Goal: Information Seeking & Learning: Learn about a topic

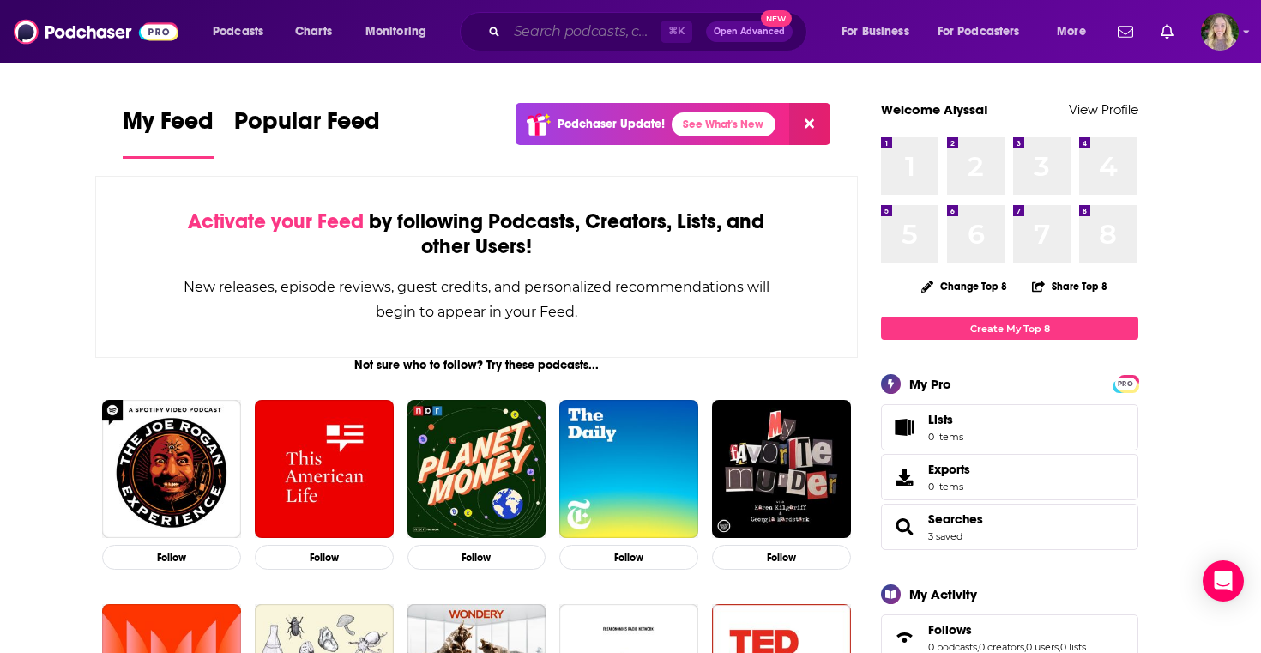
click at [564, 27] on input "Search podcasts, credits, & more..." at bounding box center [584, 31] width 154 height 27
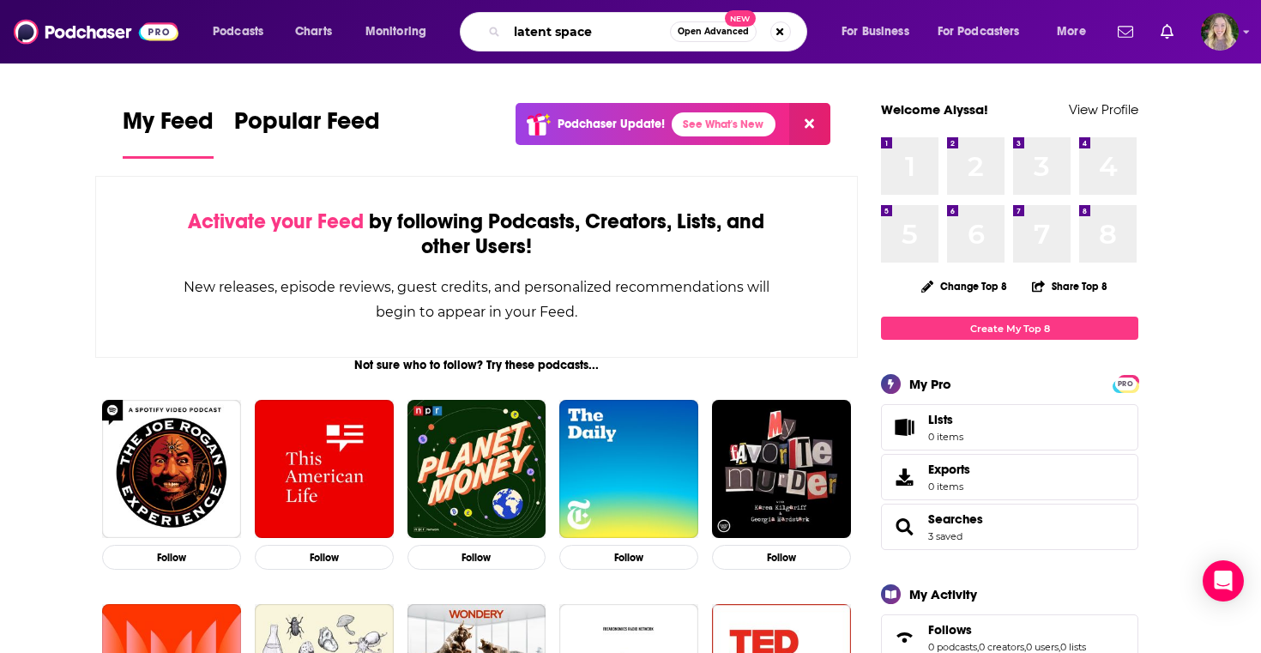
type input "latent space"
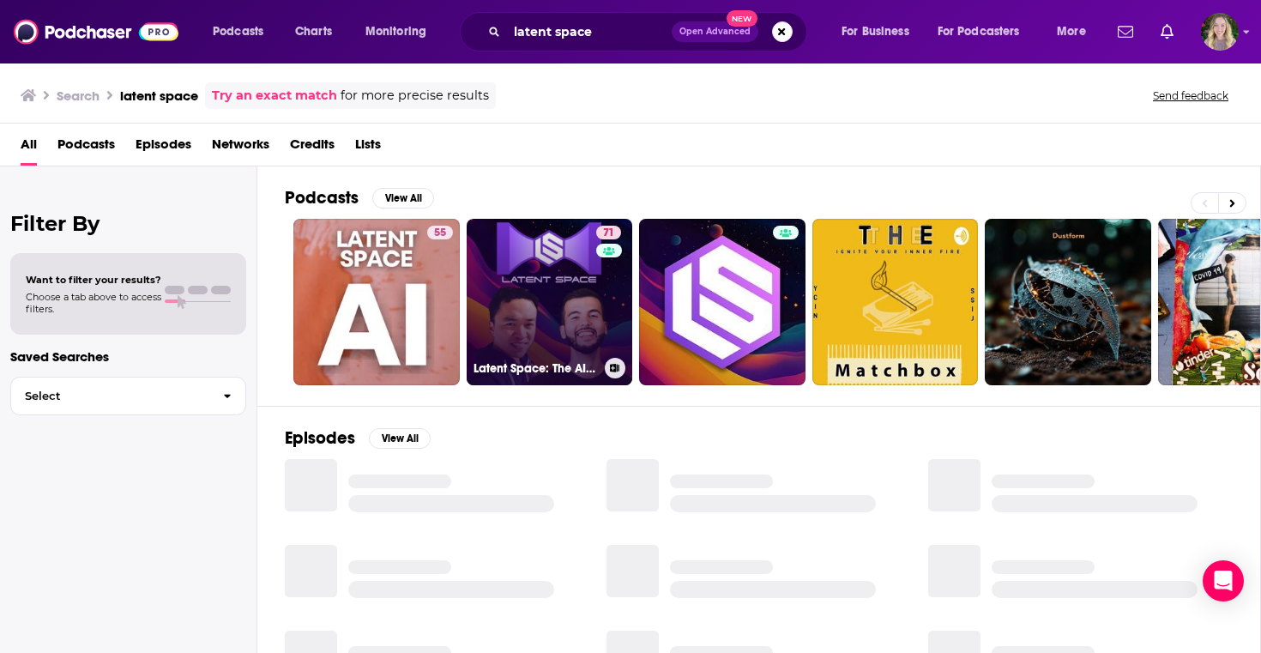
click at [528, 310] on link "71 Latent Space: The AI Engineer Podcast" at bounding box center [550, 302] width 166 height 166
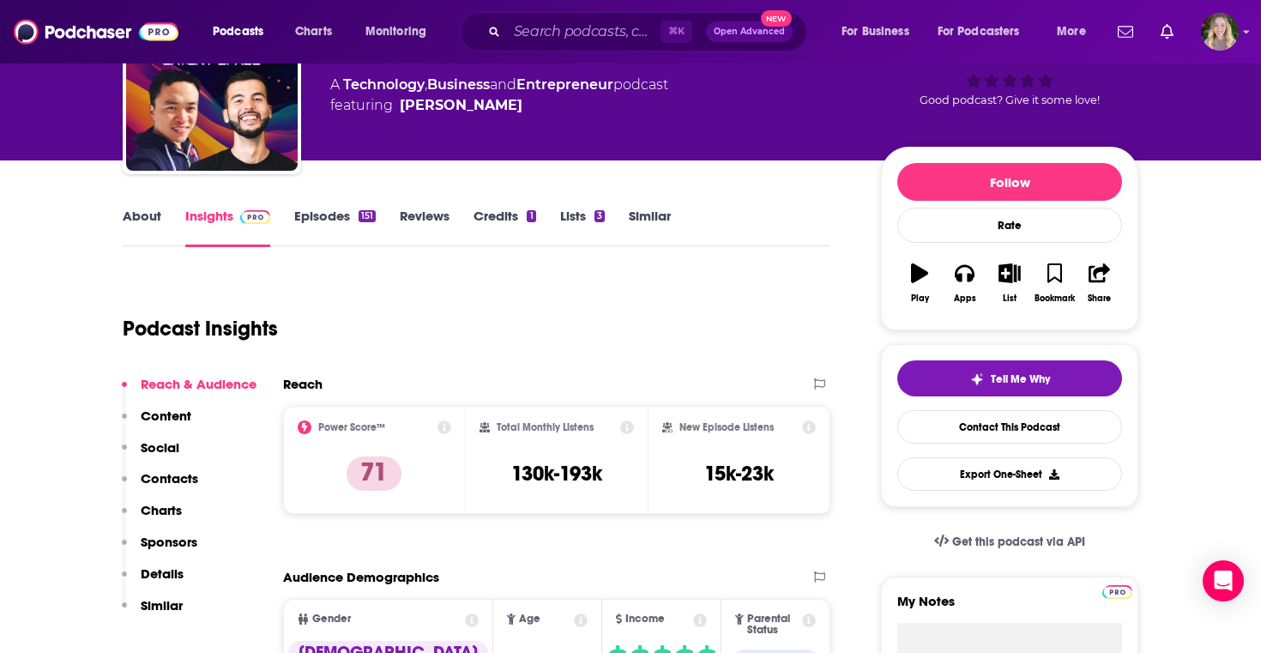
scroll to position [85, 0]
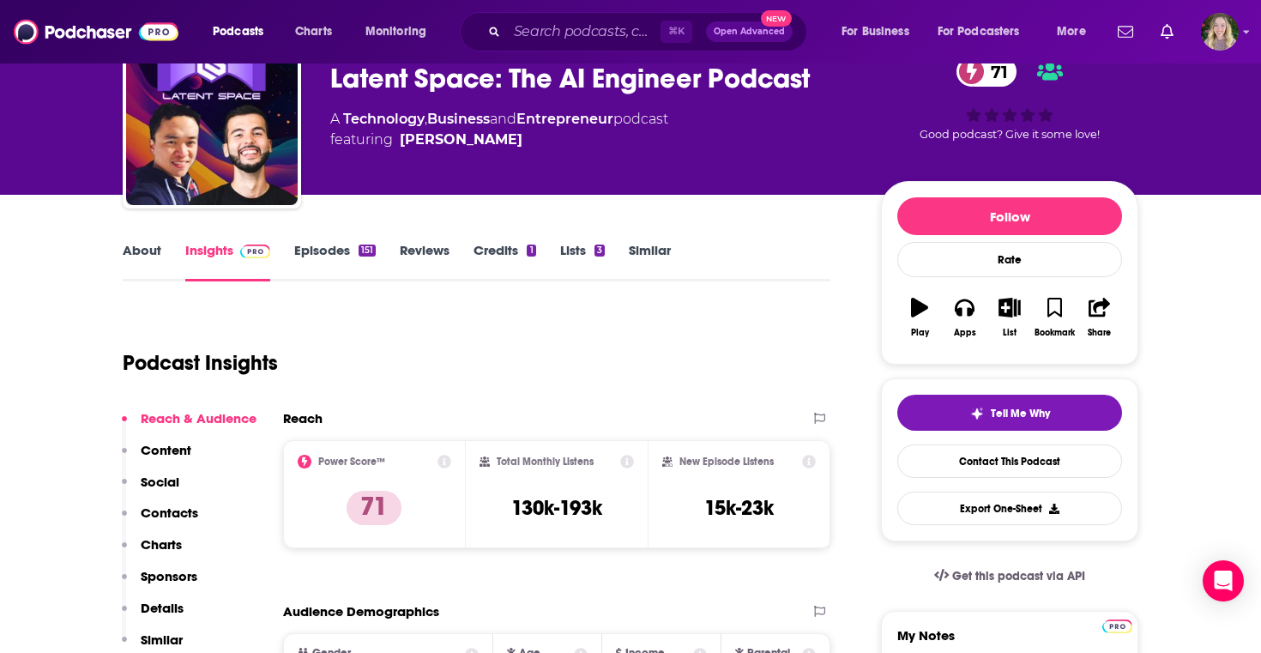
click at [146, 256] on link "About" at bounding box center [142, 261] width 39 height 39
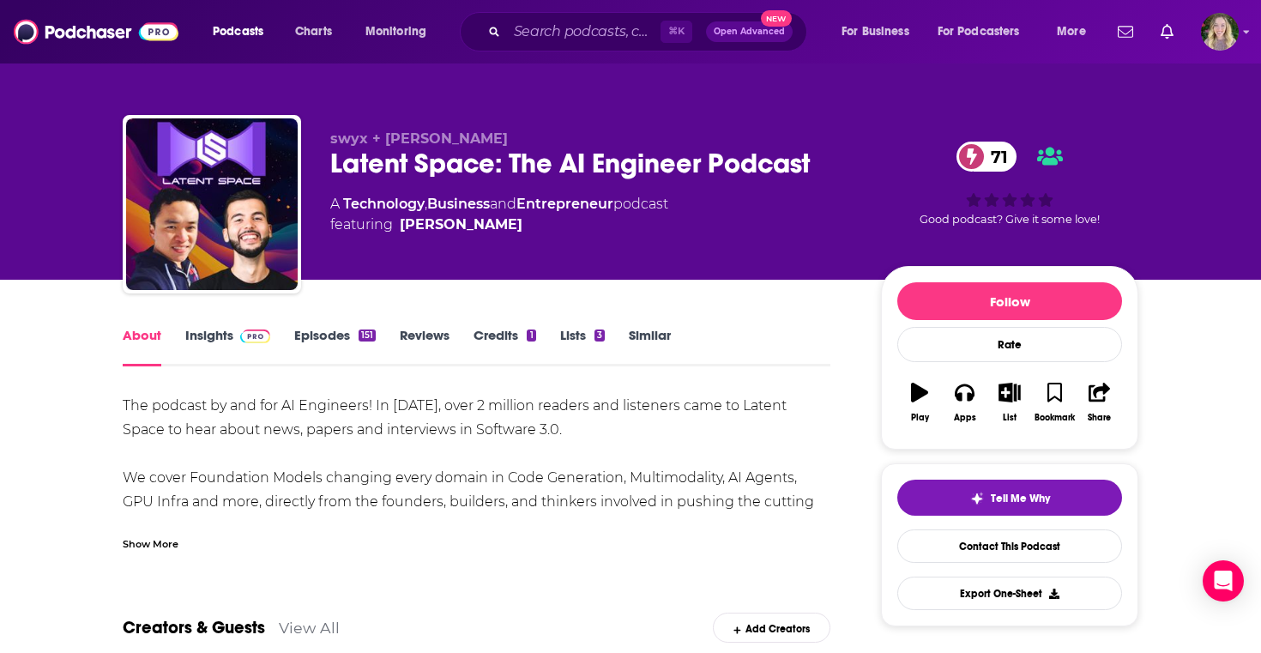
click at [207, 330] on link "Insights" at bounding box center [227, 346] width 85 height 39
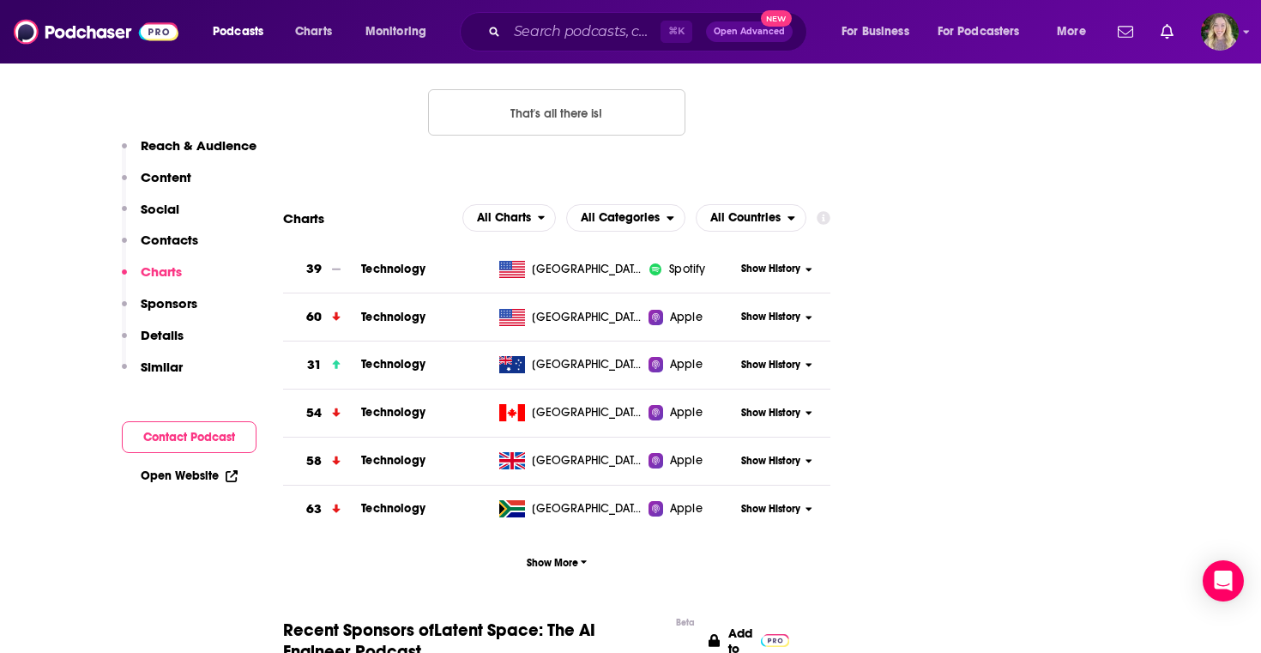
scroll to position [1798, 0]
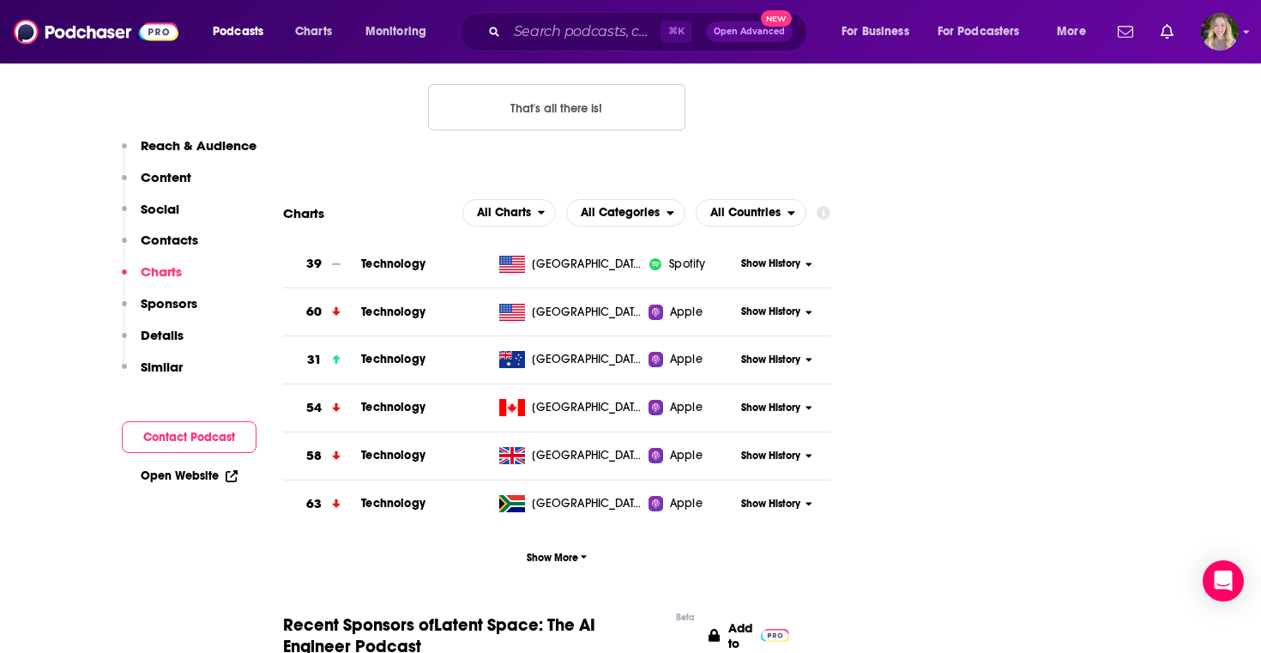
click at [157, 343] on p "Details" at bounding box center [162, 335] width 43 height 16
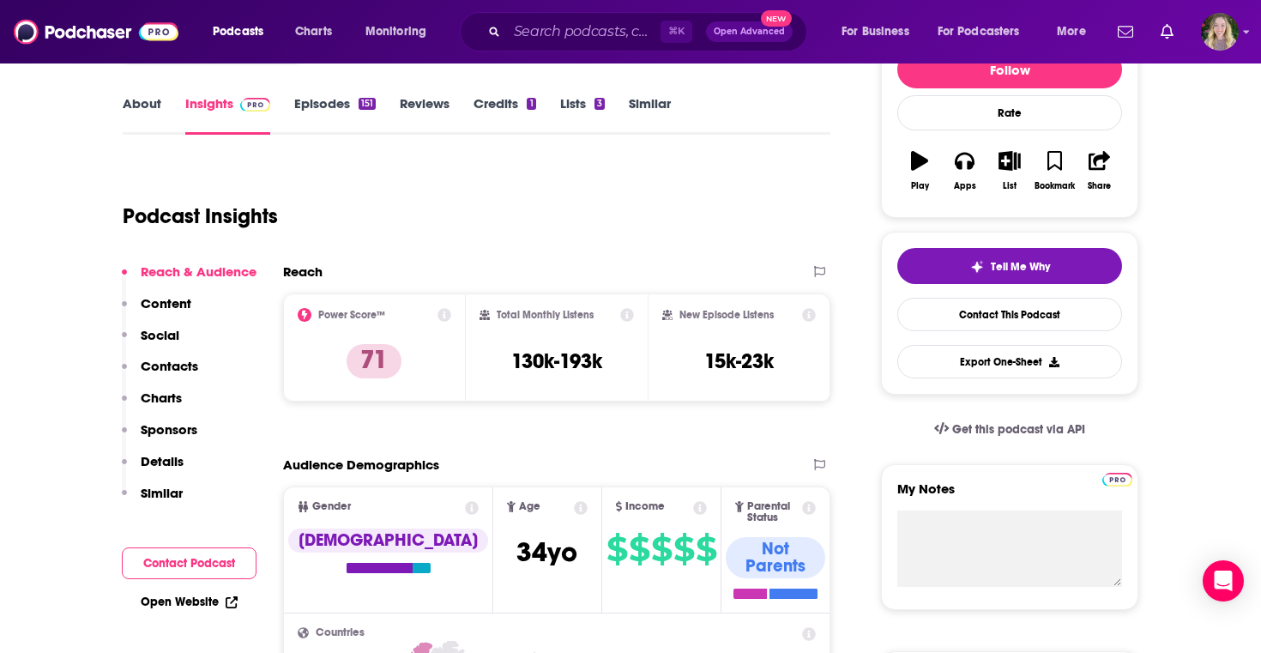
scroll to position [0, 0]
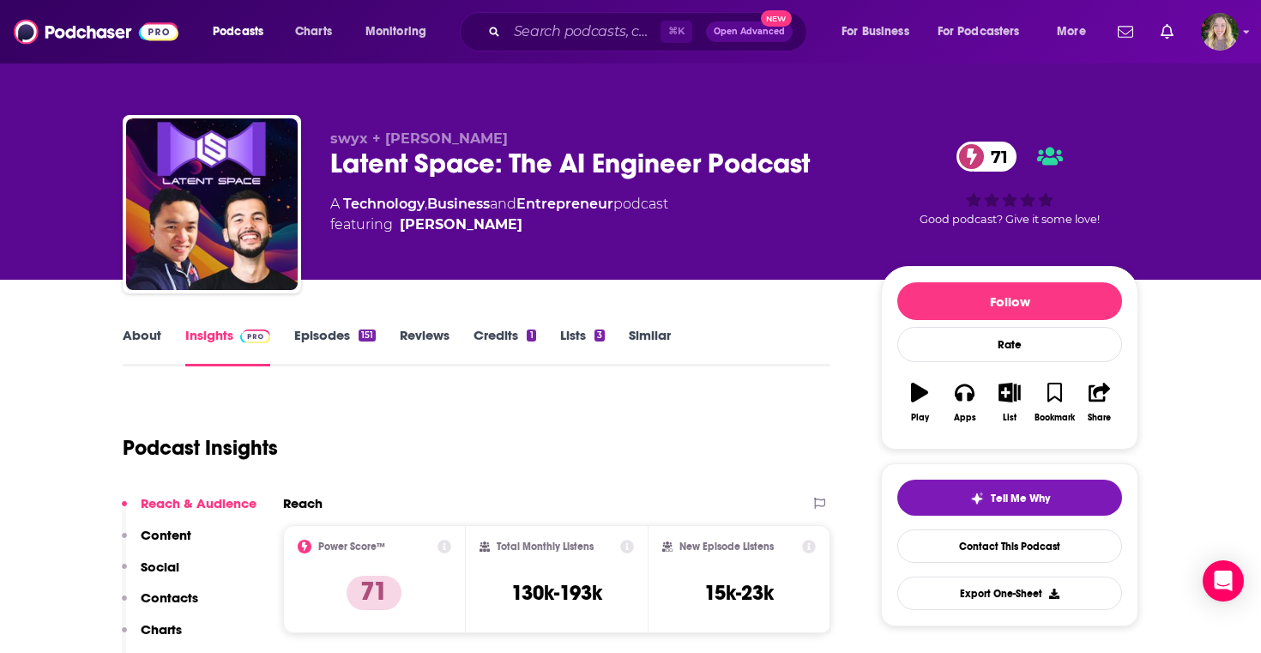
click at [655, 335] on link "Similar" at bounding box center [650, 346] width 42 height 39
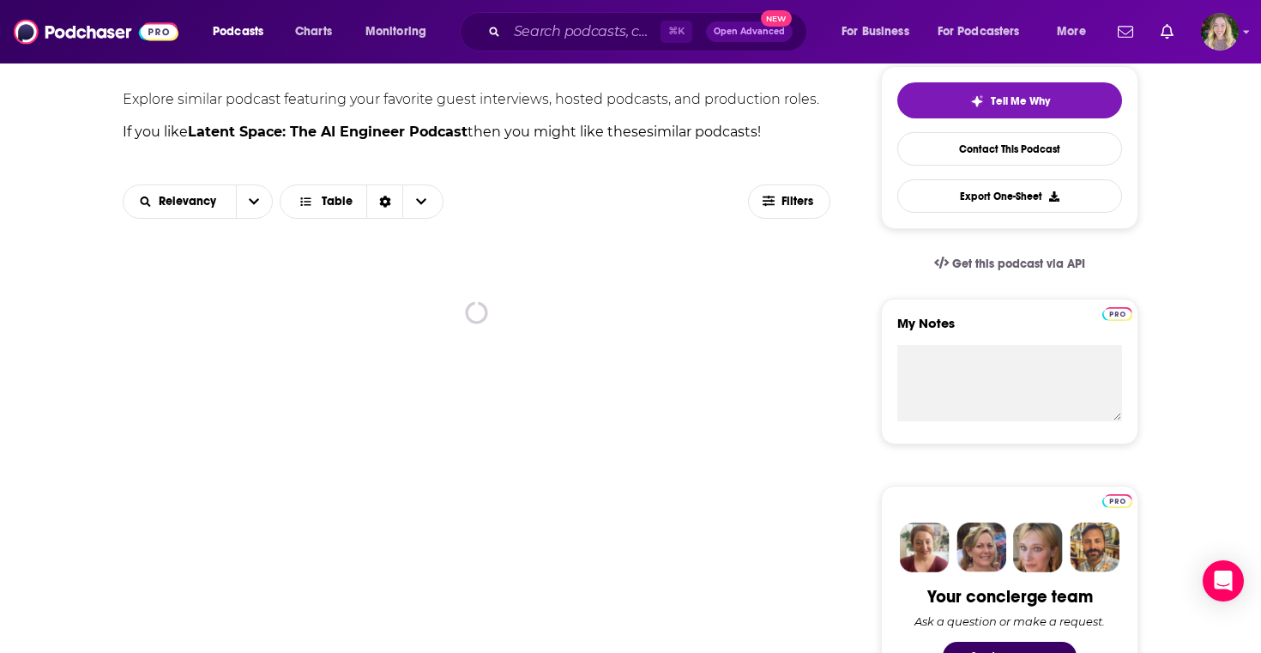
scroll to position [436, 0]
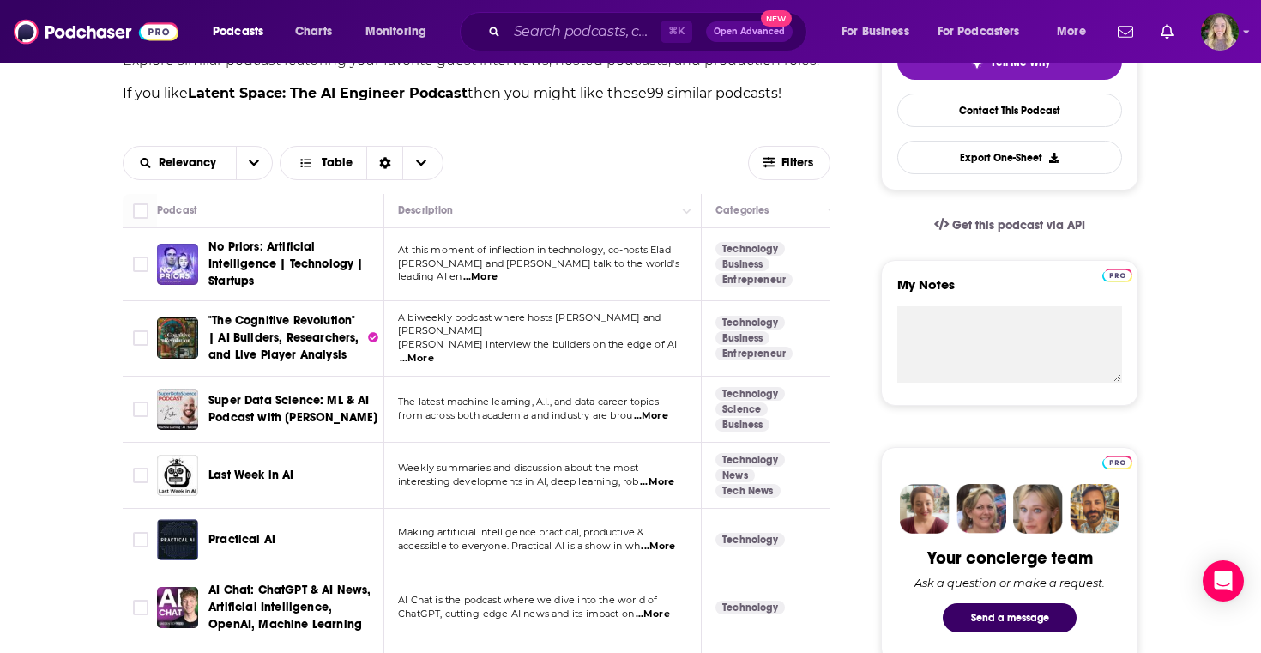
click at [497, 277] on span "...More" at bounding box center [480, 277] width 34 height 14
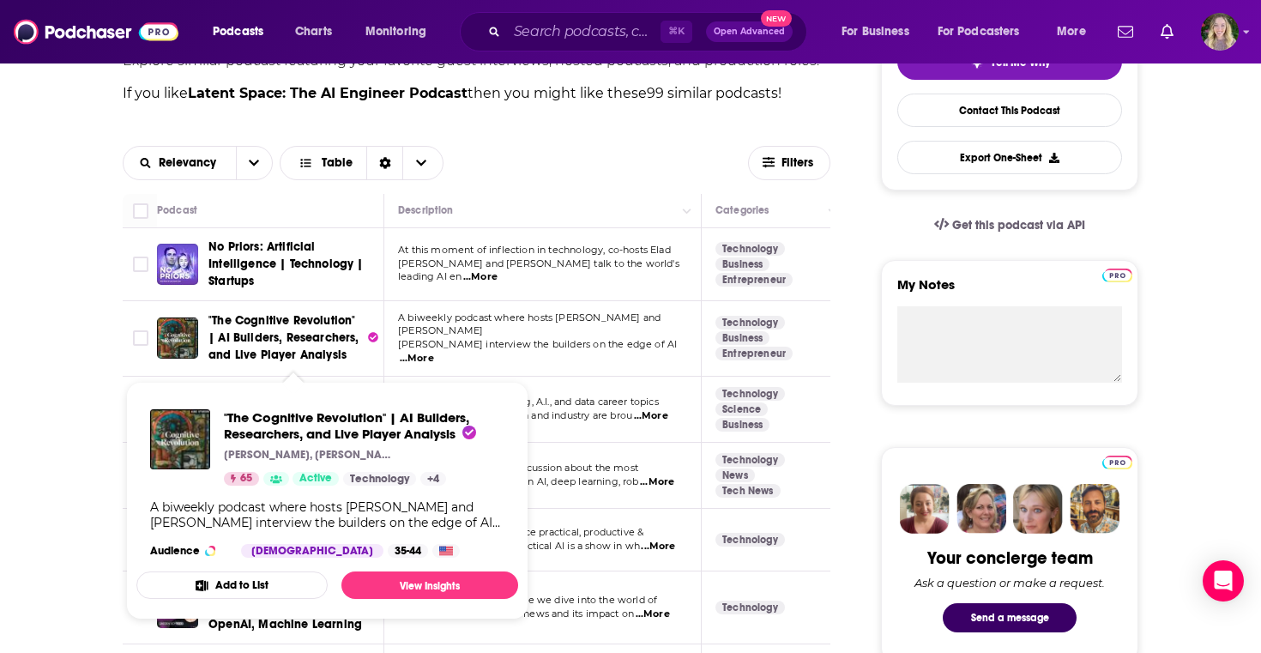
click at [238, 341] on span ""The Cognitive Revolution" | AI Builders, Researchers, and Live Player Analysis" at bounding box center [283, 337] width 151 height 49
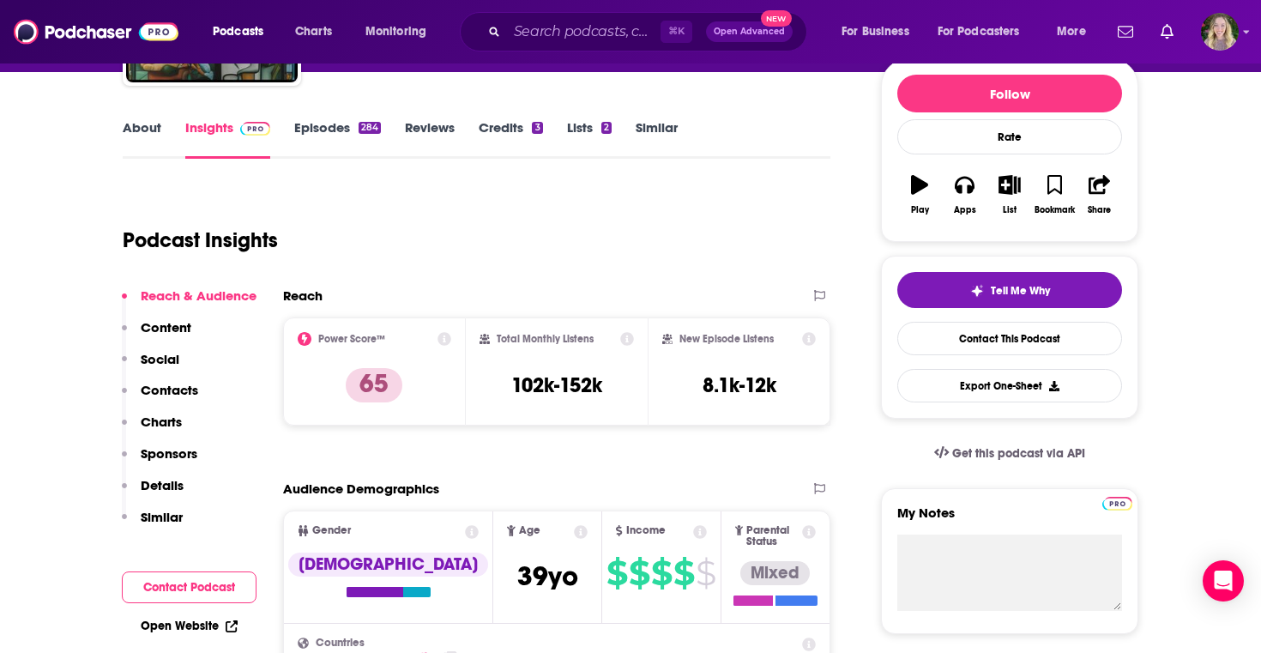
scroll to position [175, 0]
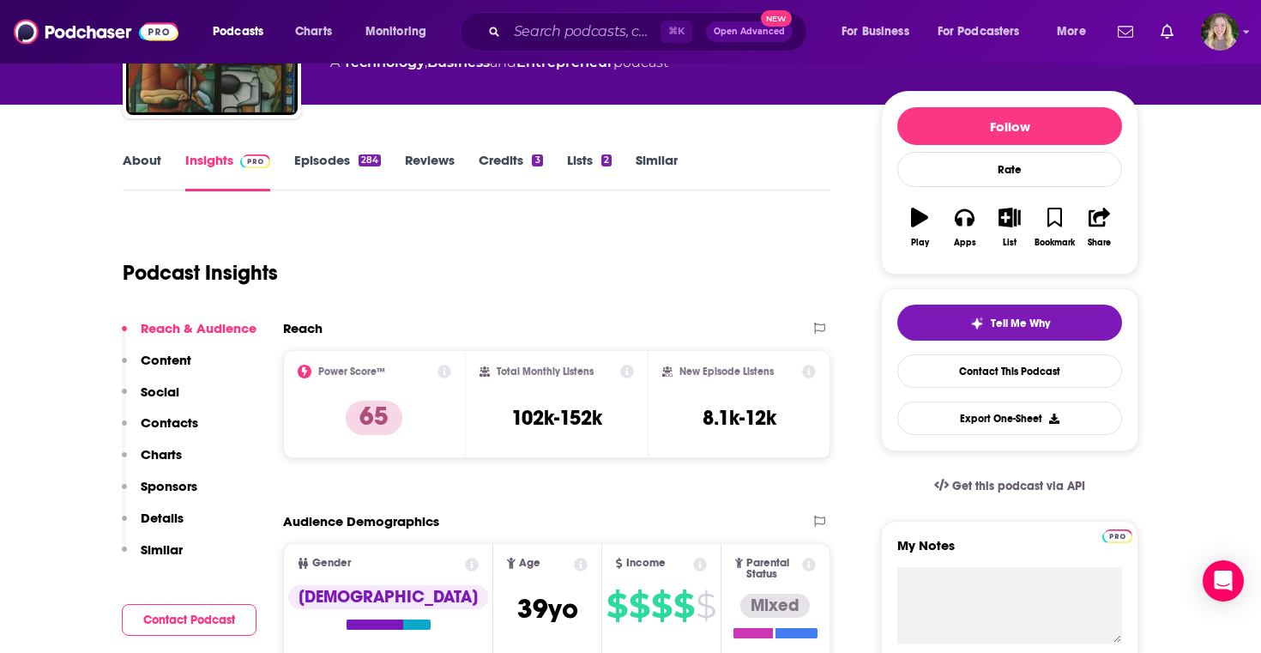
click at [136, 154] on link "About" at bounding box center [142, 171] width 39 height 39
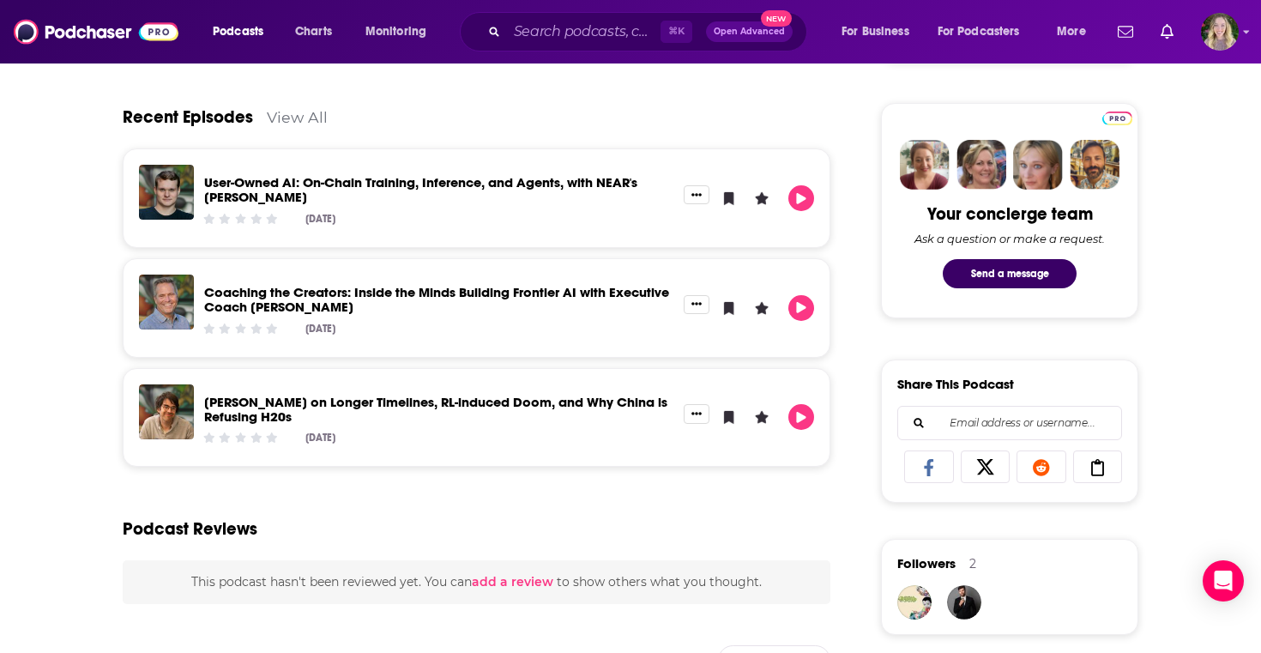
scroll to position [782, 0]
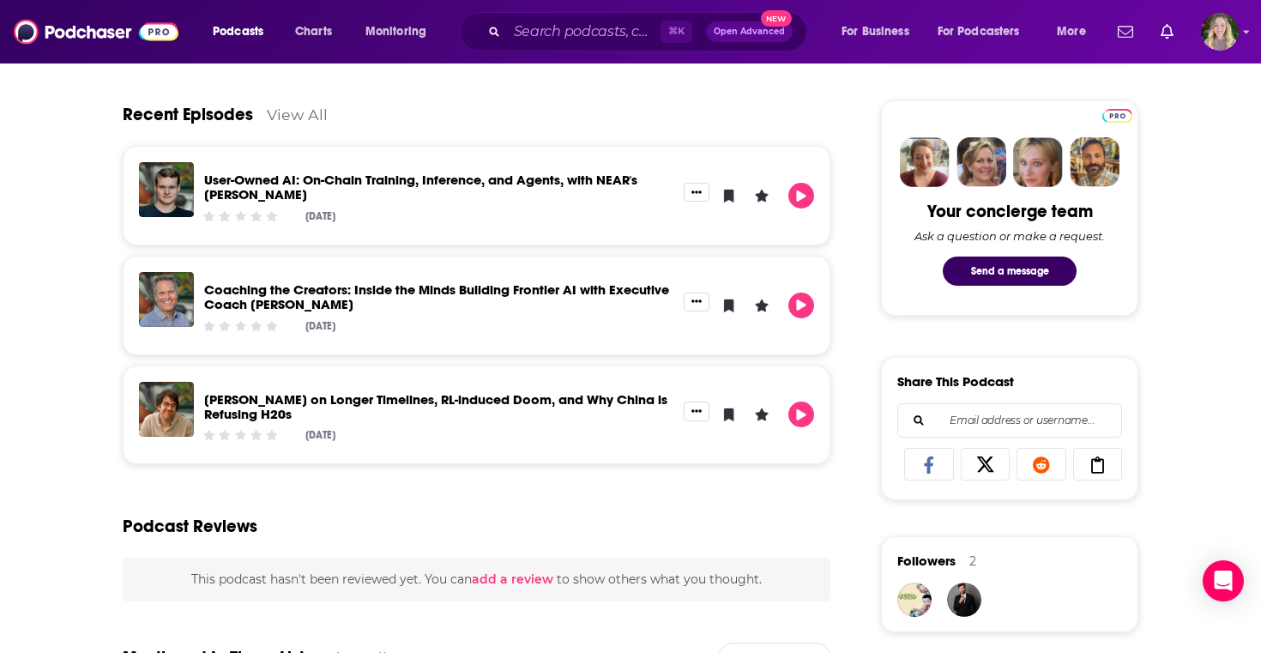
click at [302, 111] on link "View All" at bounding box center [297, 115] width 61 height 18
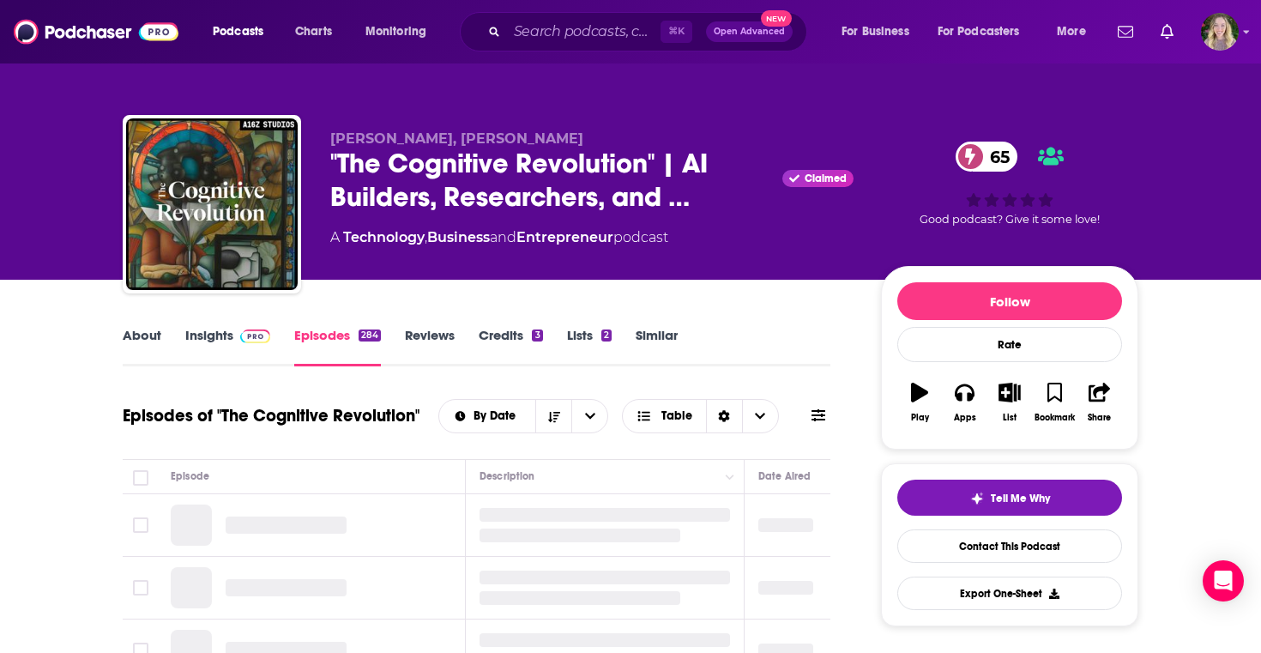
scroll to position [189, 0]
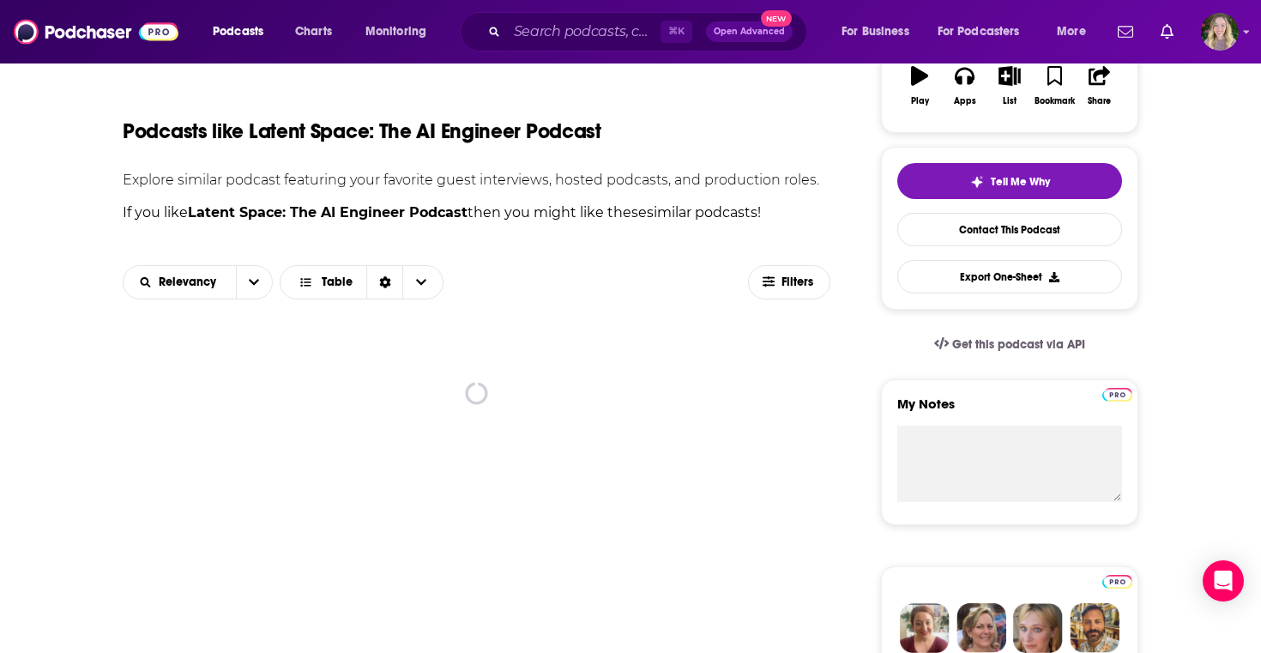
scroll to position [330, 0]
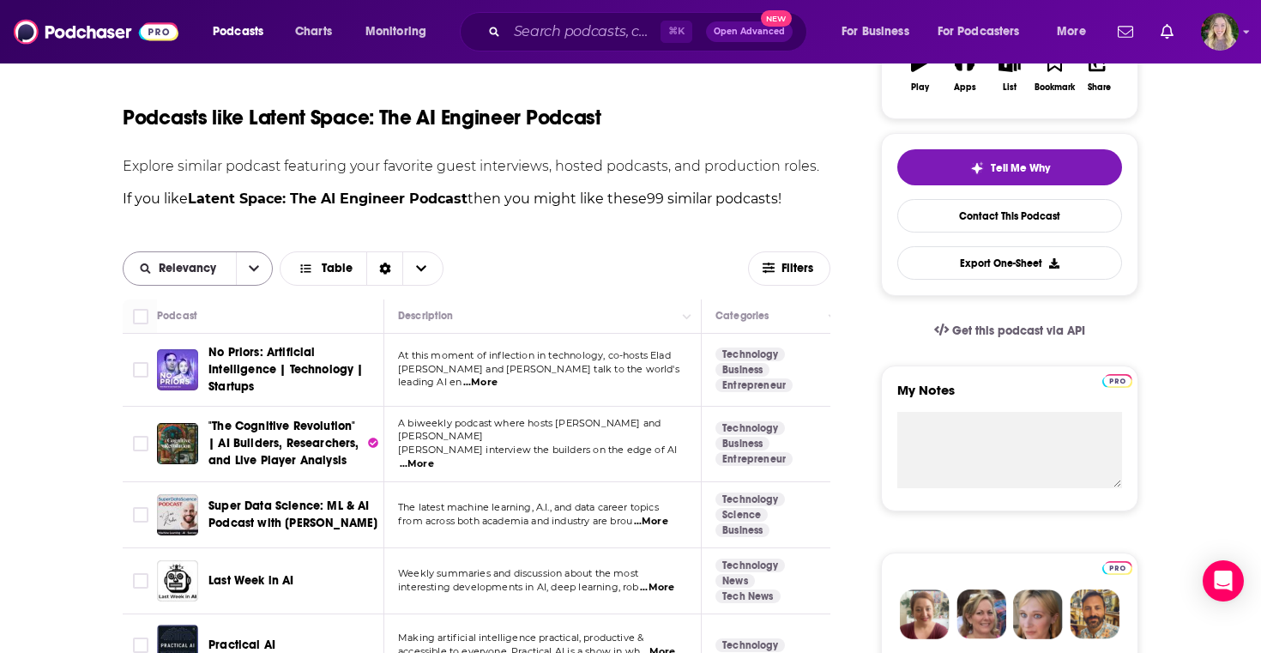
click at [256, 274] on icon "open menu" at bounding box center [254, 268] width 10 height 12
click at [256, 274] on icon "close menu" at bounding box center [254, 268] width 10 height 12
click at [431, 261] on span "Choose View" at bounding box center [420, 268] width 36 height 33
click at [386, 261] on div "Sort Direction" at bounding box center [384, 268] width 36 height 33
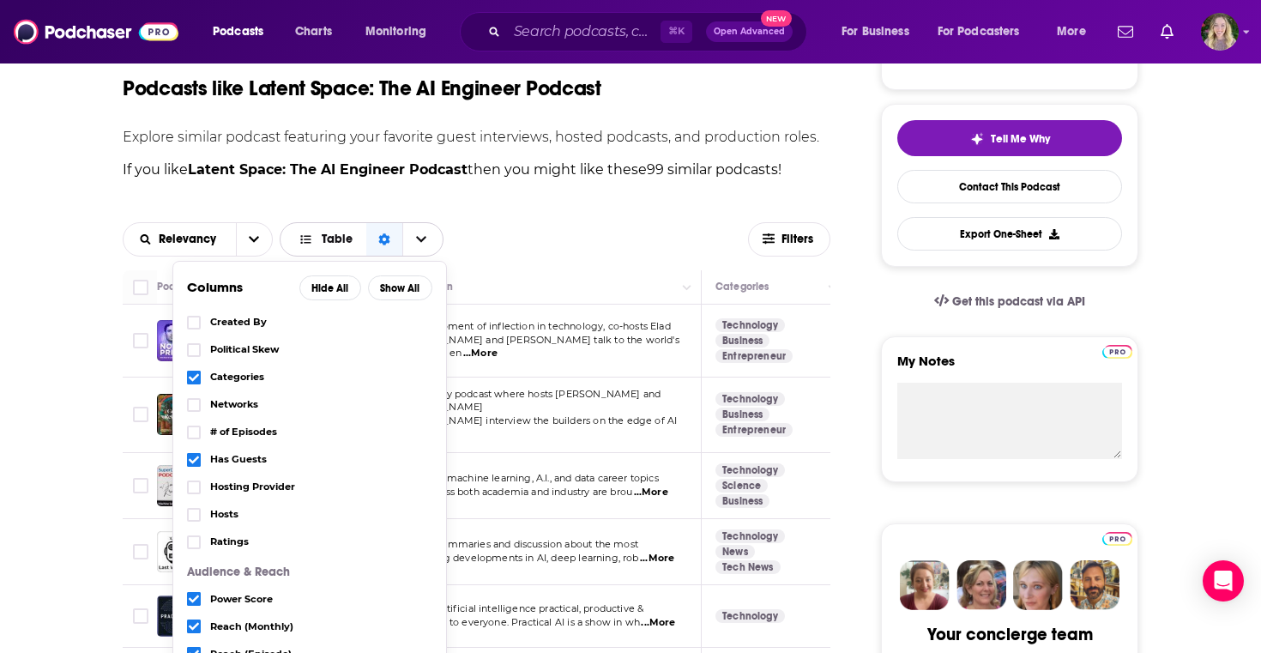
scroll to position [49, 0]
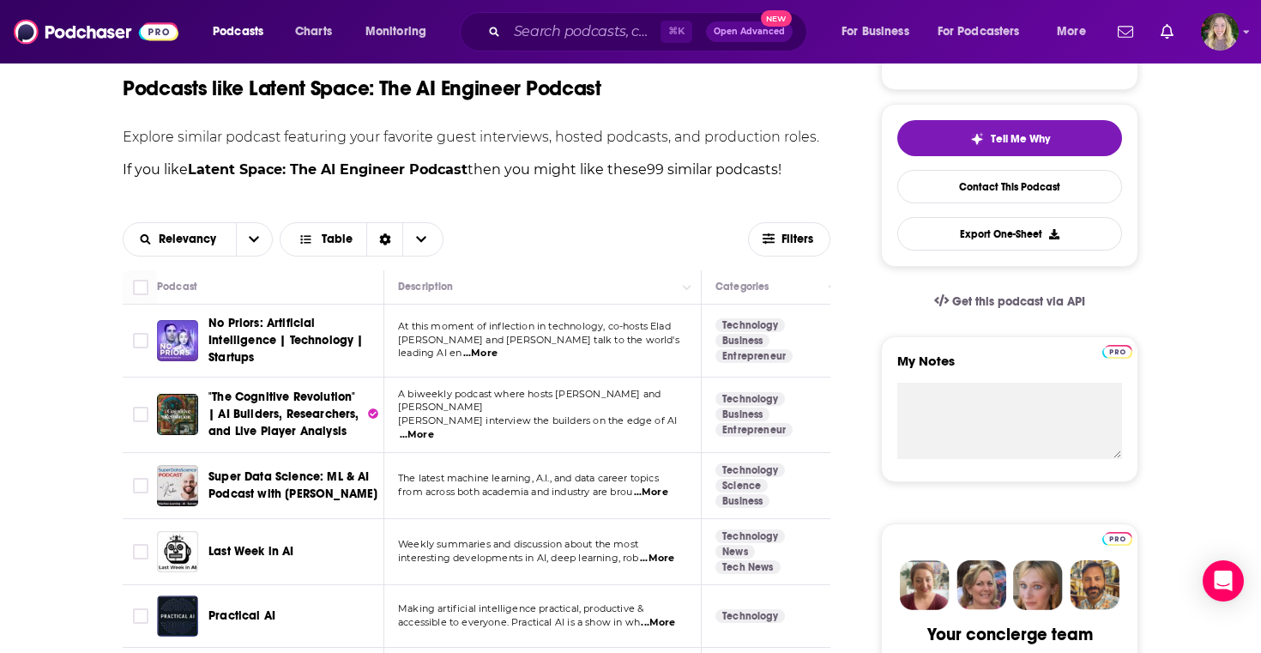
click at [797, 237] on span "Filters" at bounding box center [798, 239] width 34 height 12
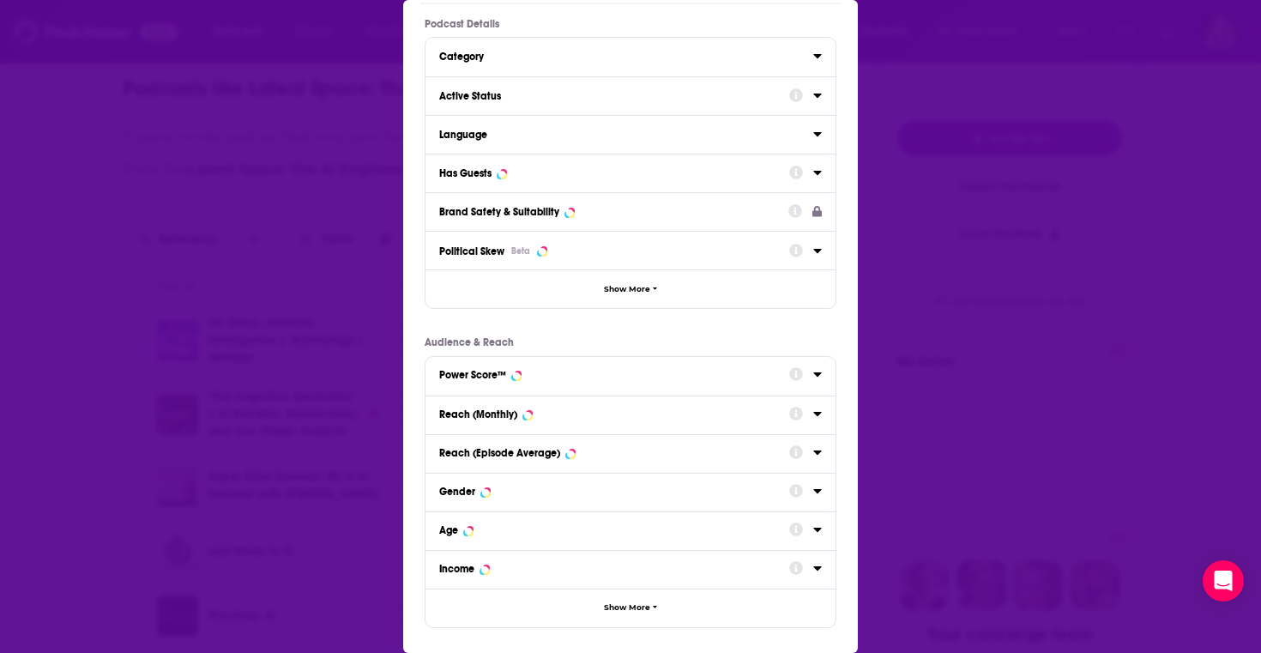
scroll to position [0, 0]
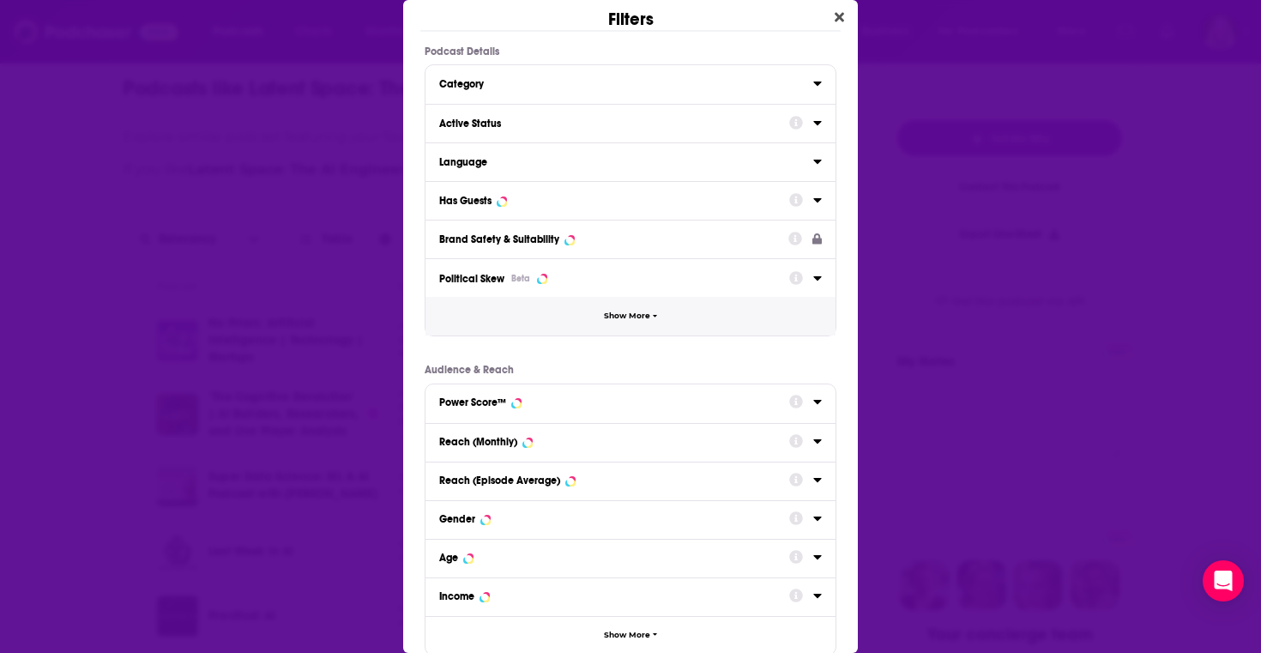
click at [639, 311] on span "Show More" at bounding box center [627, 315] width 46 height 9
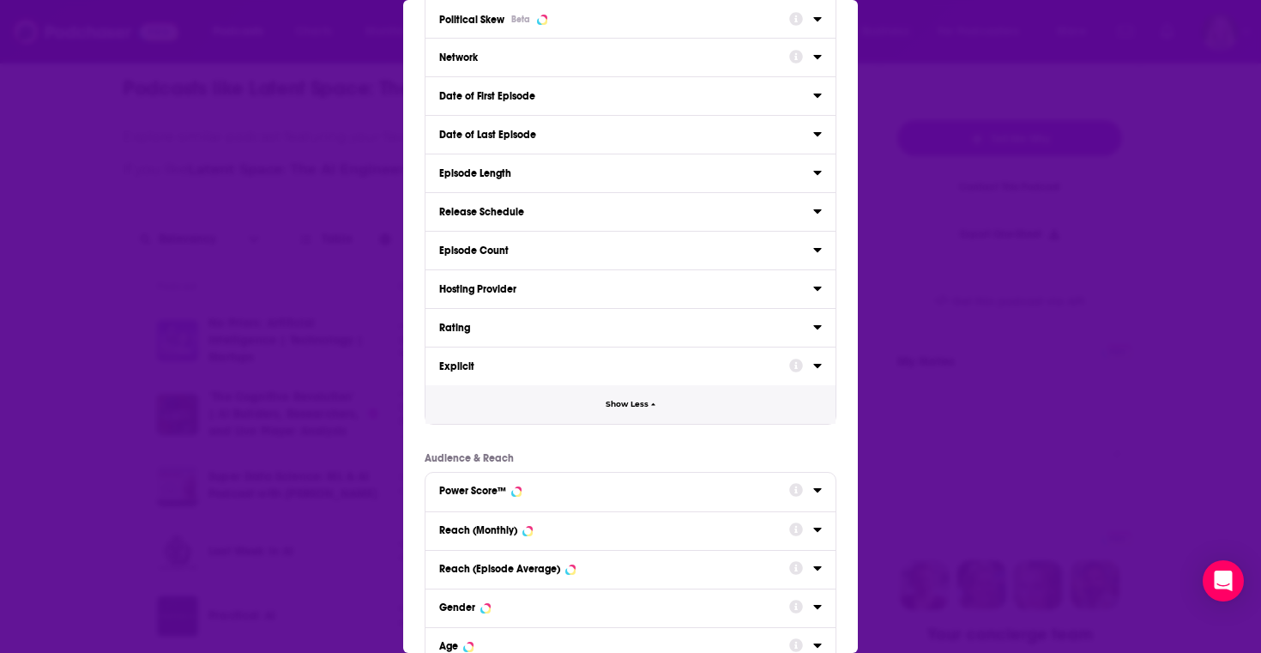
scroll to position [377, 0]
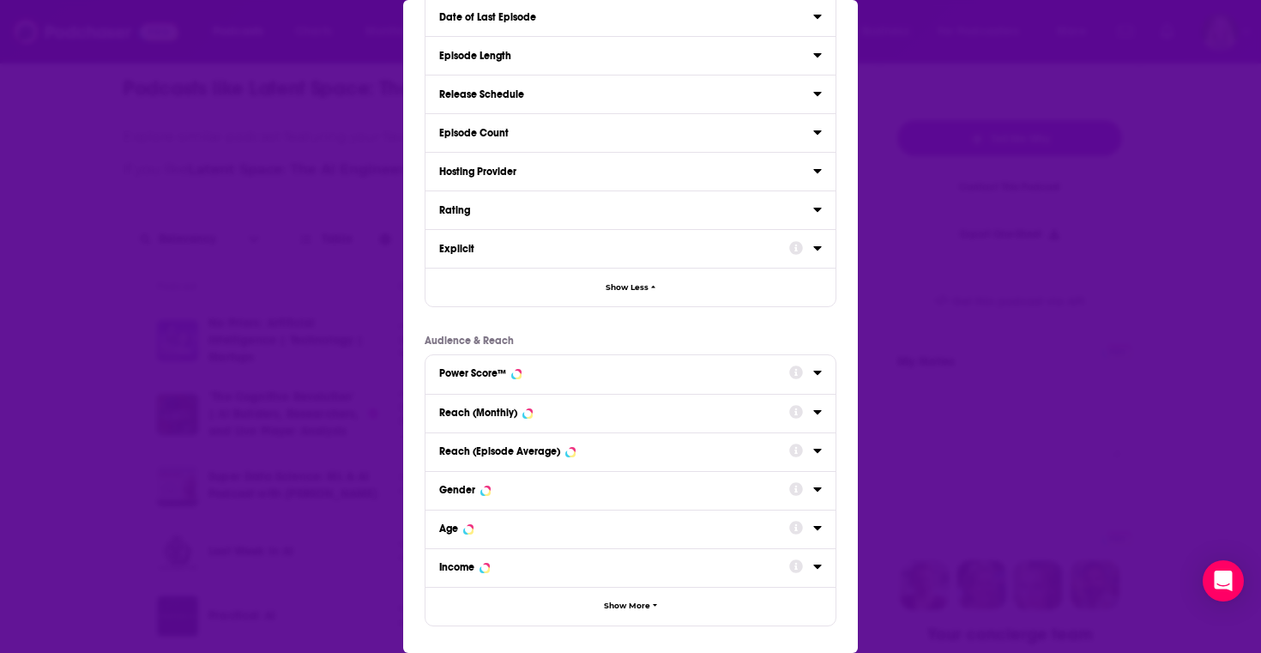
click at [883, 238] on div "Filters Podcast Details Category Active Status Language Has Guests Brand Safety…" at bounding box center [630, 326] width 1261 height 653
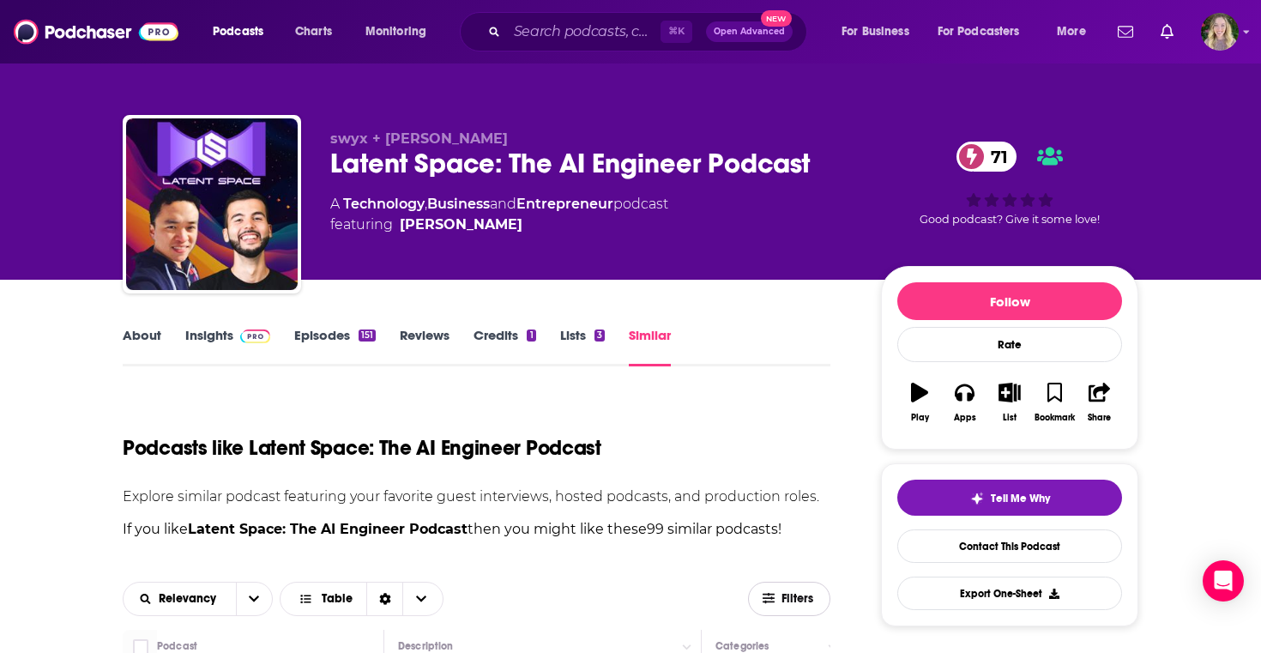
scroll to position [359, 0]
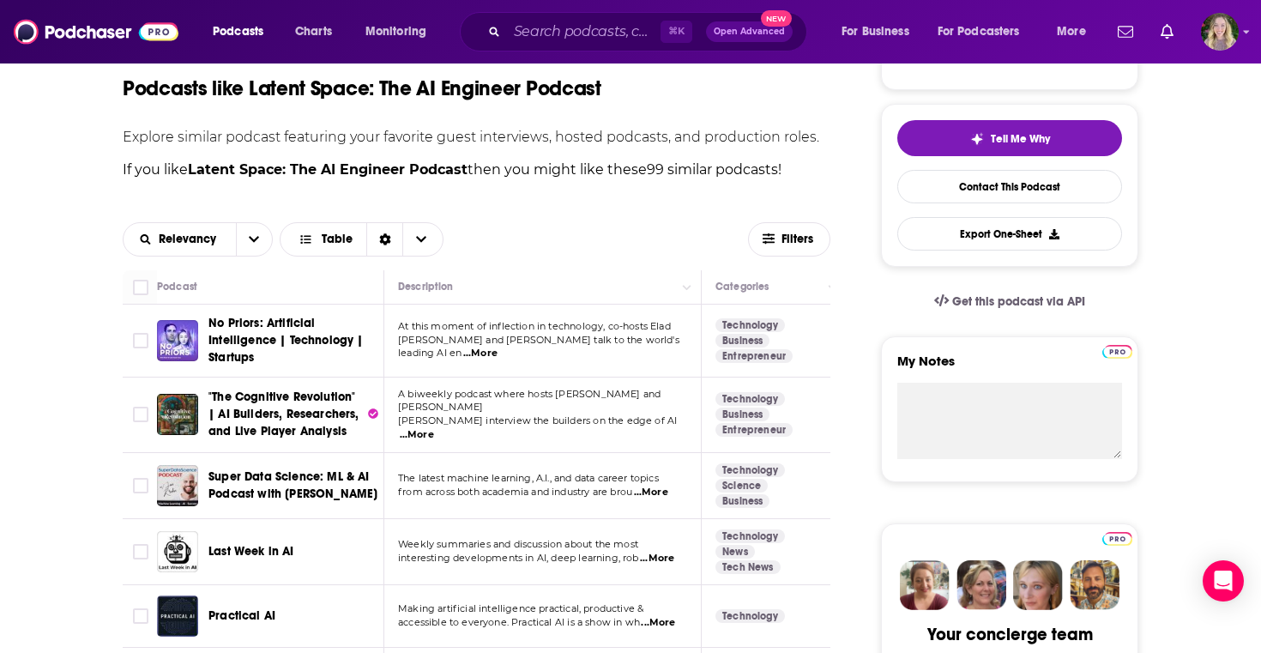
click at [497, 347] on span "...More" at bounding box center [480, 354] width 34 height 14
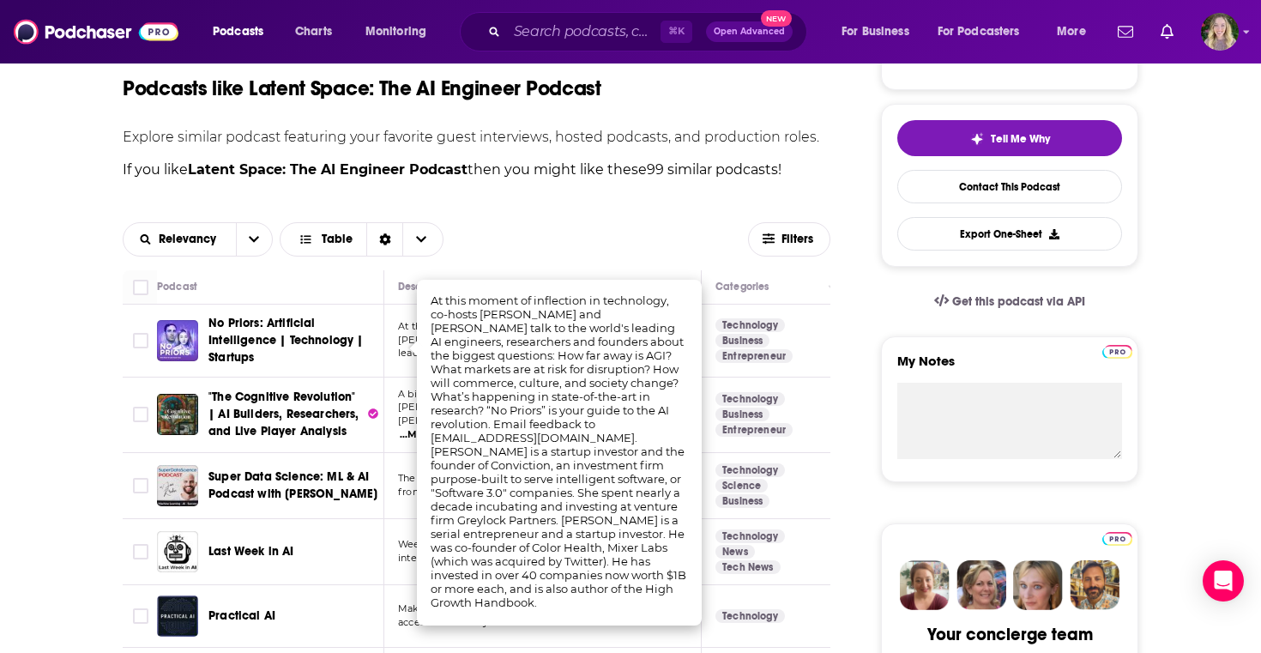
click at [616, 247] on div "Relevancy Table" at bounding box center [435, 239] width 625 height 34
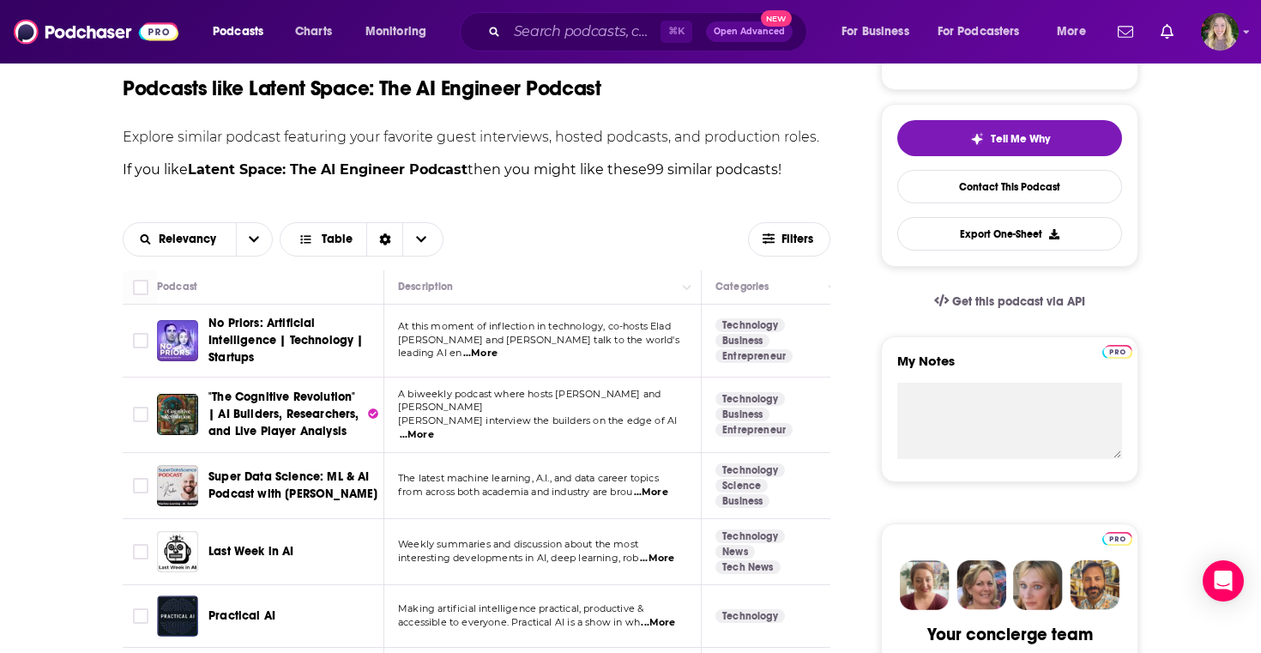
scroll to position [0, 0]
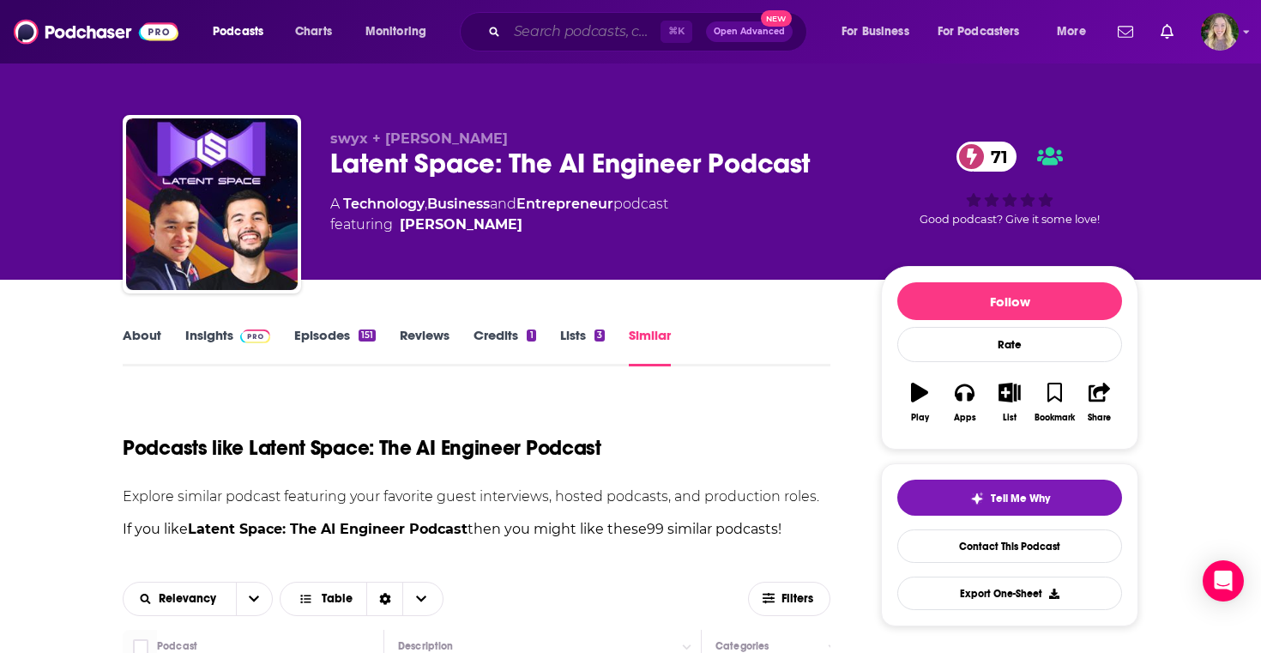
click at [547, 33] on input "Search podcasts, credits, & more..." at bounding box center [584, 31] width 154 height 27
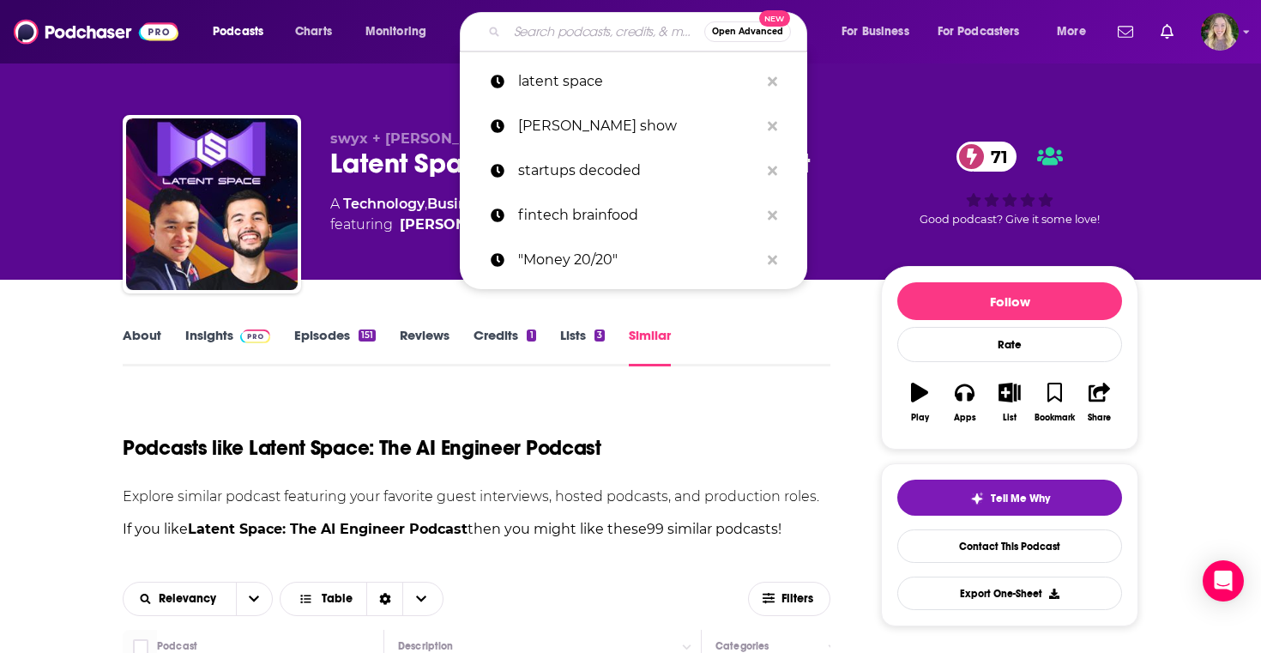
paste input "Software Engineering Radio"
type input "Software Engineering Radio"
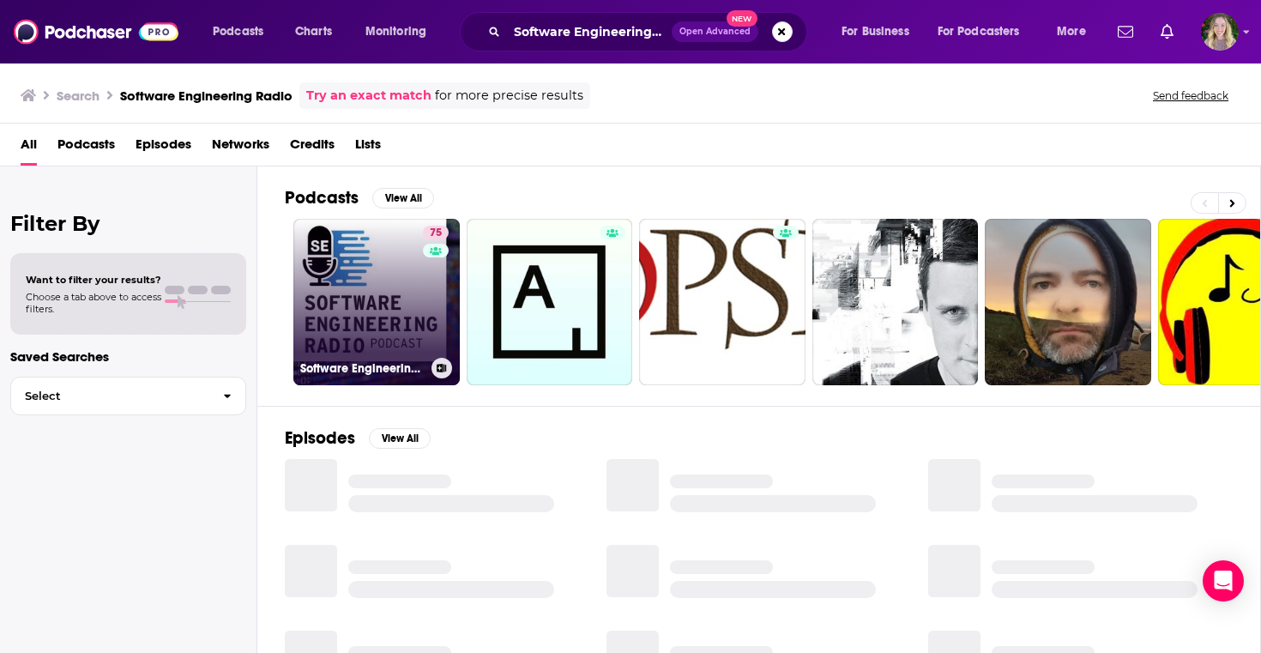
click at [353, 303] on link "75 Software Engineering Radio - the podcast for professional software developers" at bounding box center [376, 302] width 166 height 166
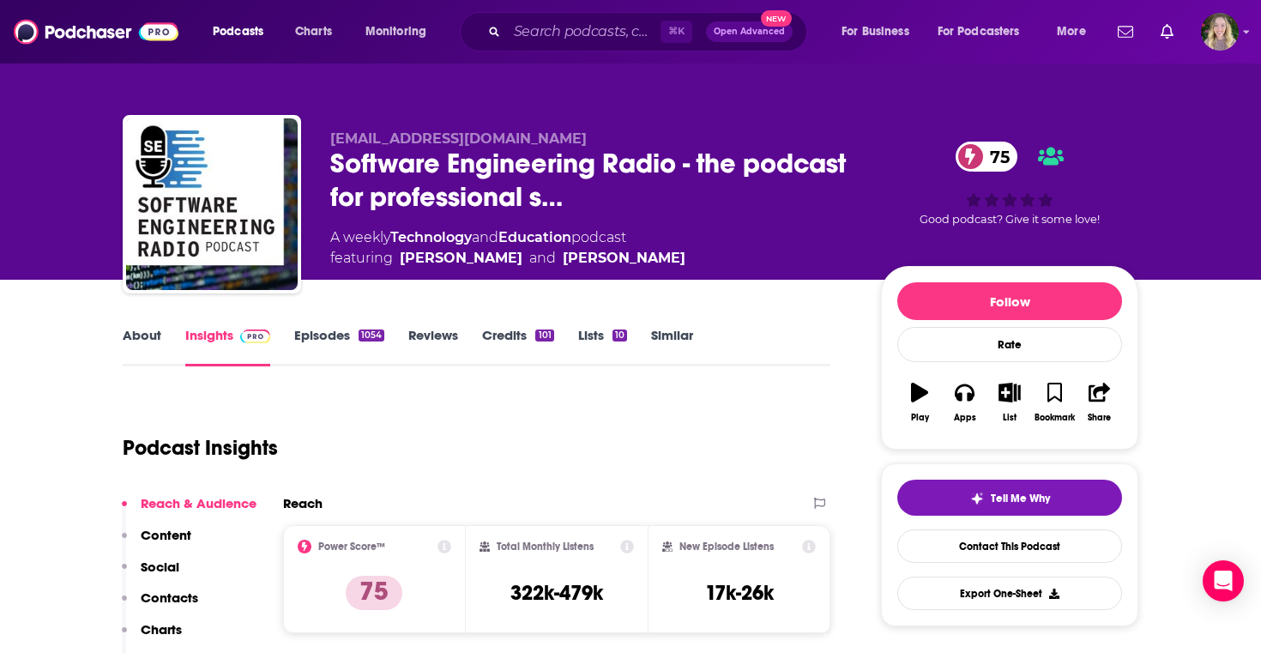
click at [327, 329] on link "Episodes 1054" at bounding box center [339, 346] width 90 height 39
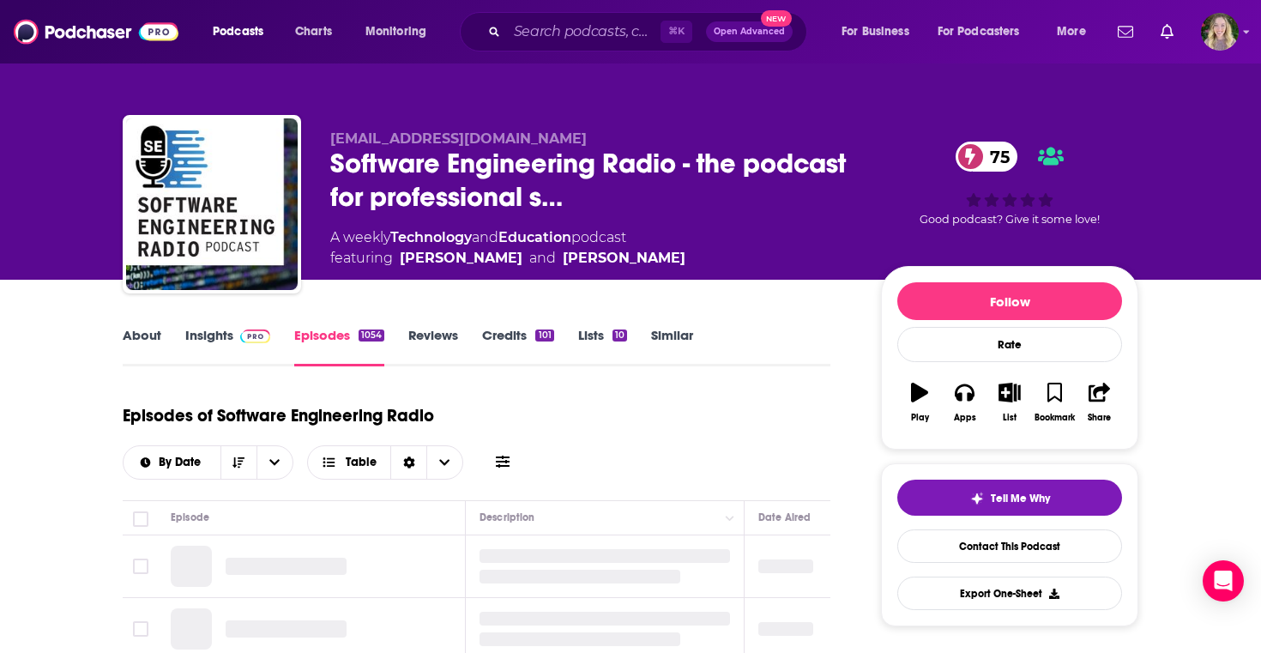
scroll to position [185, 0]
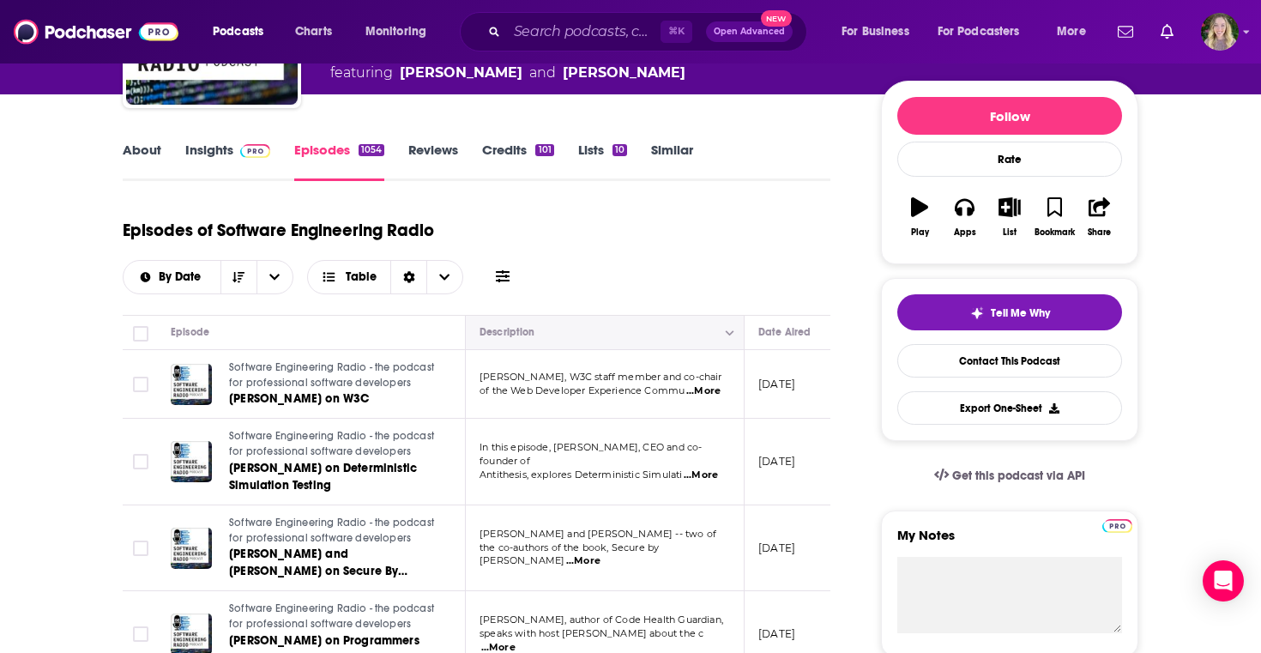
click at [729, 329] on icon "Column Actions" at bounding box center [730, 333] width 9 height 10
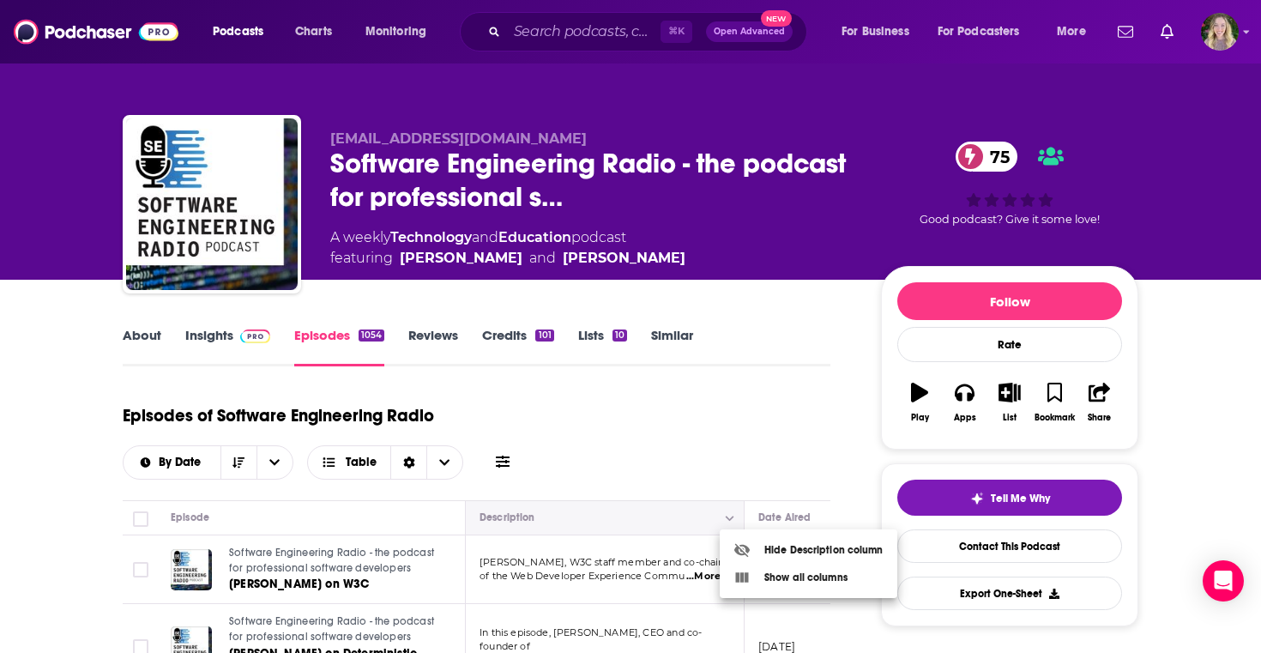
scroll to position [0, 0]
click at [745, 426] on div at bounding box center [630, 326] width 1261 height 653
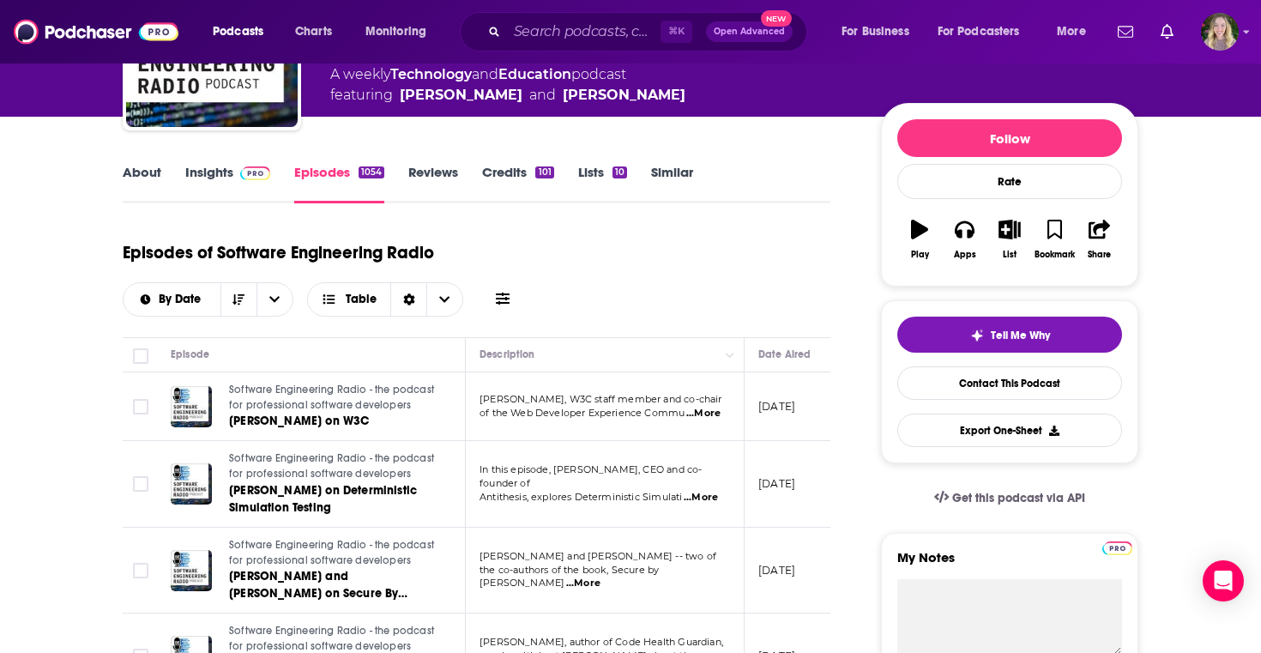
click at [704, 415] on span "...More" at bounding box center [703, 414] width 34 height 14
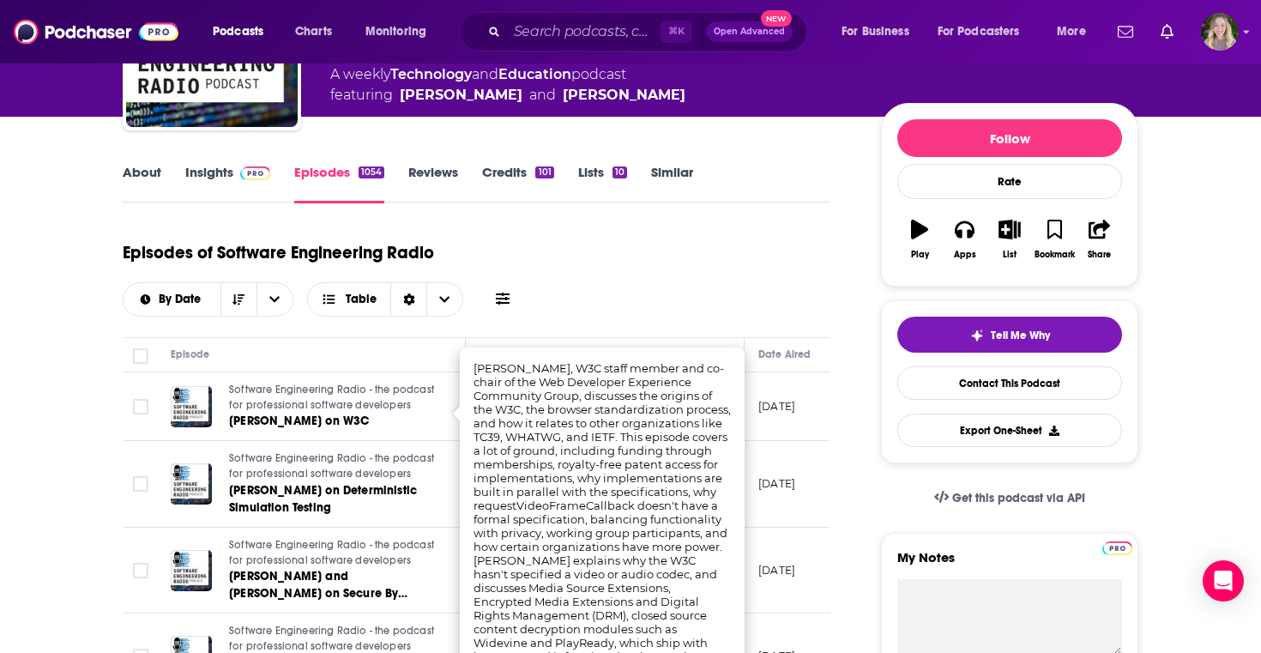
click at [775, 280] on div "Episodes of Software Engineering Radio By Date Table" at bounding box center [477, 274] width 708 height 86
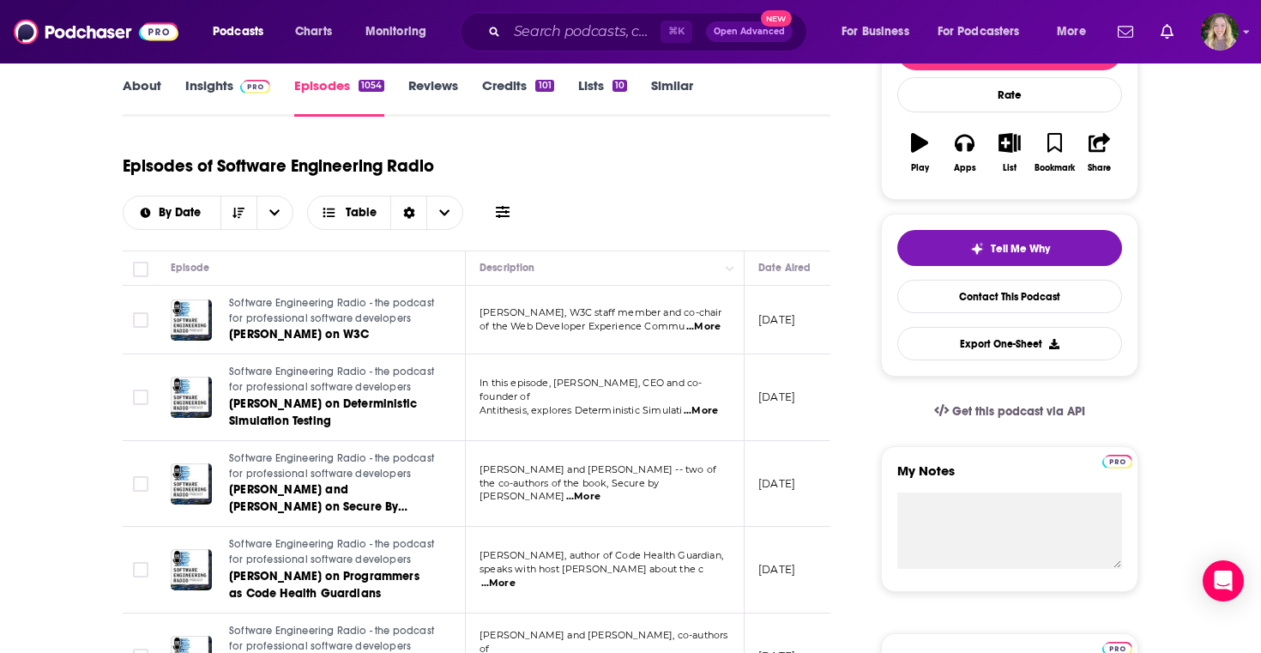
scroll to position [252, 0]
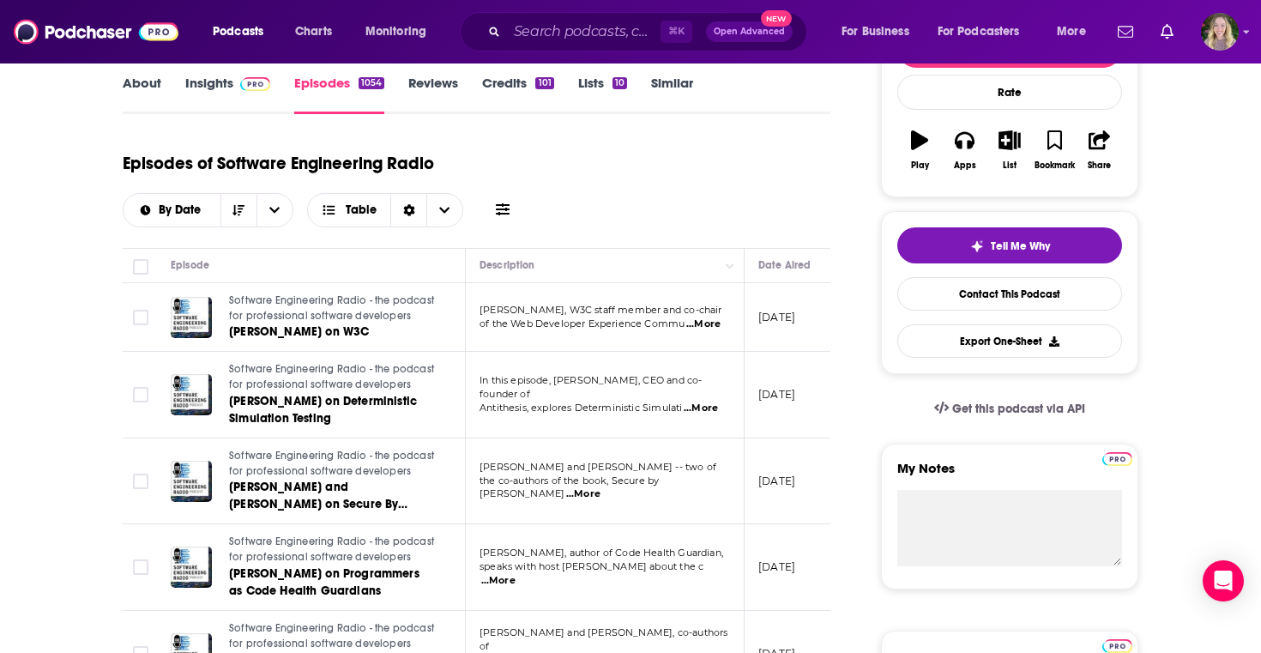
click at [600, 490] on span "...More" at bounding box center [583, 494] width 34 height 14
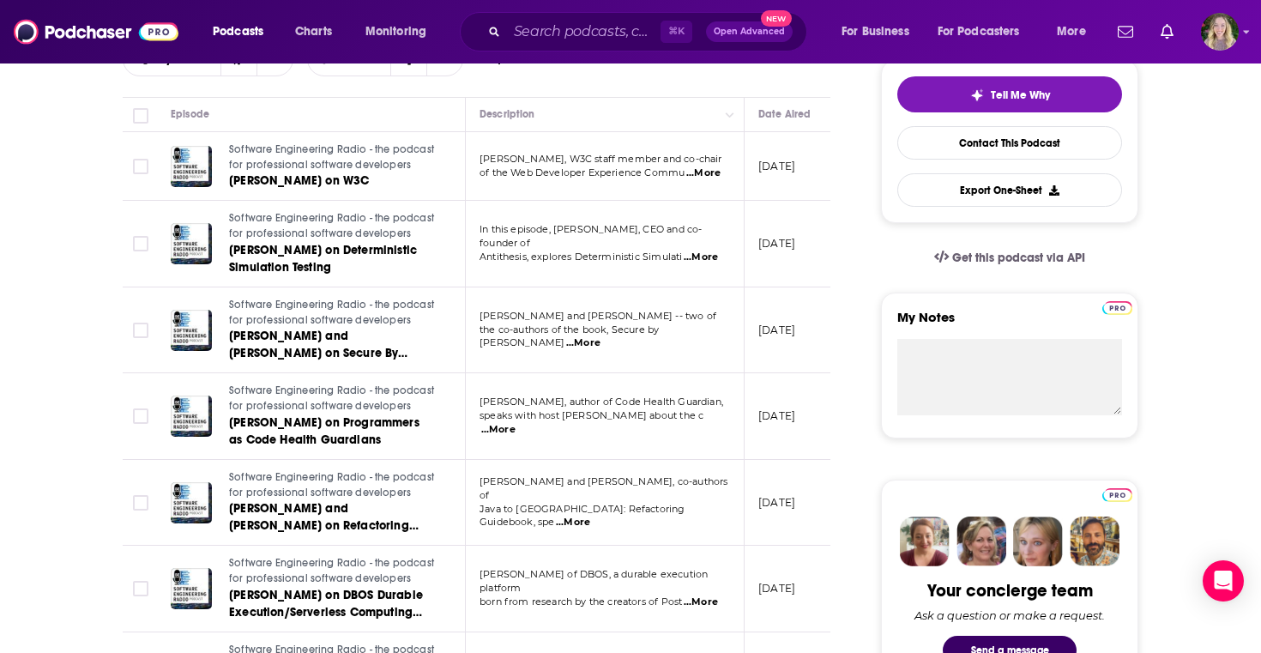
scroll to position [404, 0]
click at [590, 515] on span "...More" at bounding box center [573, 522] width 34 height 14
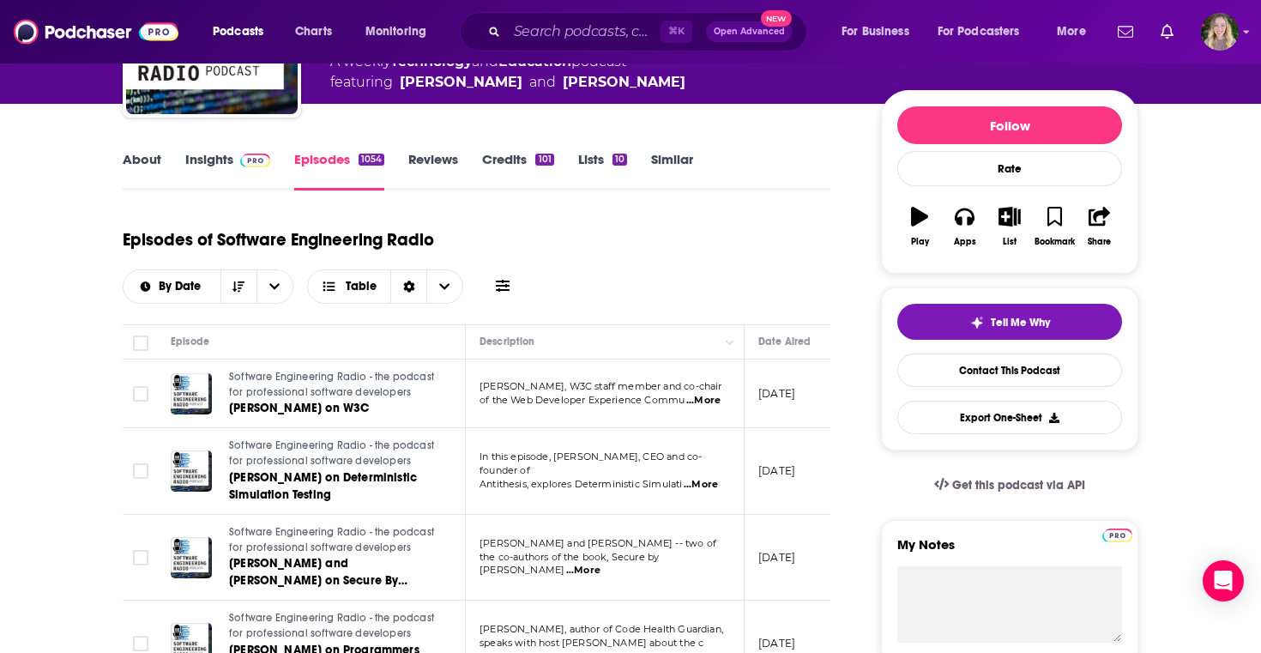
scroll to position [0, 0]
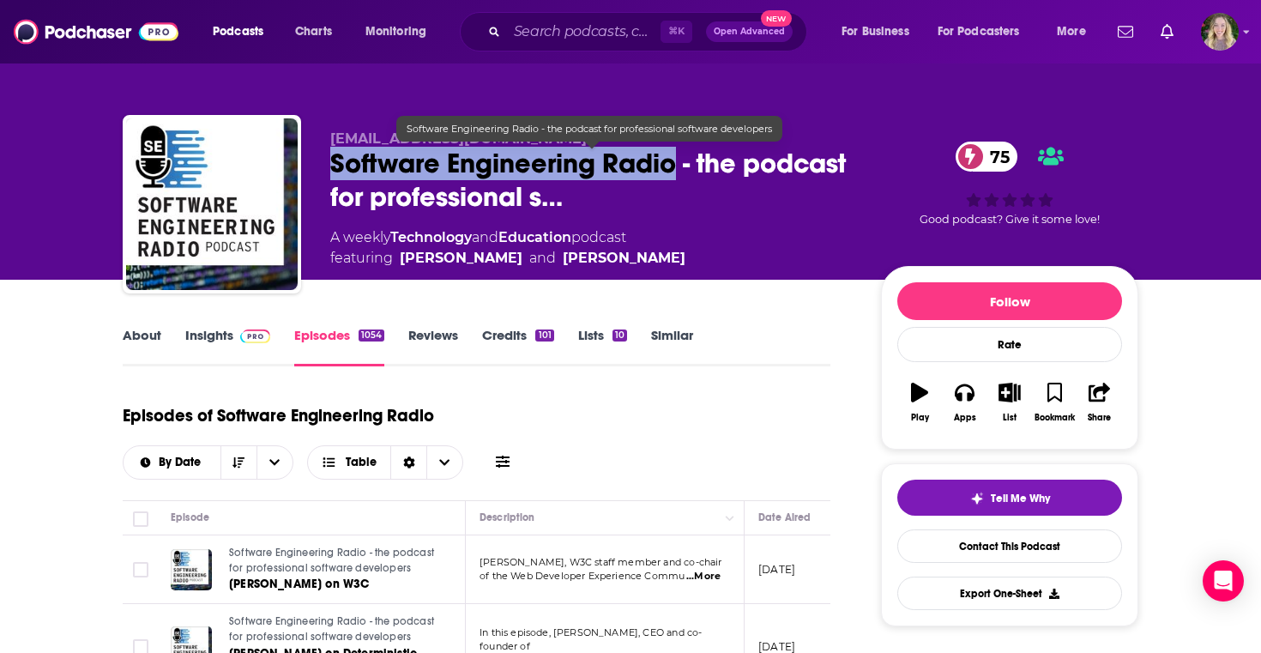
drag, startPoint x: 678, startPoint y: 166, endPoint x: 321, endPoint y: 165, distance: 357.7
click at [321, 165] on div "se-radio@computer.org Software Engineering Radio - the podcast for professional…" at bounding box center [631, 207] width 1016 height 185
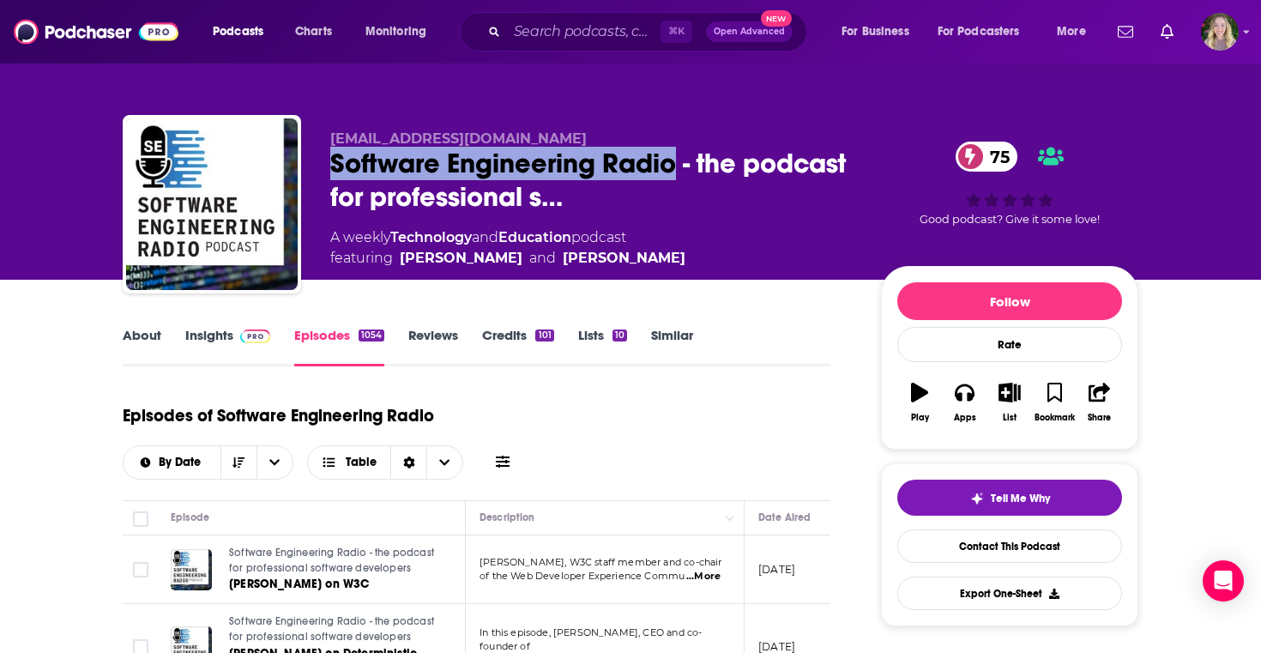
copy h2 "Software Engineering Radio"
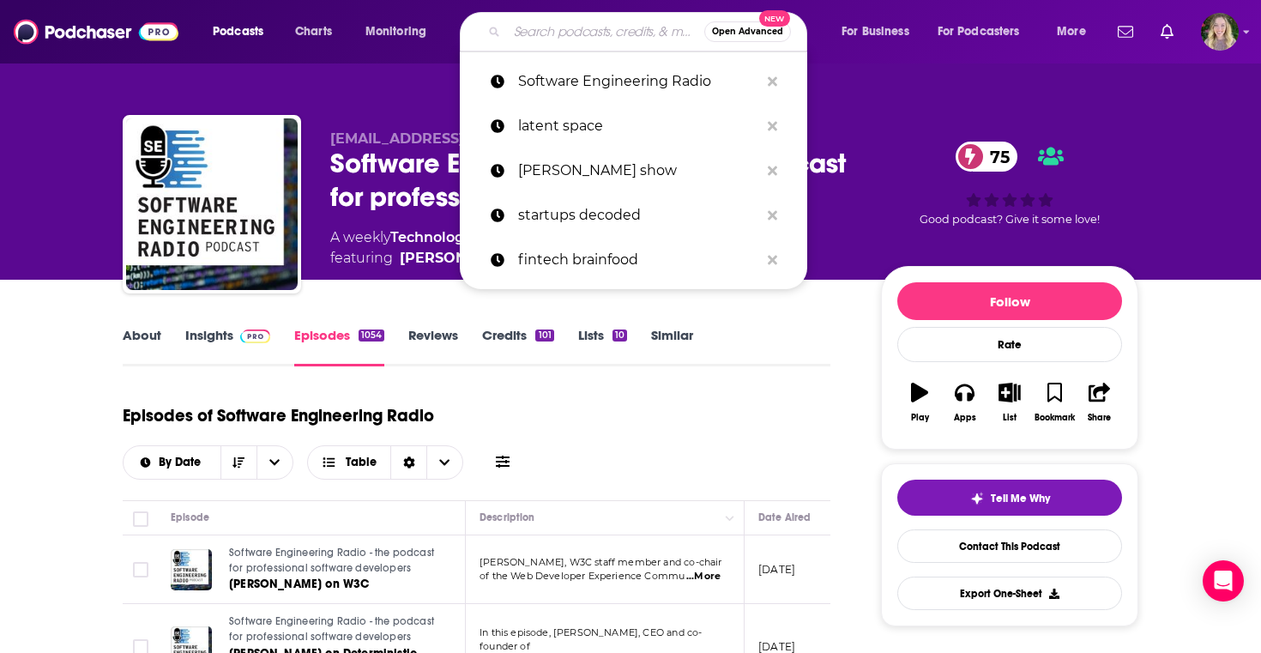
click at [574, 27] on input "Search podcasts, credits, & more..." at bounding box center [605, 31] width 197 height 27
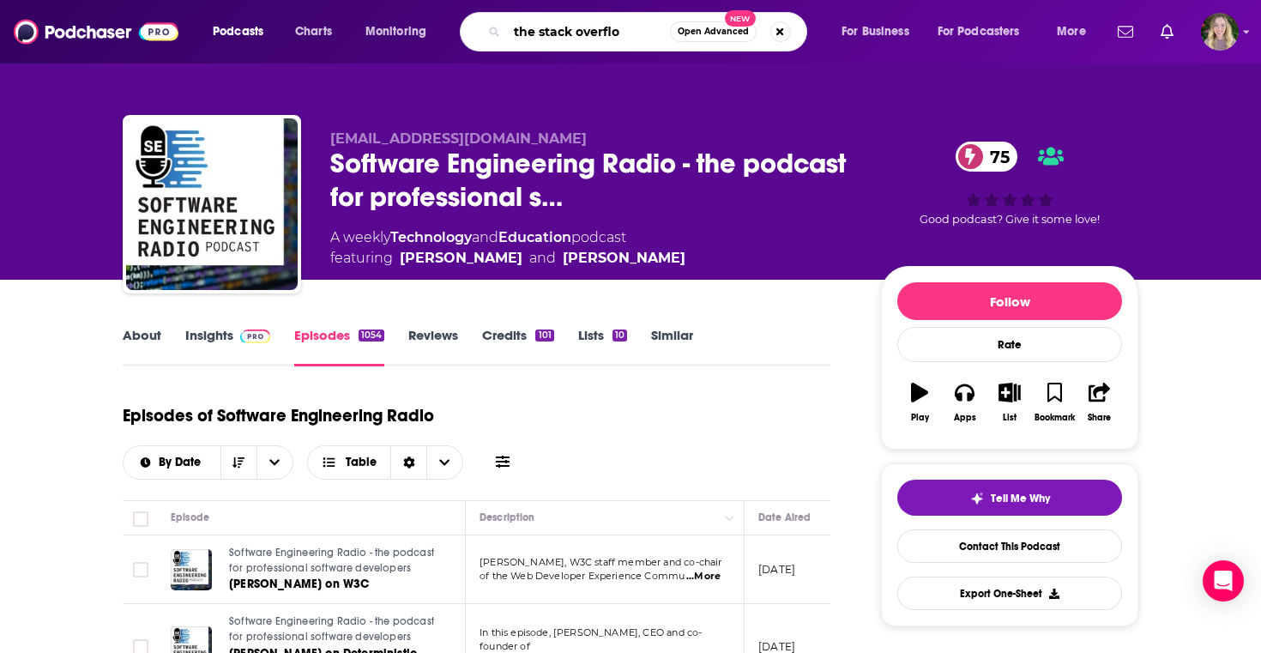
type input "the stack overflow"
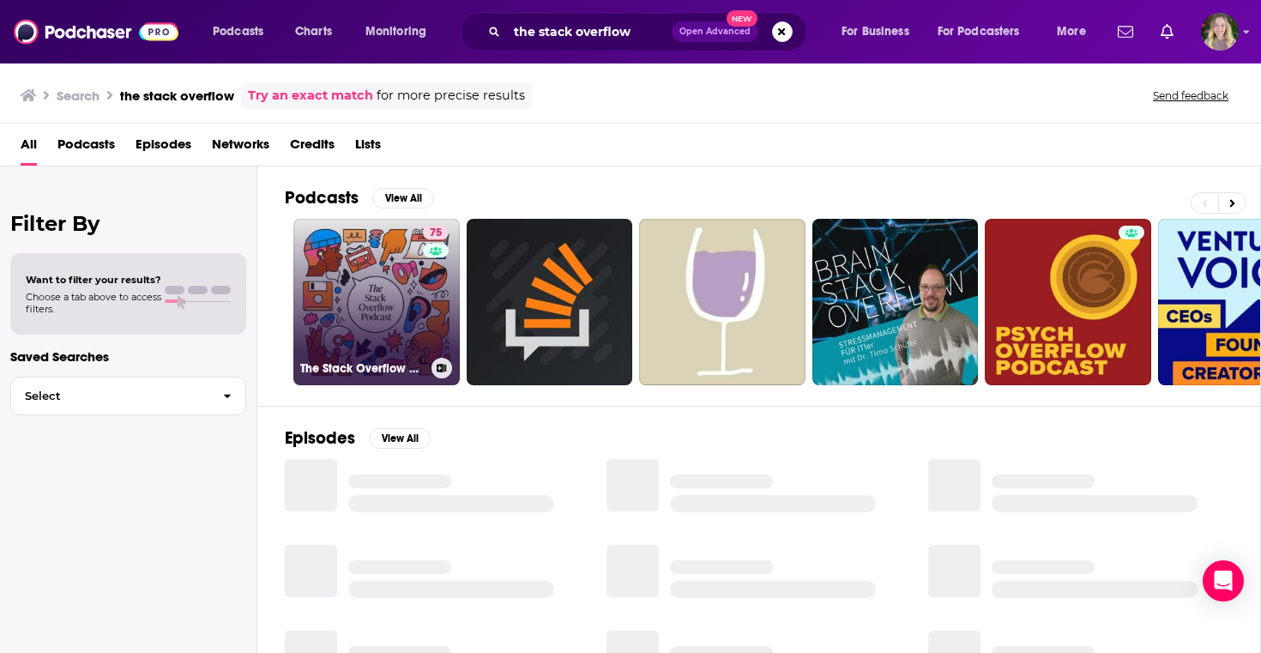
click at [371, 257] on link "75 The Stack Overflow Podcast" at bounding box center [376, 302] width 166 height 166
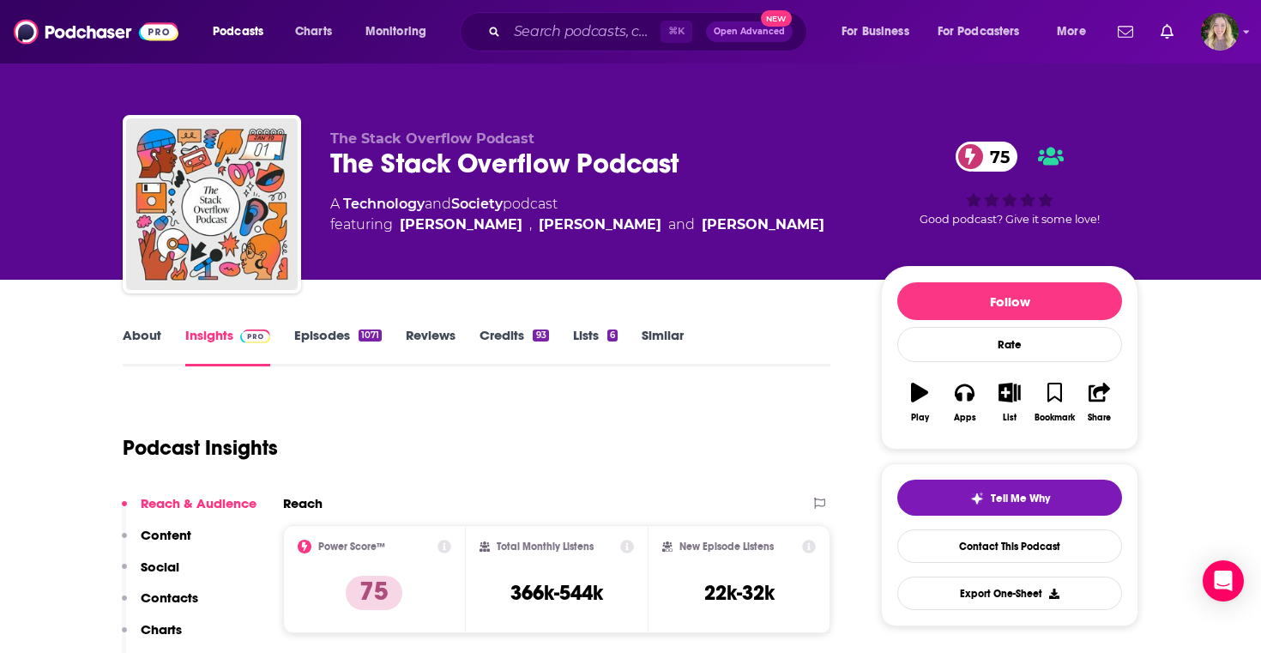
click at [149, 325] on div "About Insights Episodes 1071 Reviews Credits 93 Lists 6 Similar" at bounding box center [477, 345] width 708 height 42
click at [132, 332] on link "About" at bounding box center [142, 346] width 39 height 39
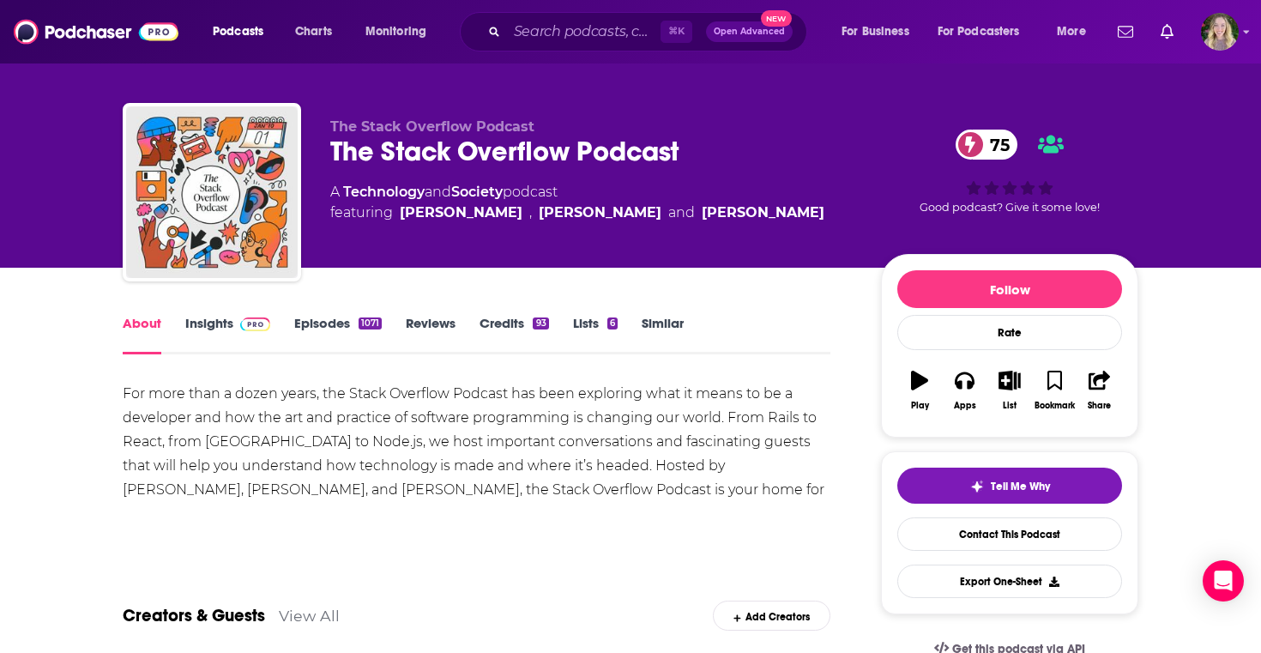
scroll to position [3, 0]
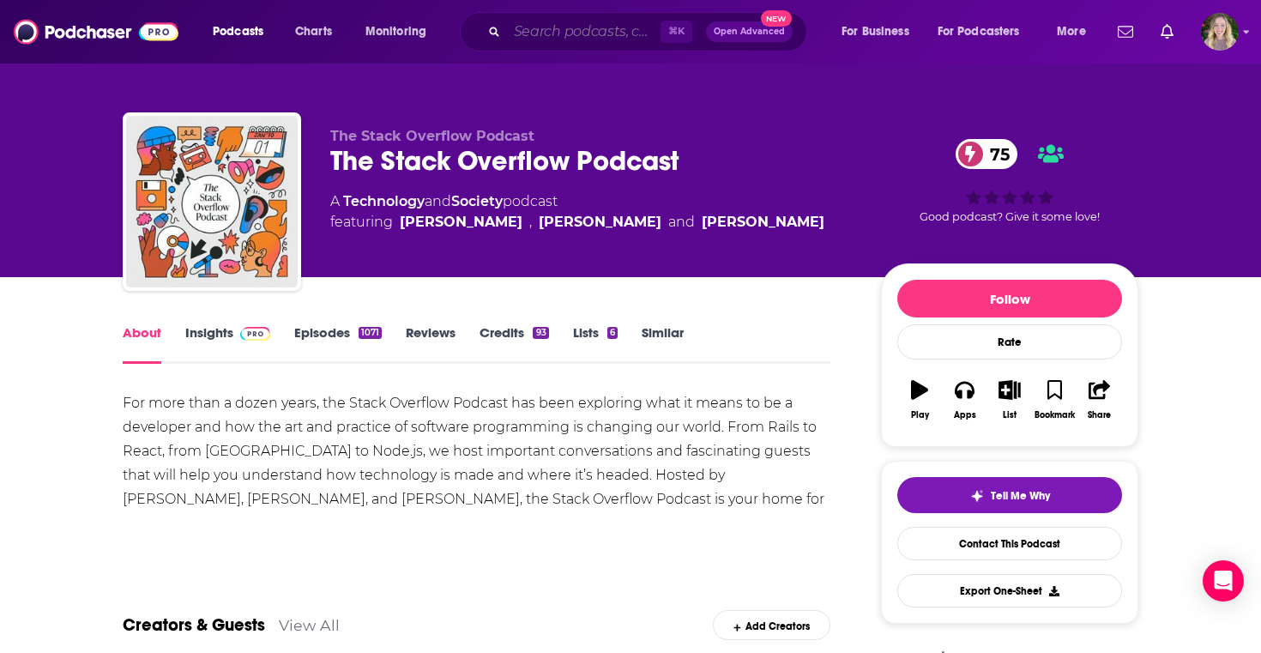
click at [549, 36] on input "Search podcasts, credits, & more..." at bounding box center [584, 31] width 154 height 27
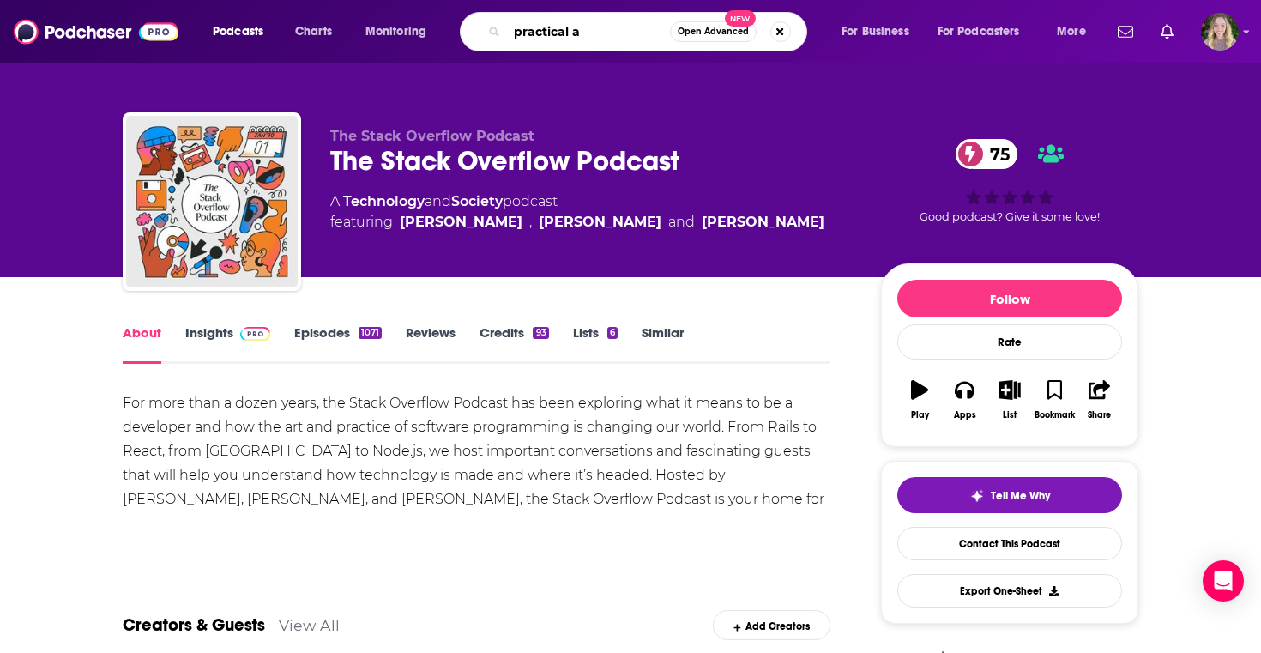
type input "practical ai"
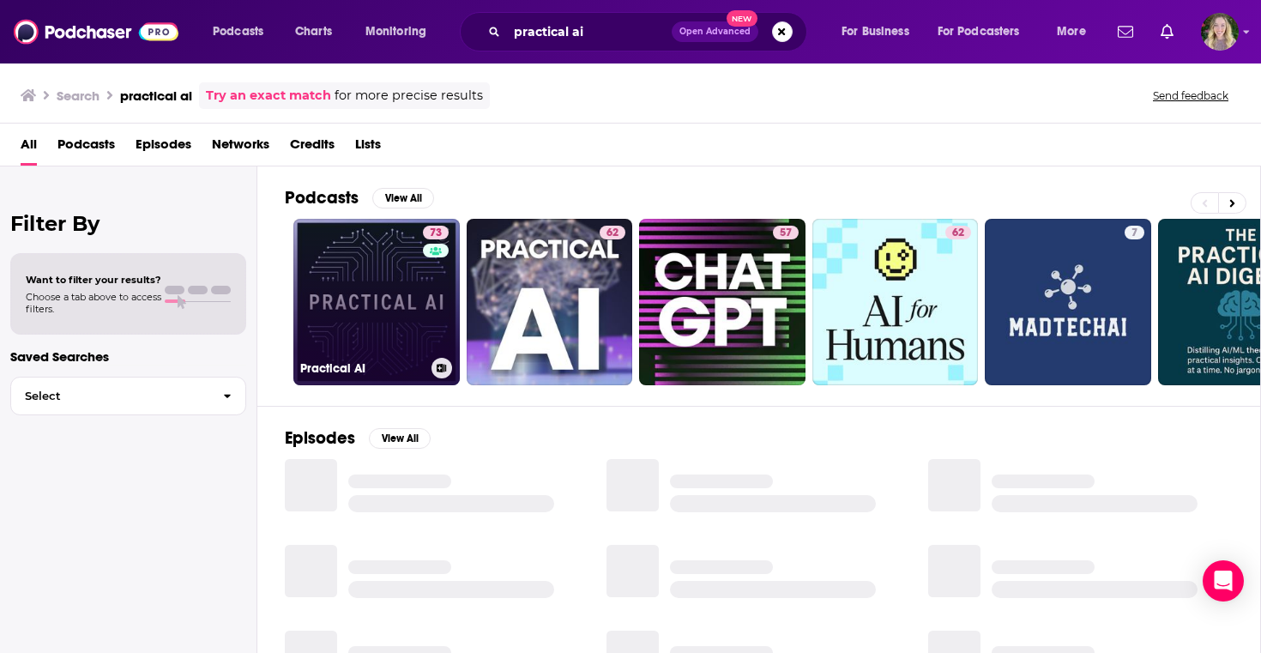
click at [382, 343] on link "73 Practical AI" at bounding box center [376, 302] width 166 height 166
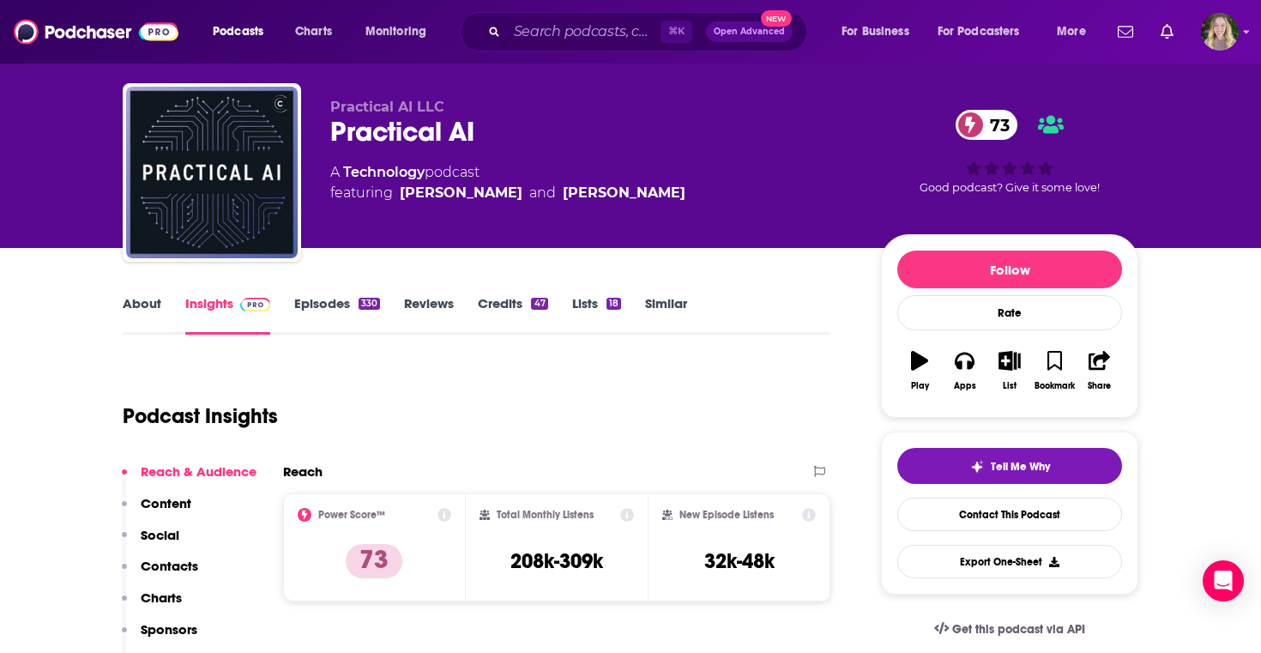
scroll to position [30, 0]
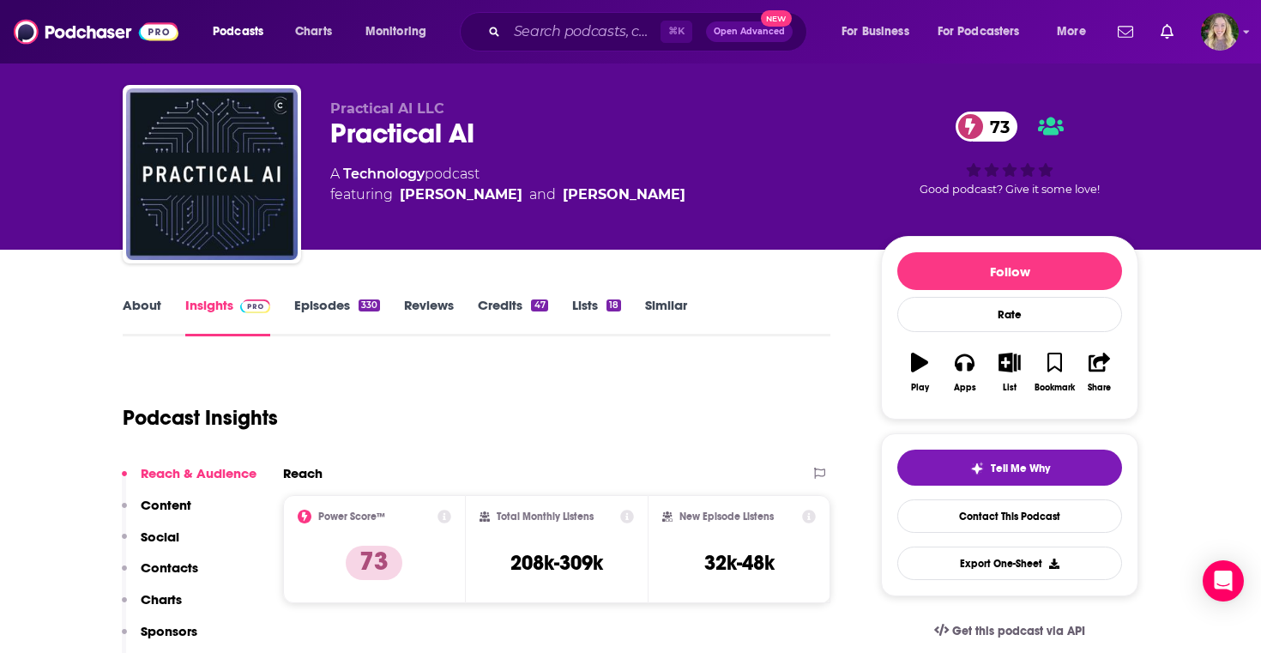
click at [136, 303] on link "About" at bounding box center [142, 316] width 39 height 39
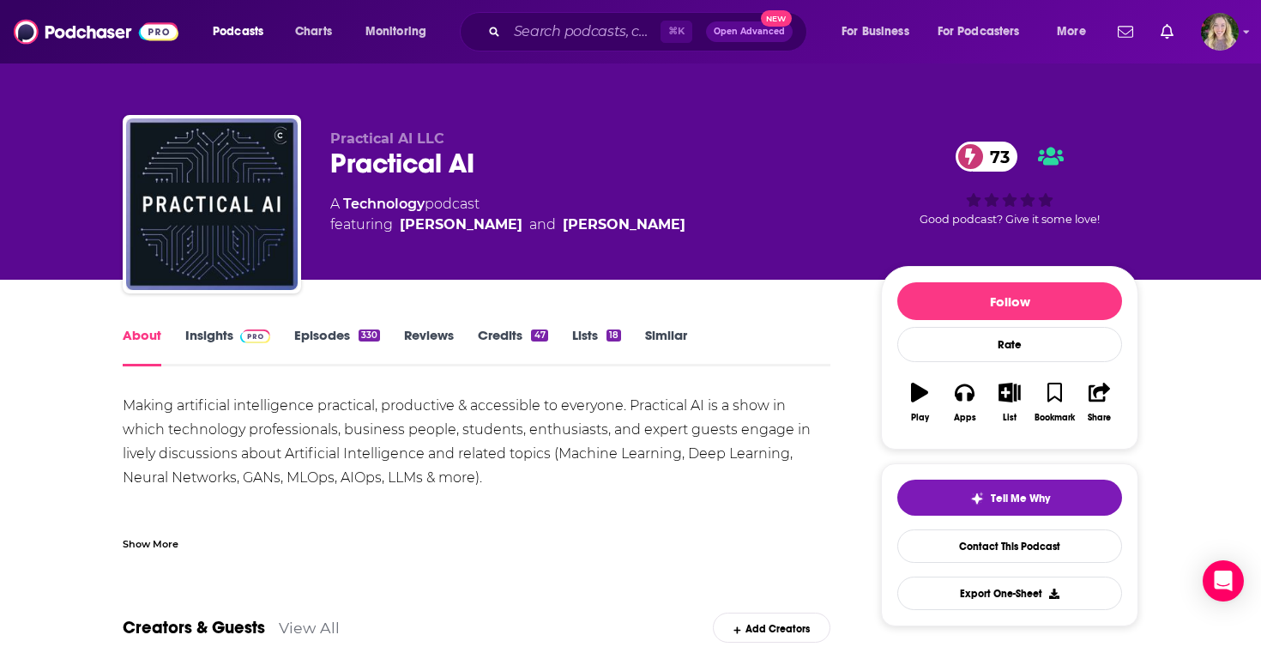
click at [202, 436] on div "Making artificial intelligence practical, productive & accessible to everyone. …" at bounding box center [477, 490] width 708 height 192
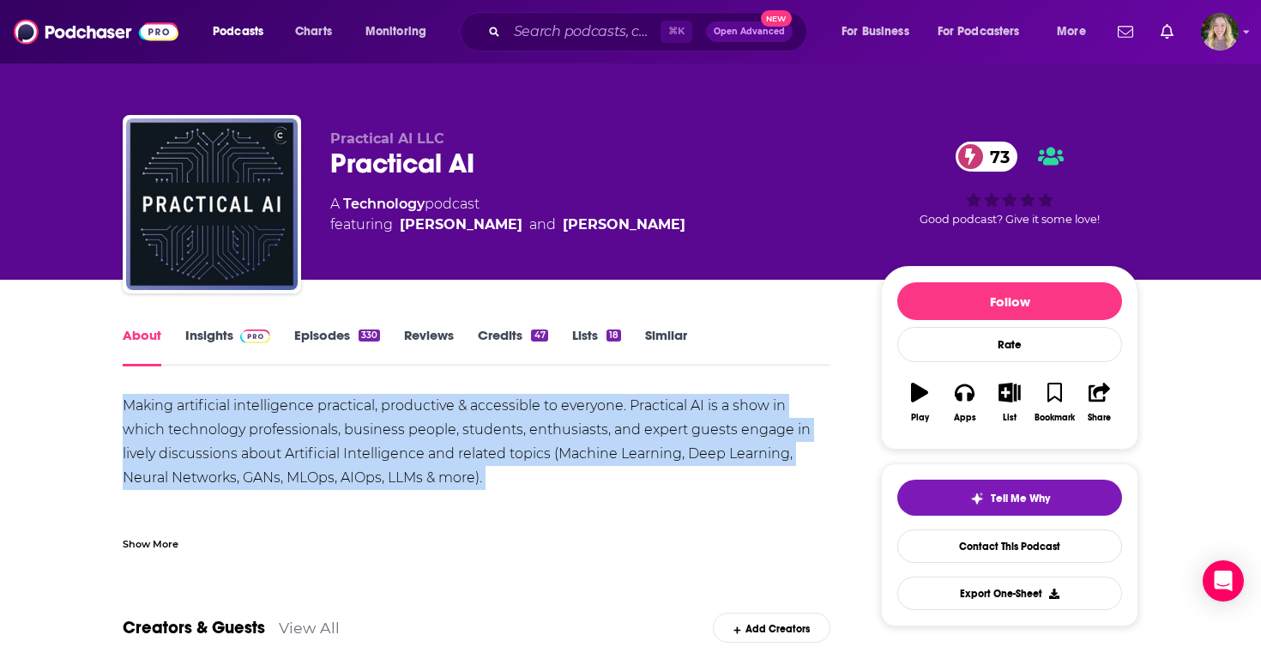
click at [202, 436] on div "Making artificial intelligence practical, productive & accessible to everyone. …" at bounding box center [477, 490] width 708 height 192
copy div "Making artificial intelligence practical, productive & accessible to everyone. …"
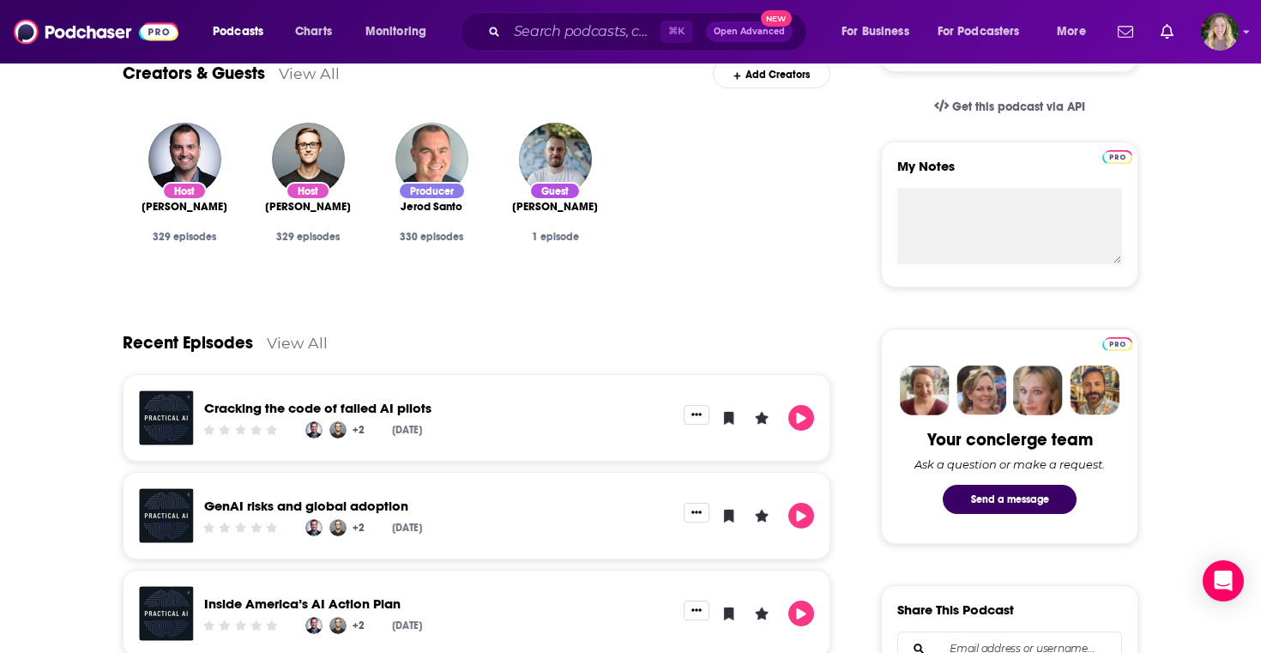
scroll to position [558, 0]
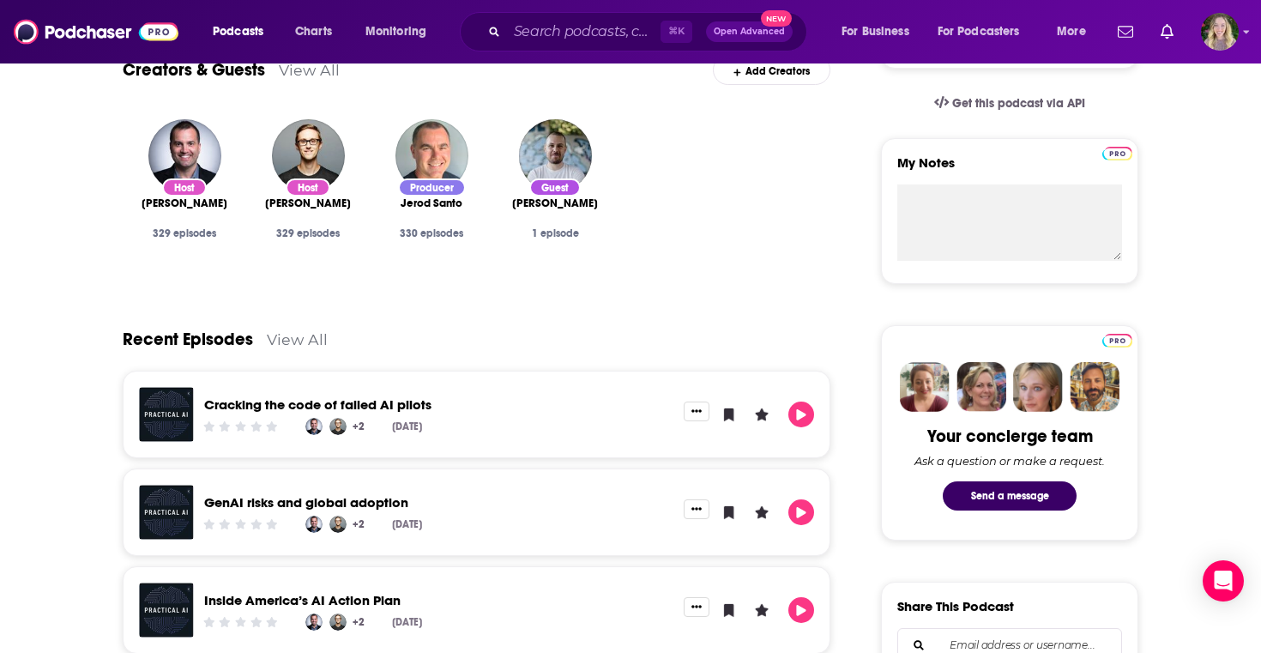
click at [399, 407] on link "Cracking the code of failed AI pilots" at bounding box center [317, 404] width 227 height 16
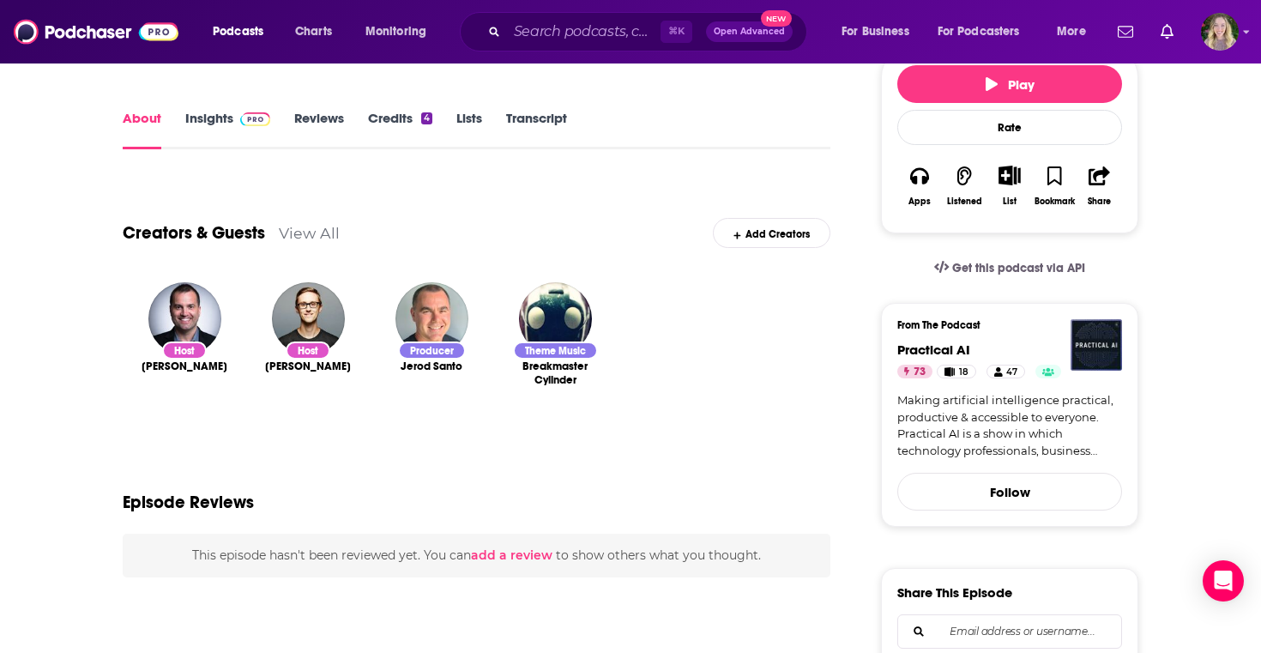
scroll to position [214, 0]
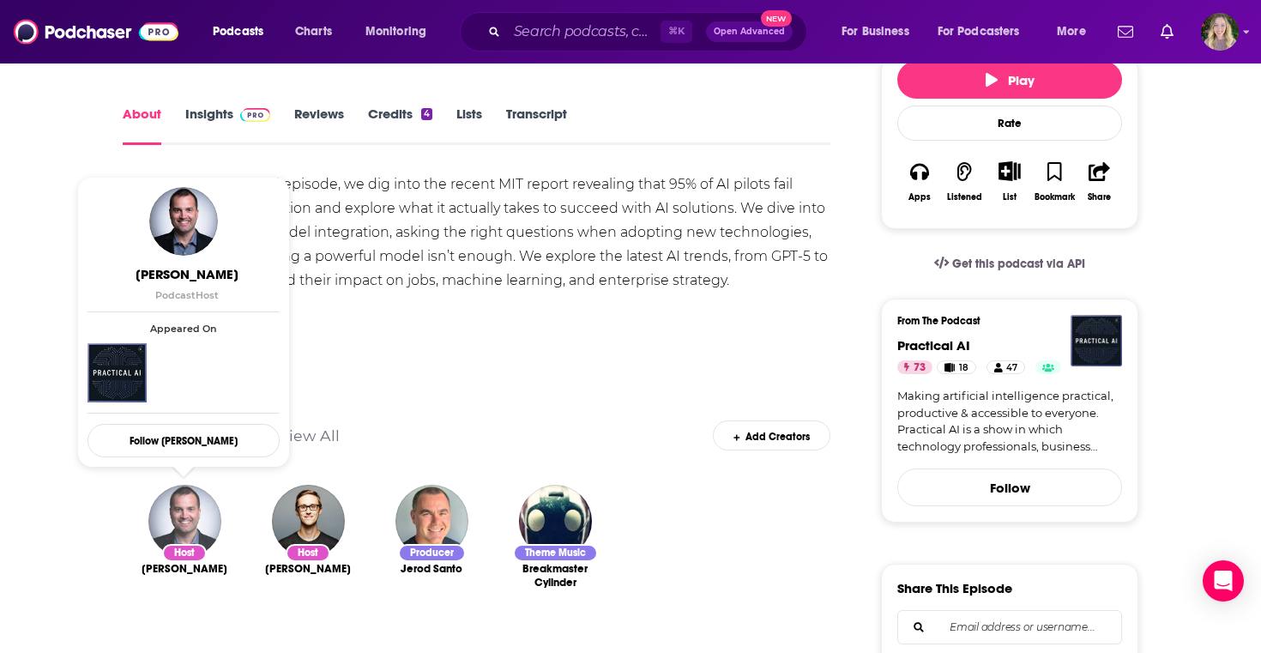
click at [175, 534] on img "Chris Benson" at bounding box center [184, 521] width 73 height 73
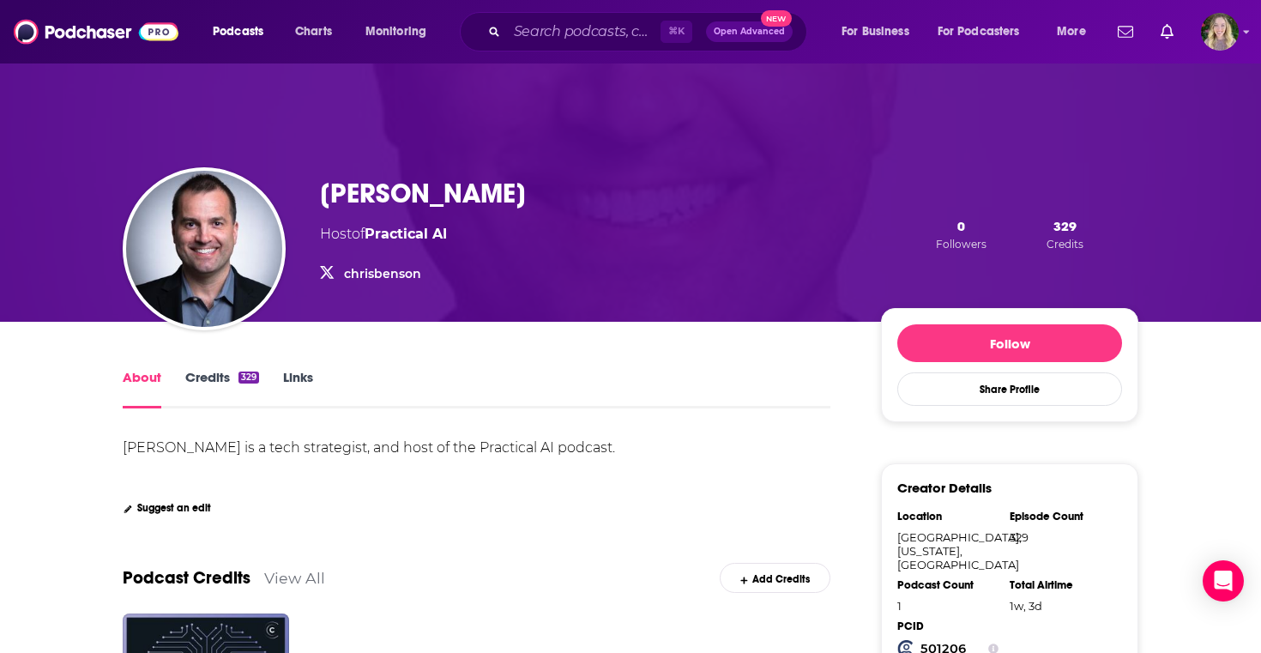
scroll to position [8, 0]
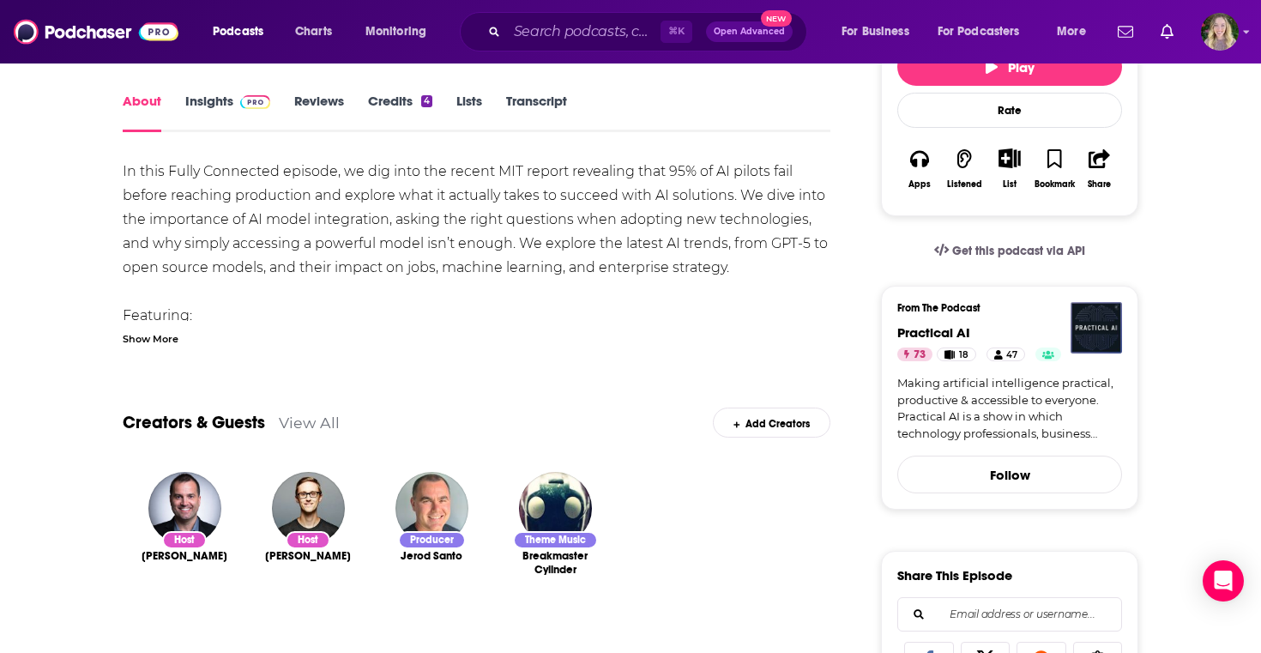
scroll to position [230, 0]
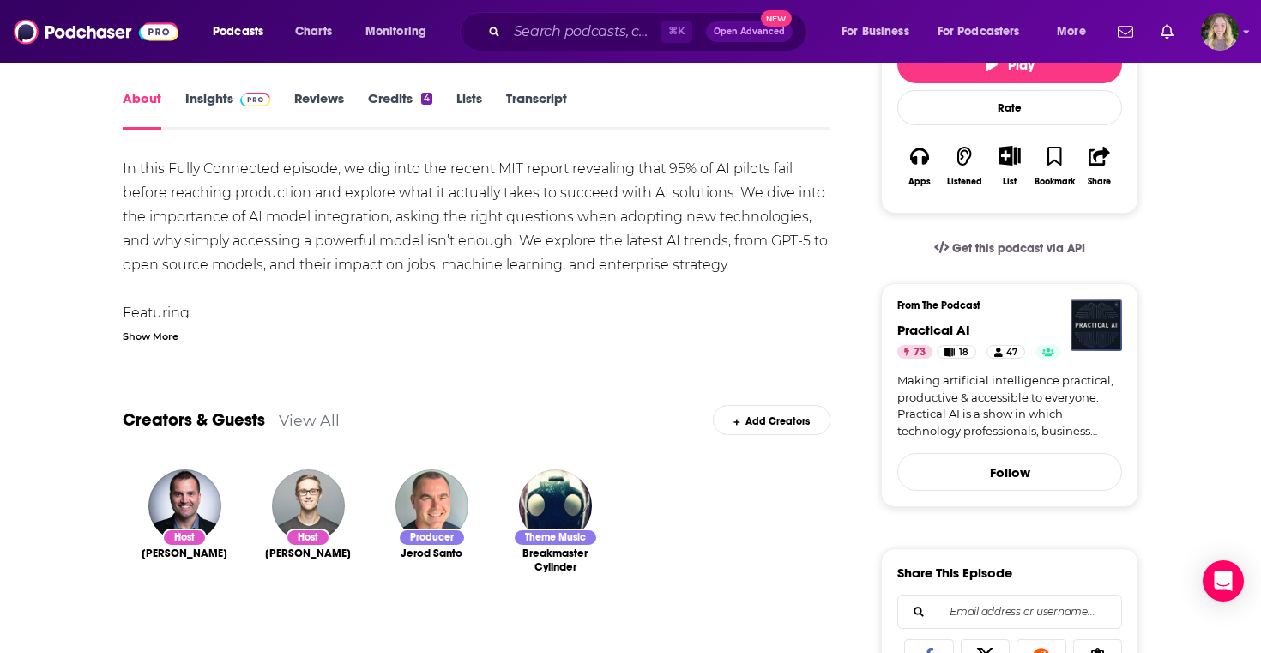
click at [306, 526] on img "Daniel Whitenack" at bounding box center [308, 505] width 73 height 73
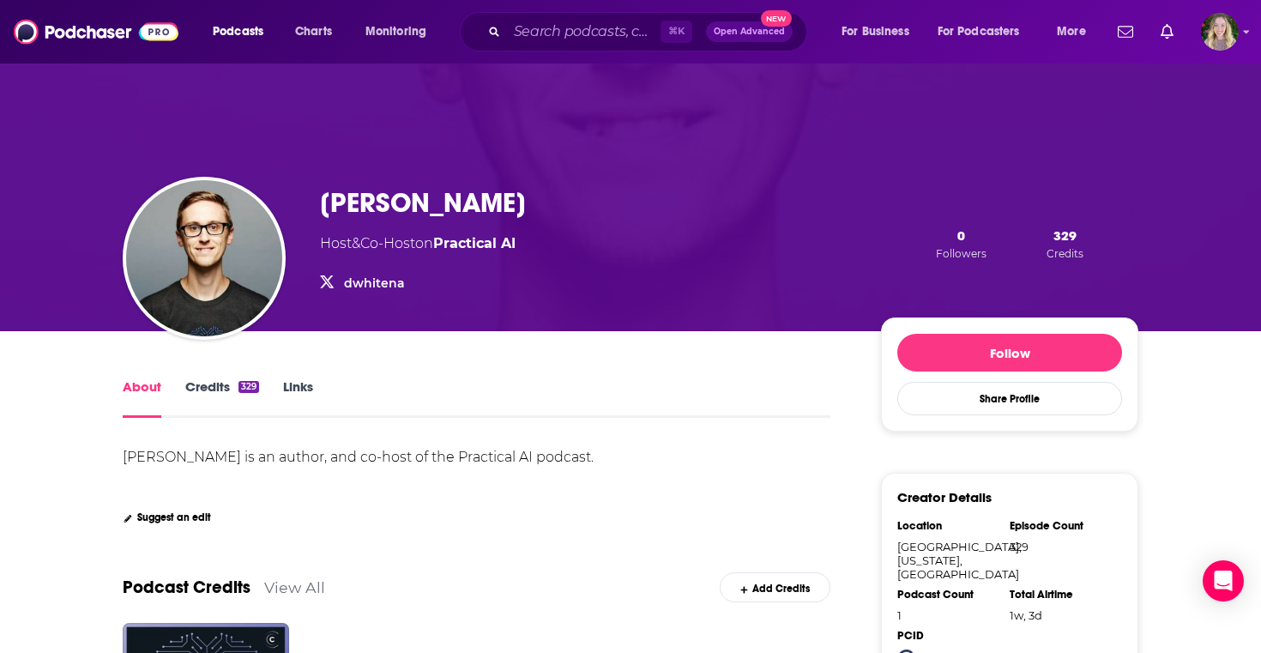
click at [363, 280] on link "dwhitena" at bounding box center [374, 282] width 61 height 15
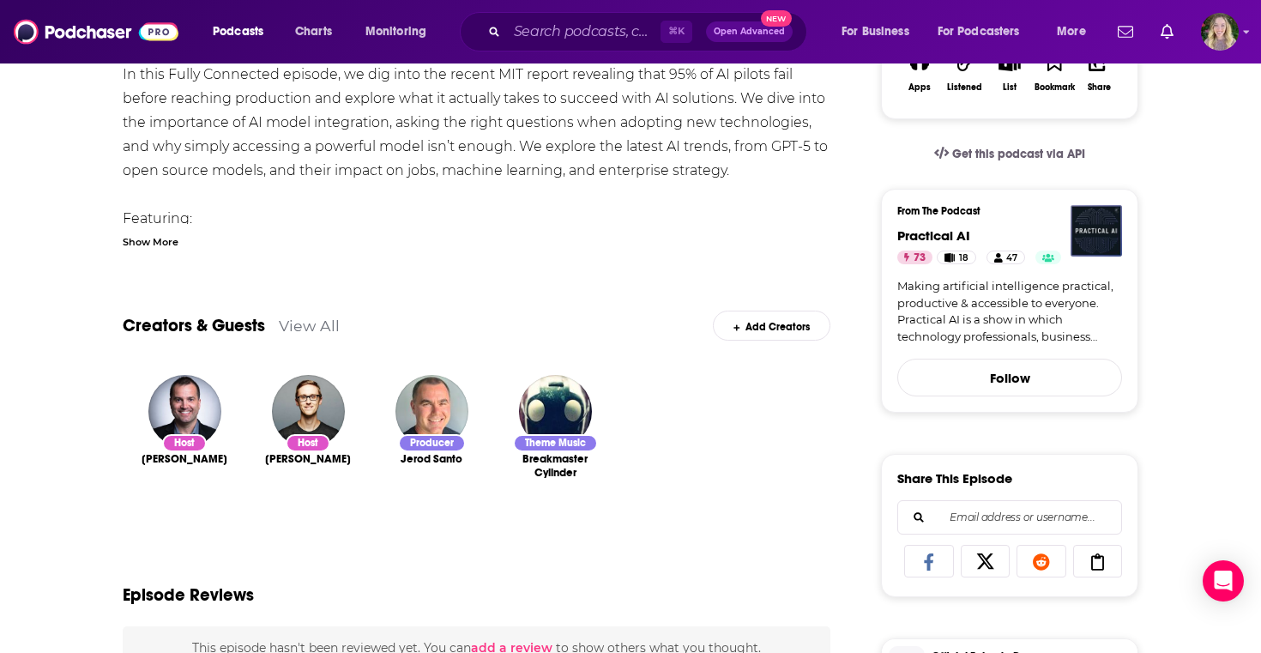
scroll to position [164, 0]
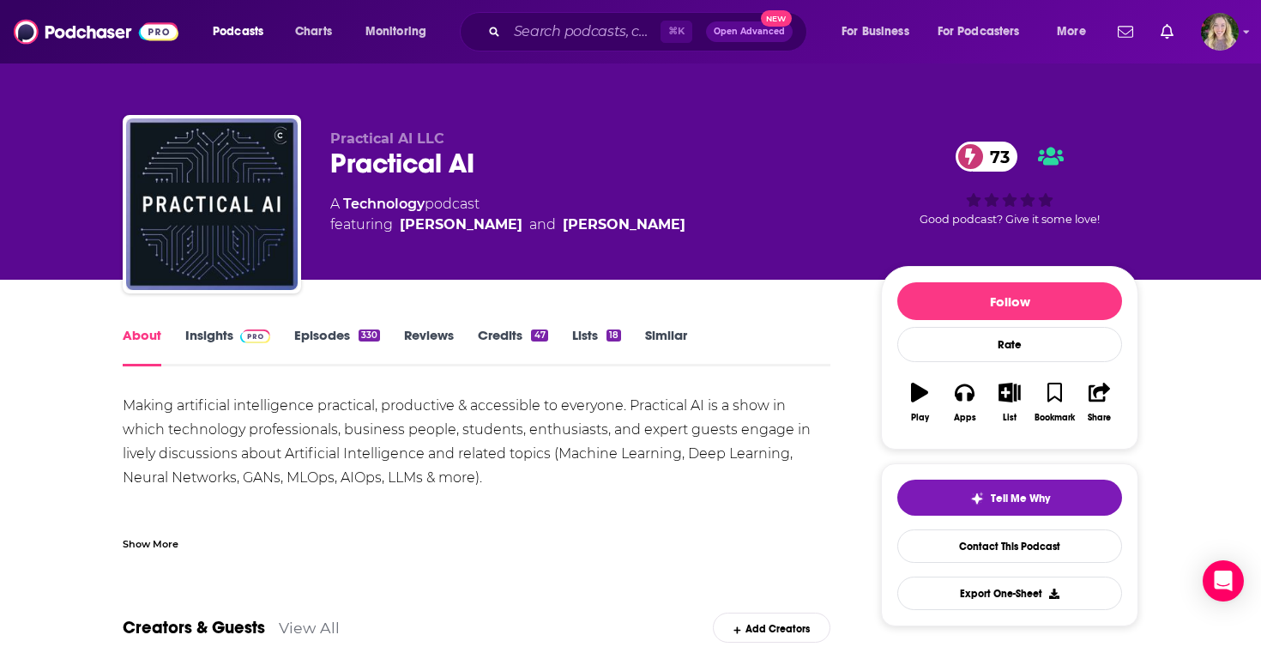
click at [319, 346] on link "Episodes 330" at bounding box center [337, 346] width 86 height 39
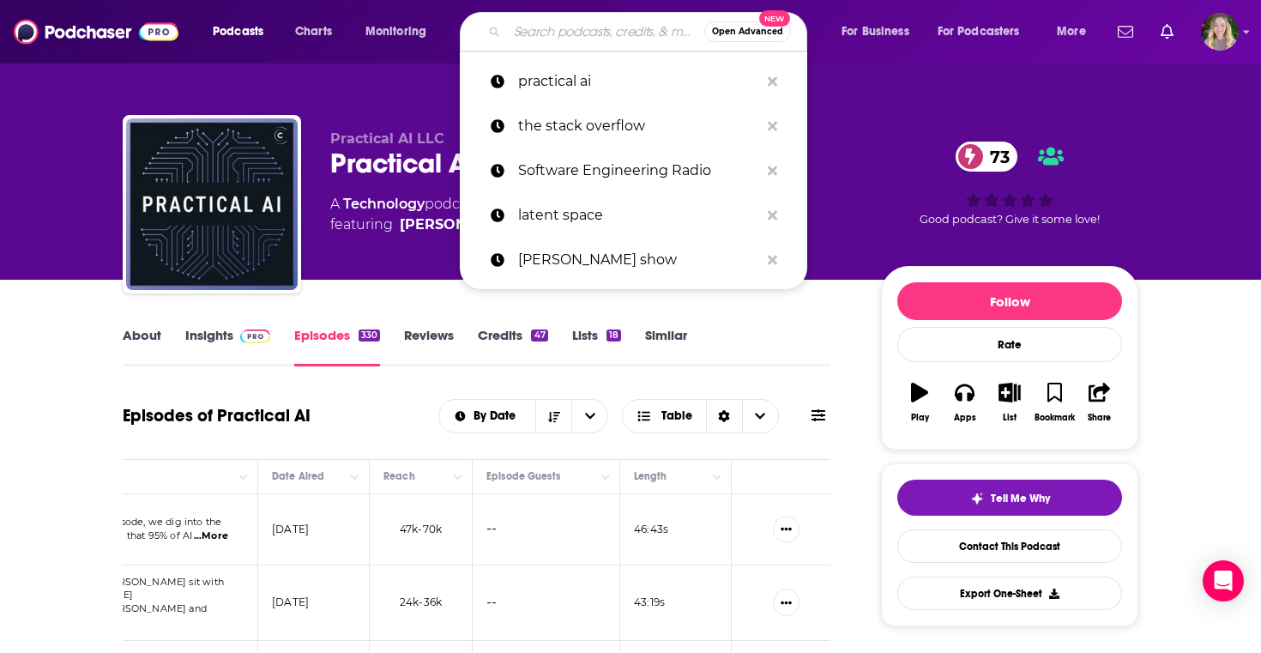
click at [531, 30] on input "Search podcasts, credits, & more..." at bounding box center [605, 31] width 197 height 27
paste input "Screaming in the Cloud"
type input "Screaming in the Cloud"
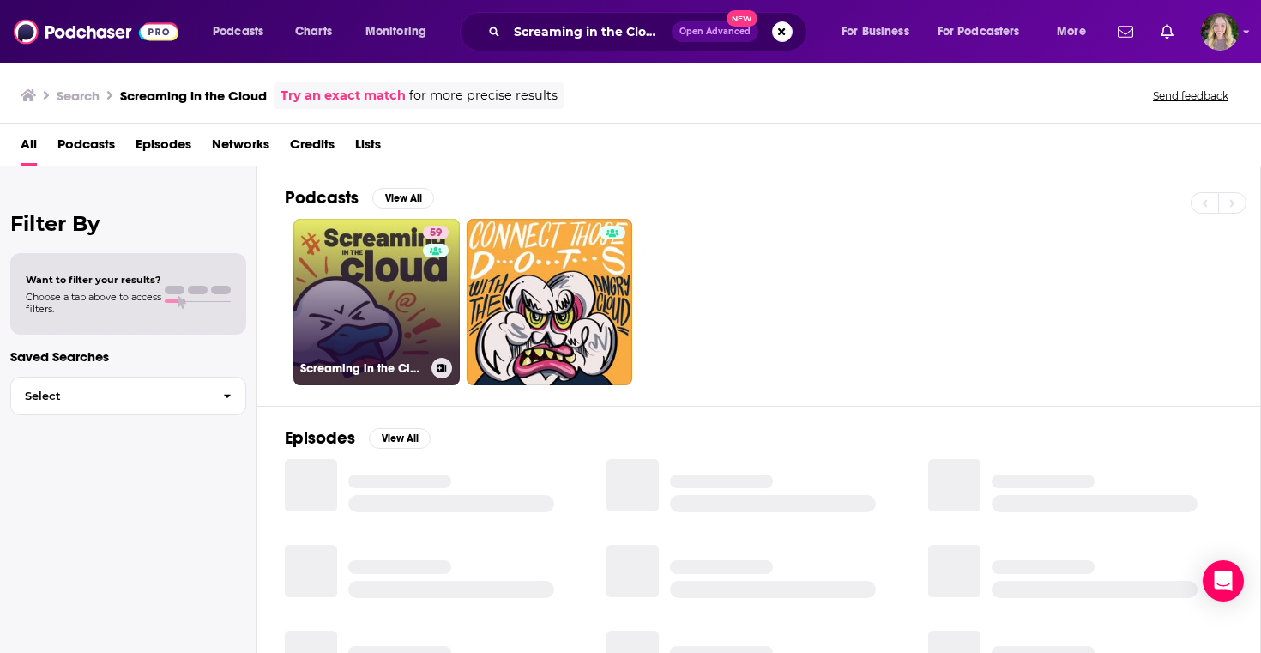
click at [339, 286] on link "59 Screaming in the Cloud" at bounding box center [376, 302] width 166 height 166
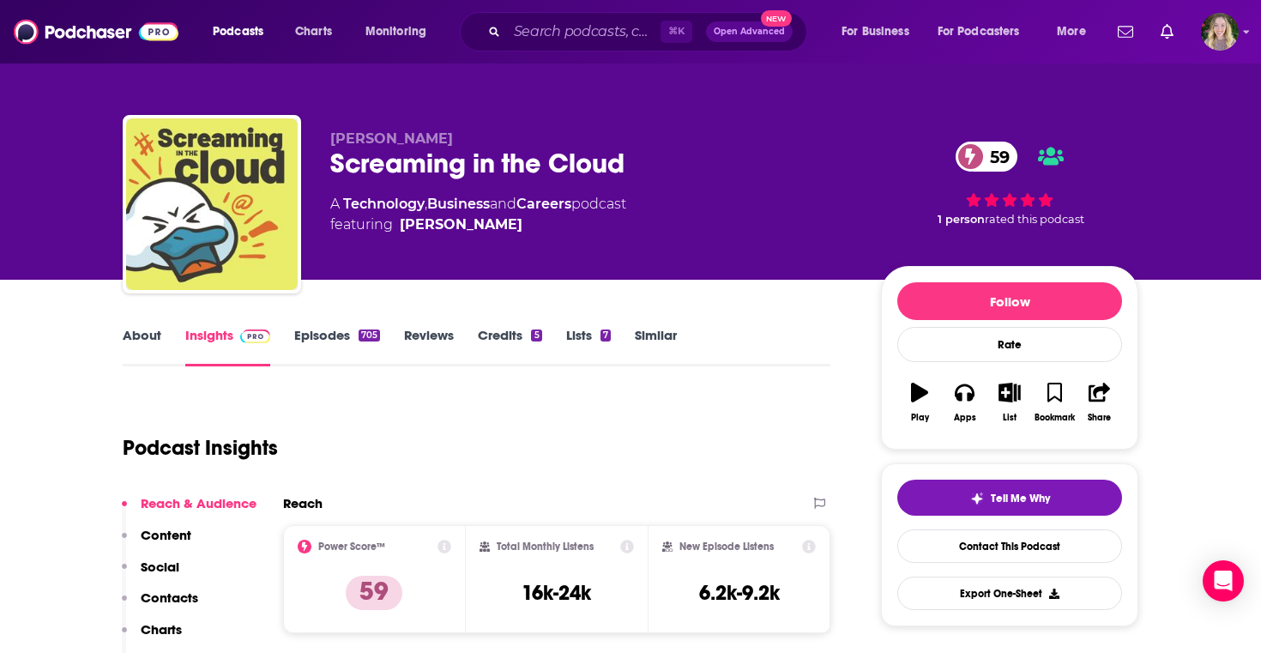
click at [135, 341] on link "About" at bounding box center [142, 346] width 39 height 39
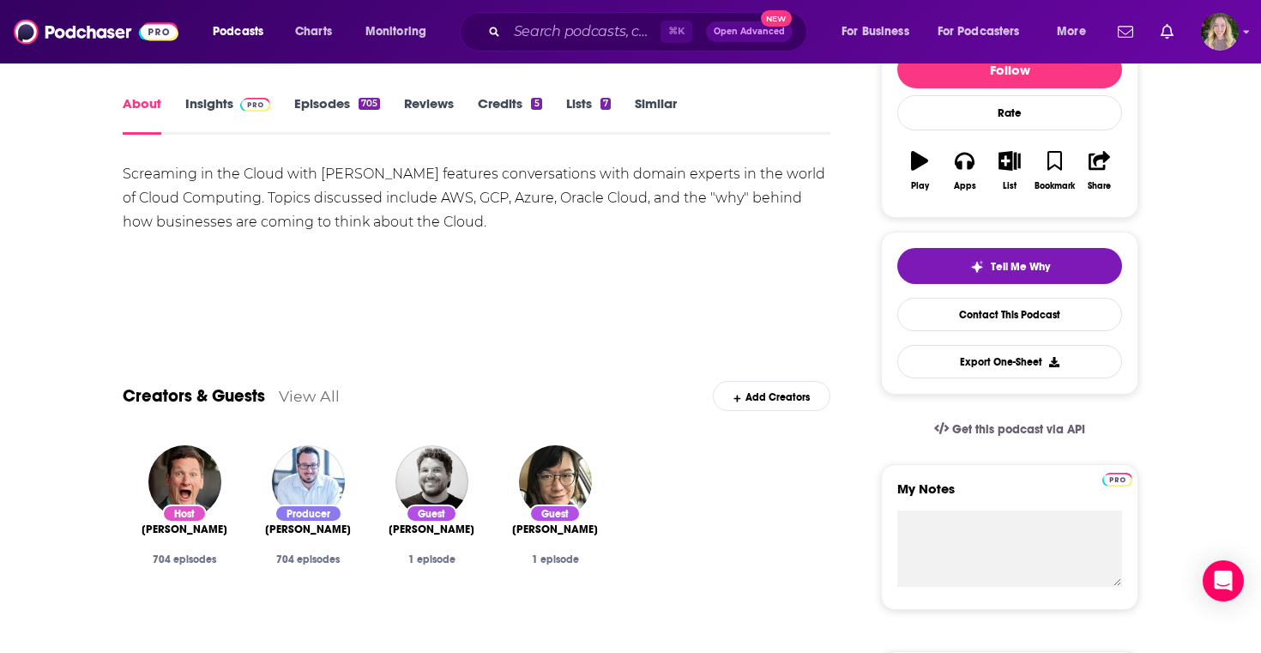
scroll to position [237, 0]
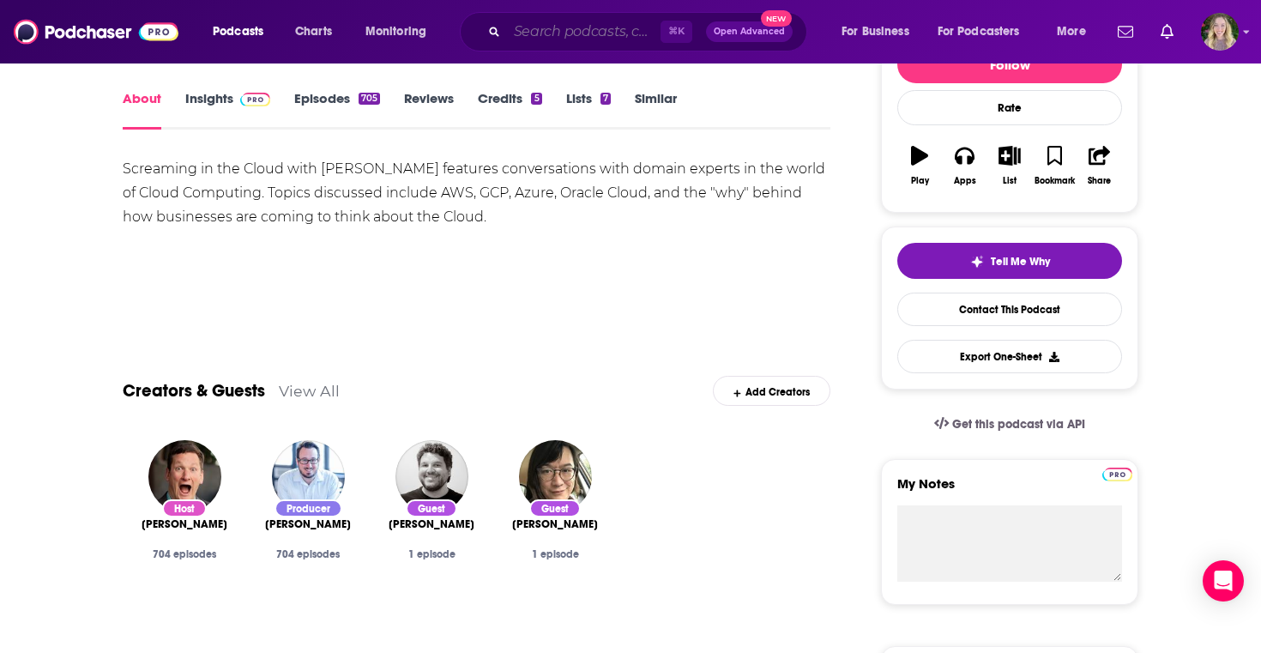
click at [537, 27] on input "Search podcasts, credits, & more..." at bounding box center [584, 31] width 154 height 27
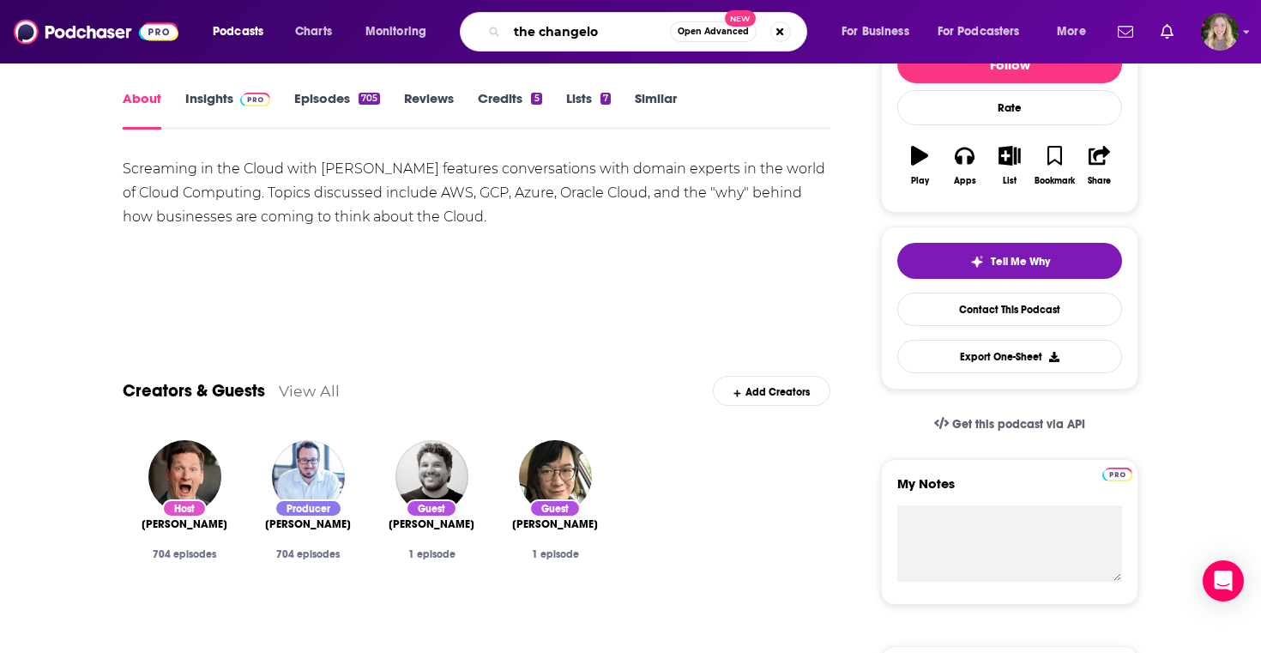
type input "the changelog"
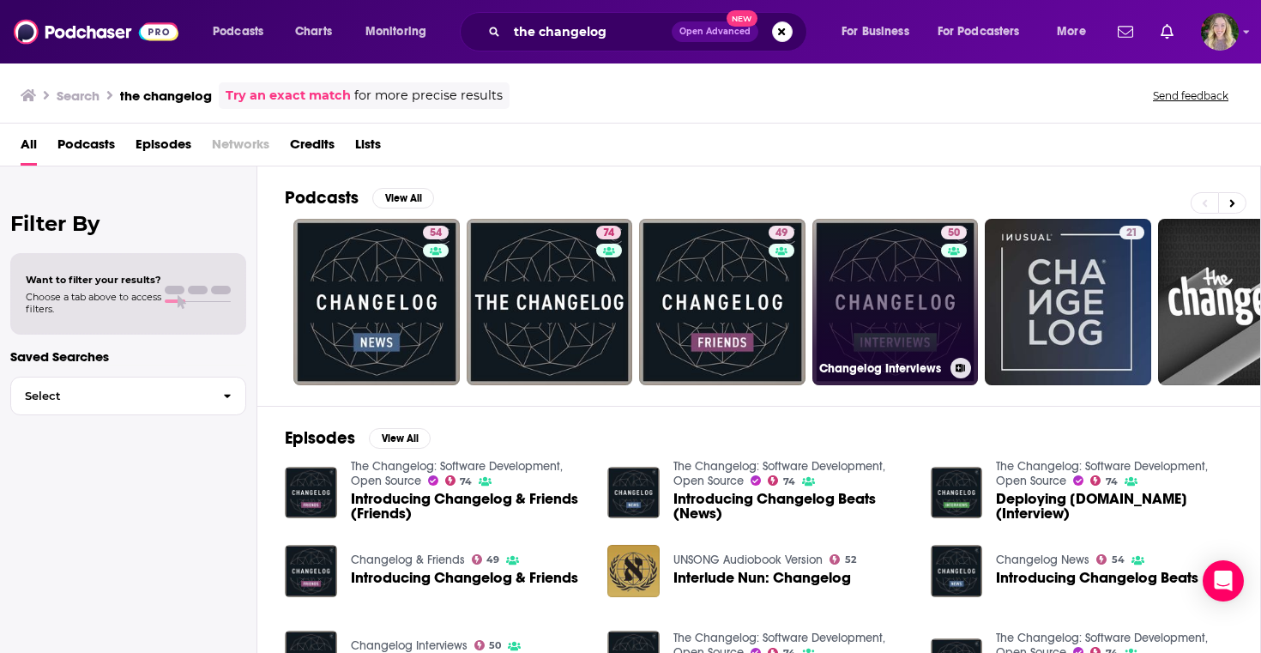
click at [854, 292] on link "50 Changelog Interviews" at bounding box center [895, 302] width 166 height 166
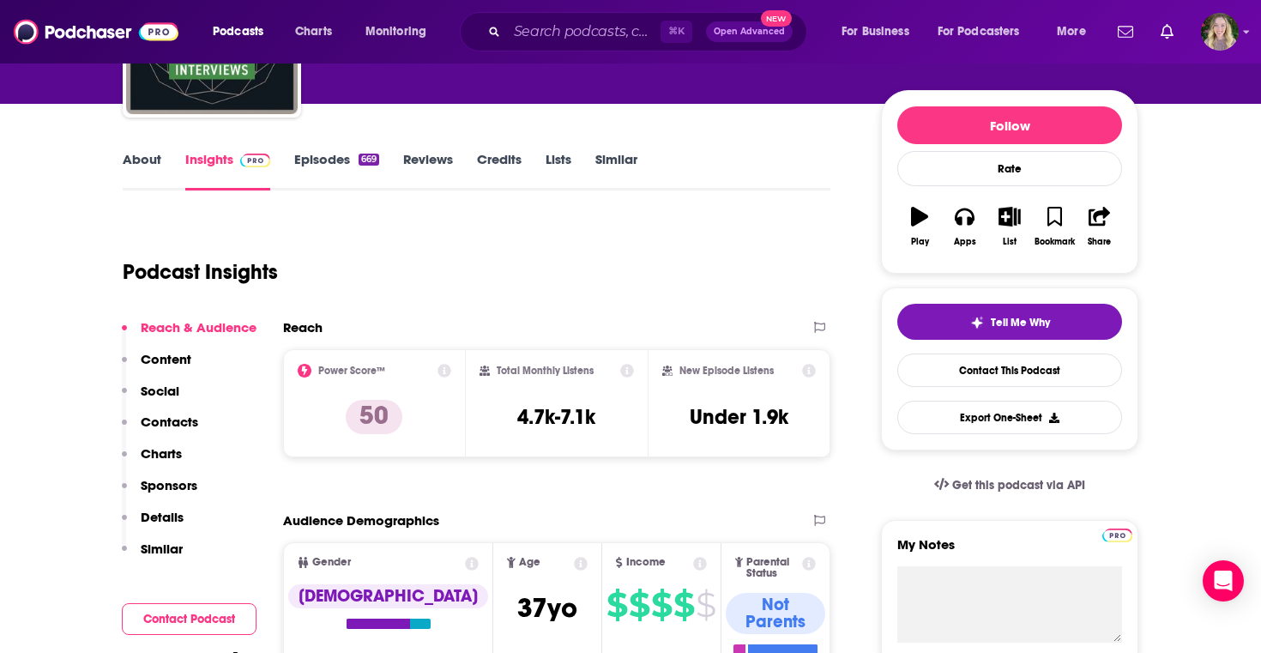
scroll to position [178, 0]
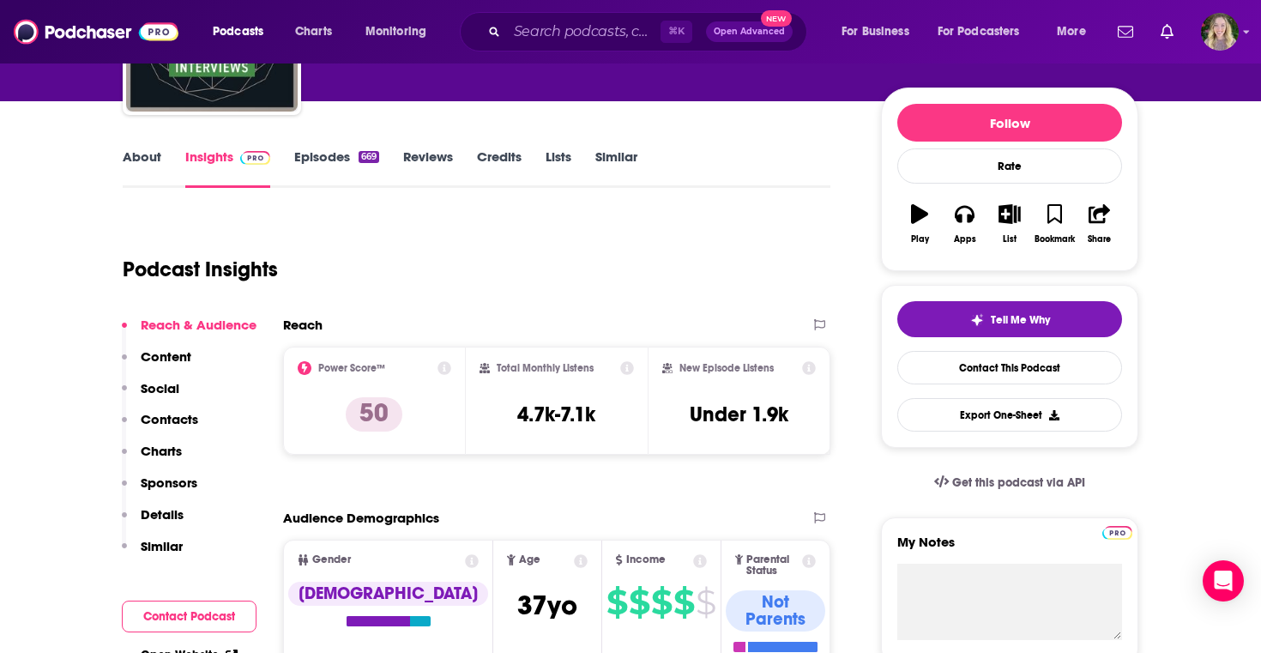
click at [303, 150] on link "Episodes 669" at bounding box center [336, 167] width 85 height 39
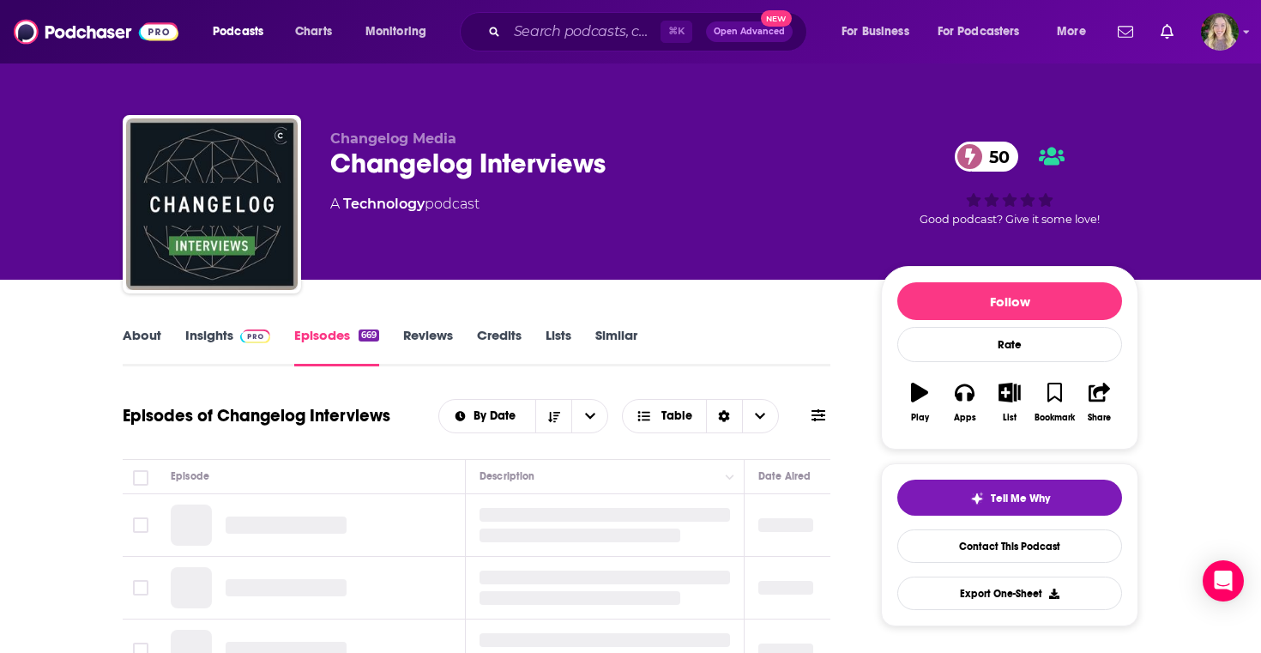
scroll to position [196, 0]
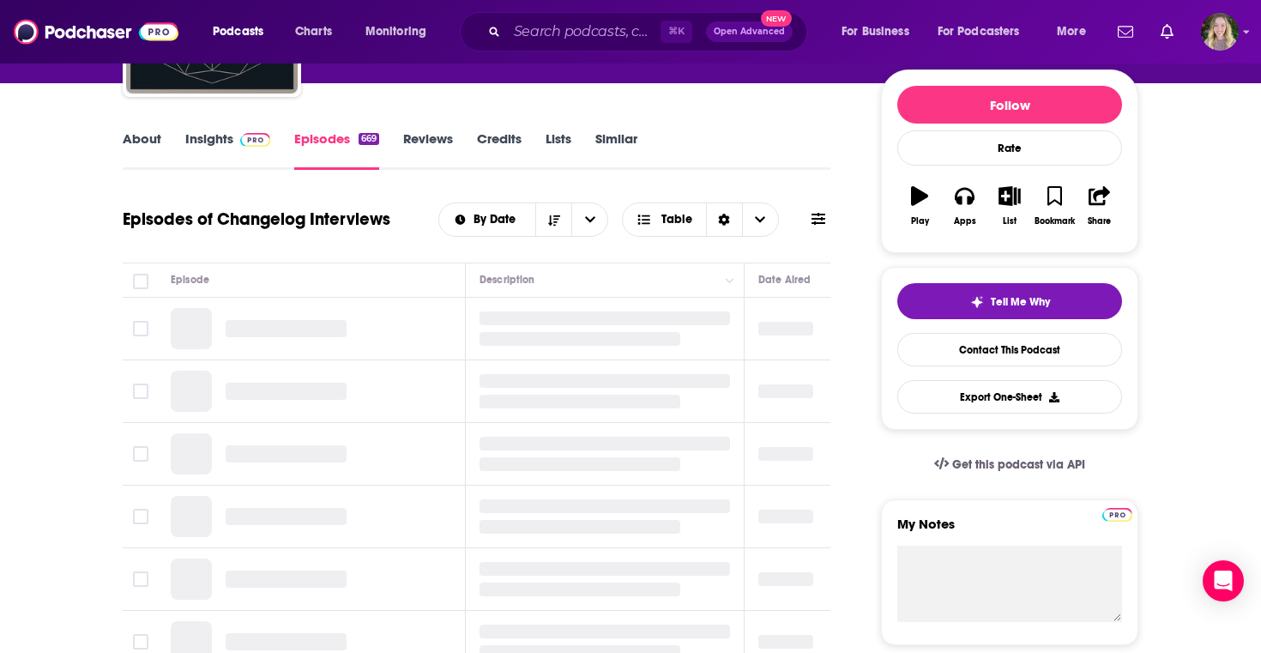
click at [142, 142] on link "About" at bounding box center [142, 149] width 39 height 39
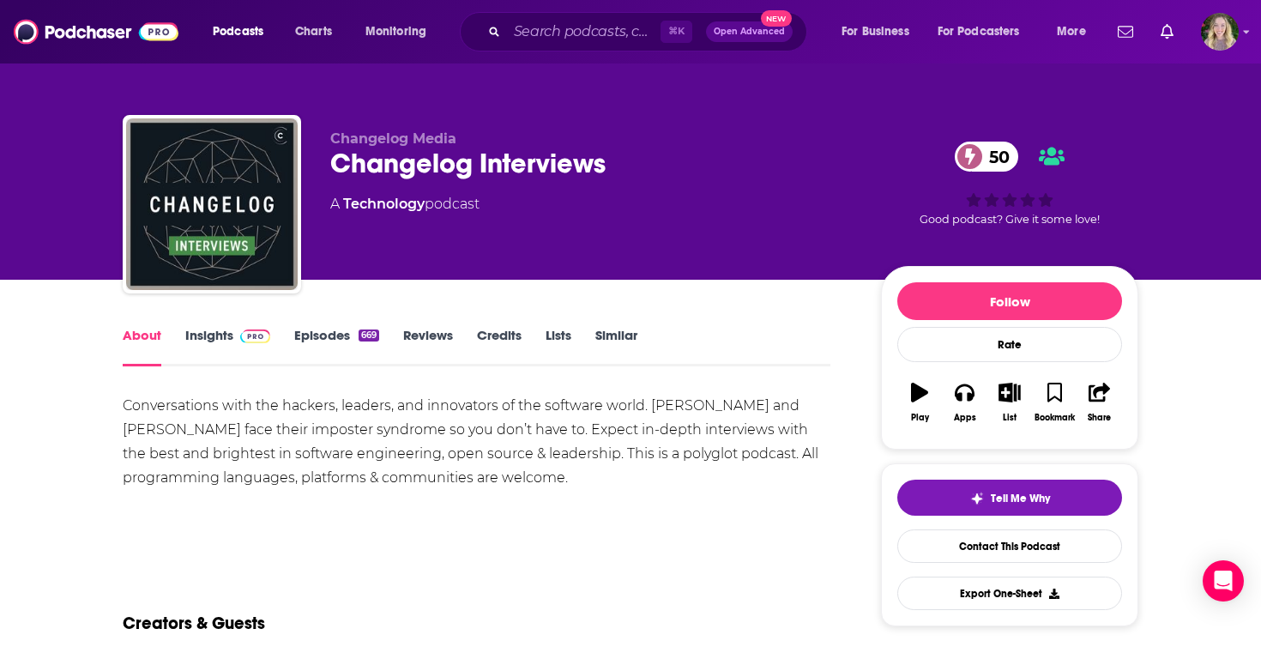
click at [542, 14] on div "⌘ K Open Advanced New" at bounding box center [633, 31] width 347 height 39
click at [542, 21] on input "Search podcasts, credits, & more..." at bounding box center [584, 31] width 154 height 27
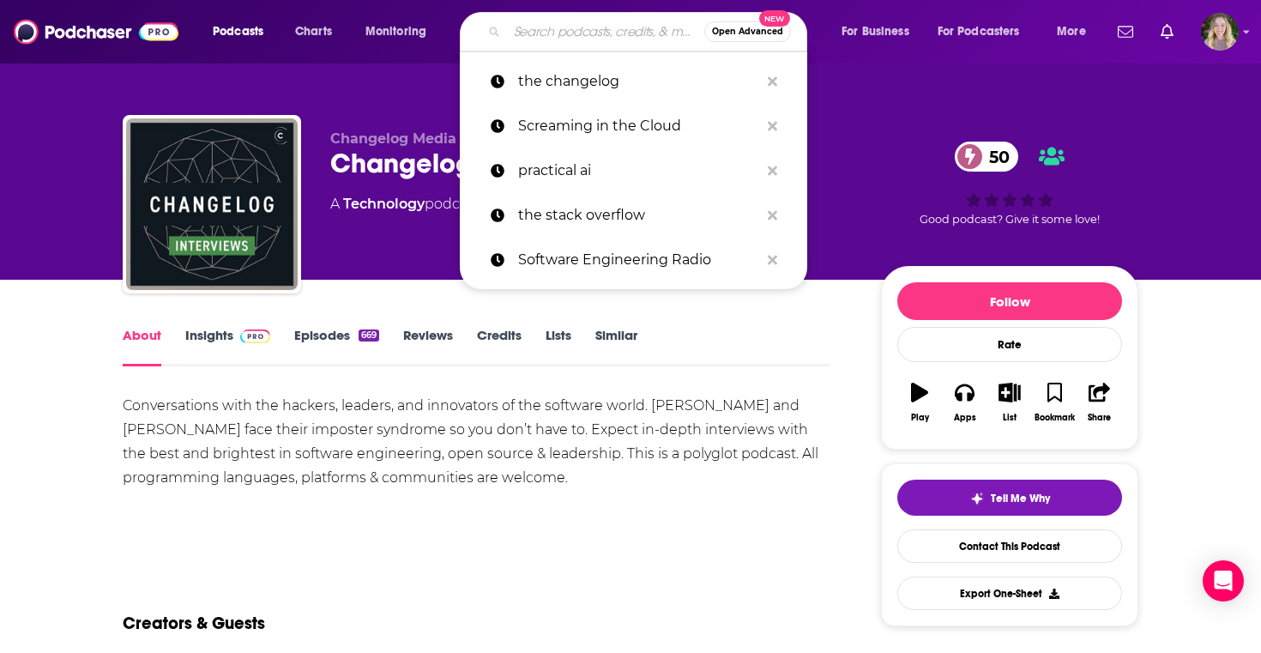
paste input "JavaScript Jabber"
type input "JavaScript Jabber"
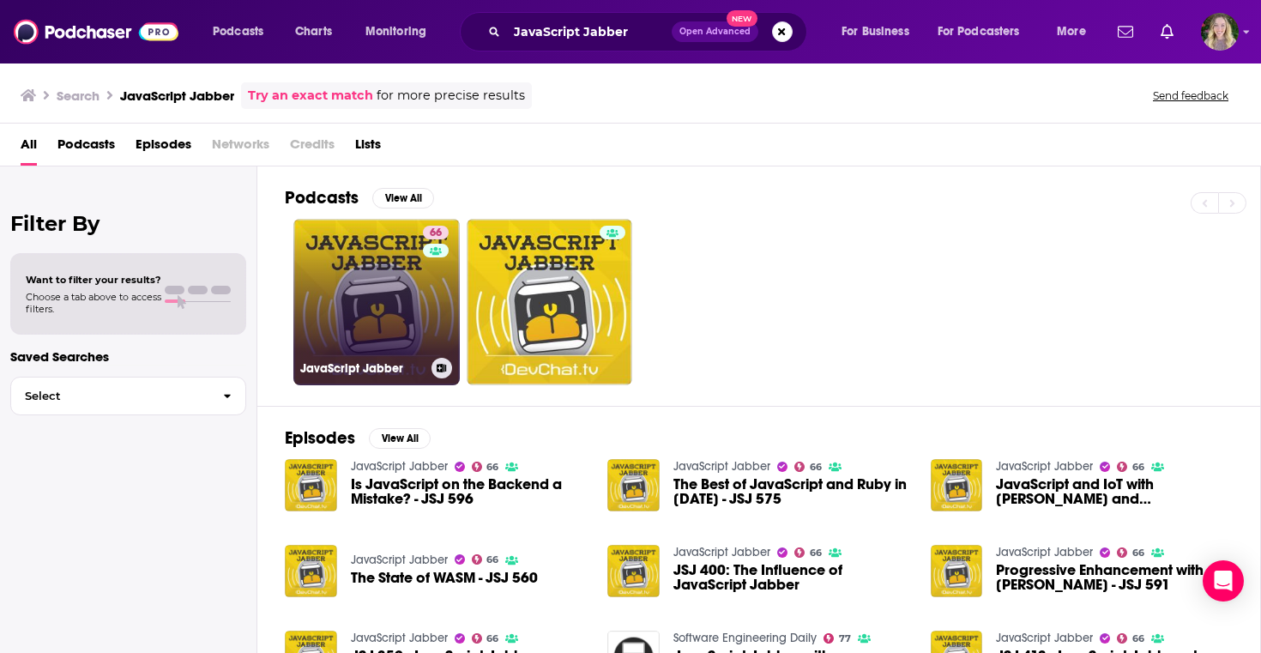
click at [365, 275] on link "66 JavaScript Jabber" at bounding box center [376, 302] width 166 height 166
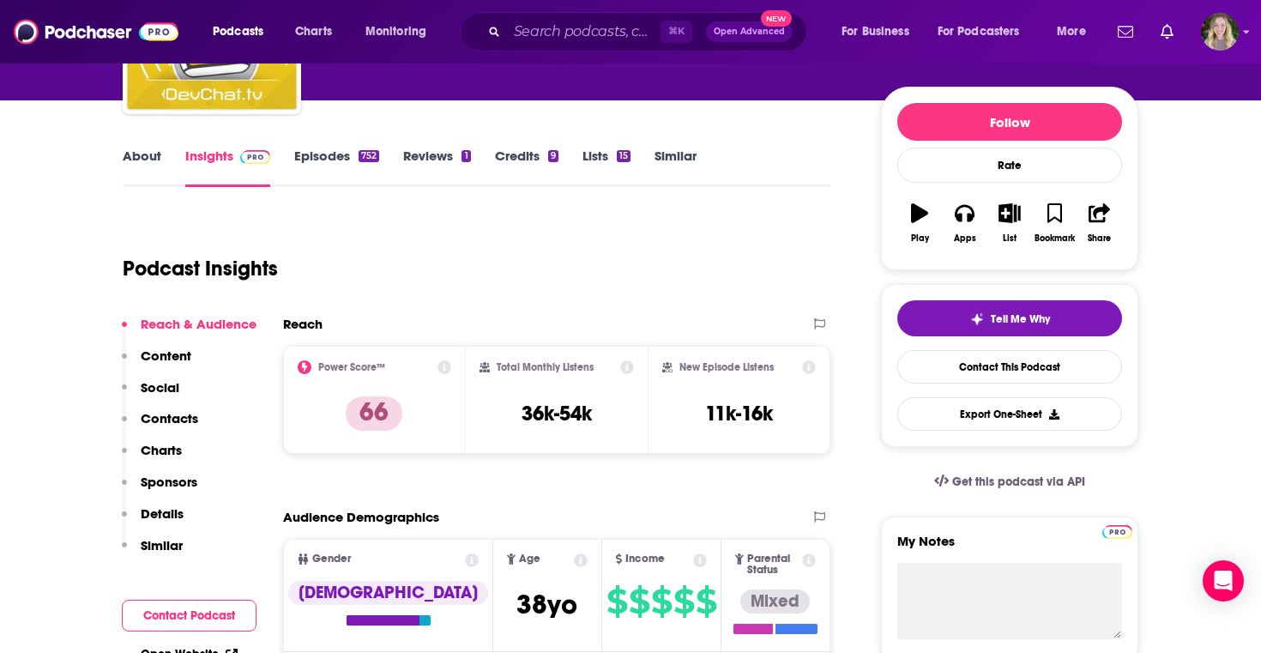
scroll to position [165, 0]
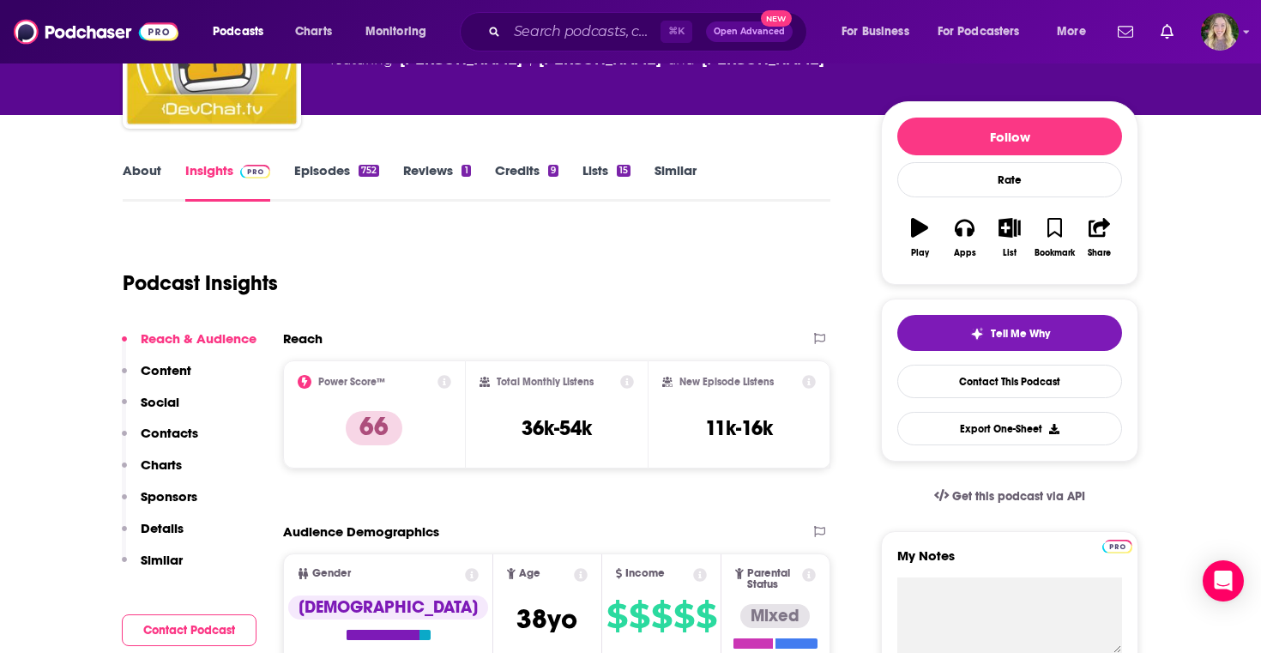
click at [142, 166] on link "About" at bounding box center [142, 181] width 39 height 39
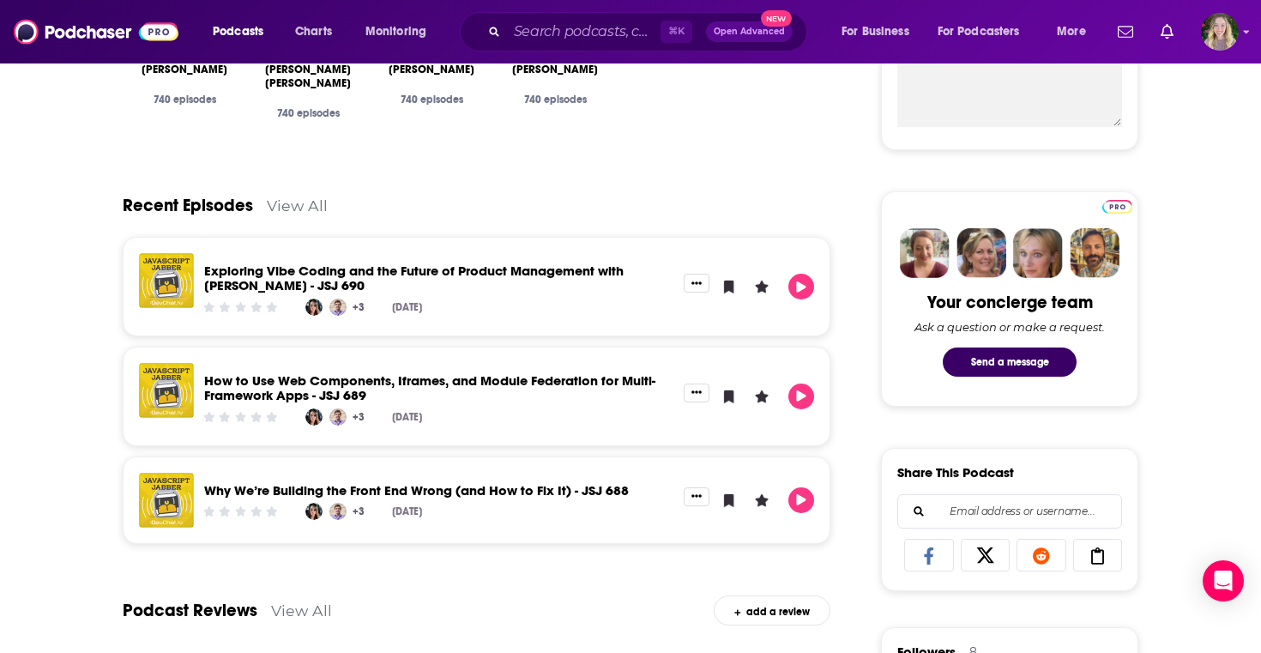
scroll to position [690, 0]
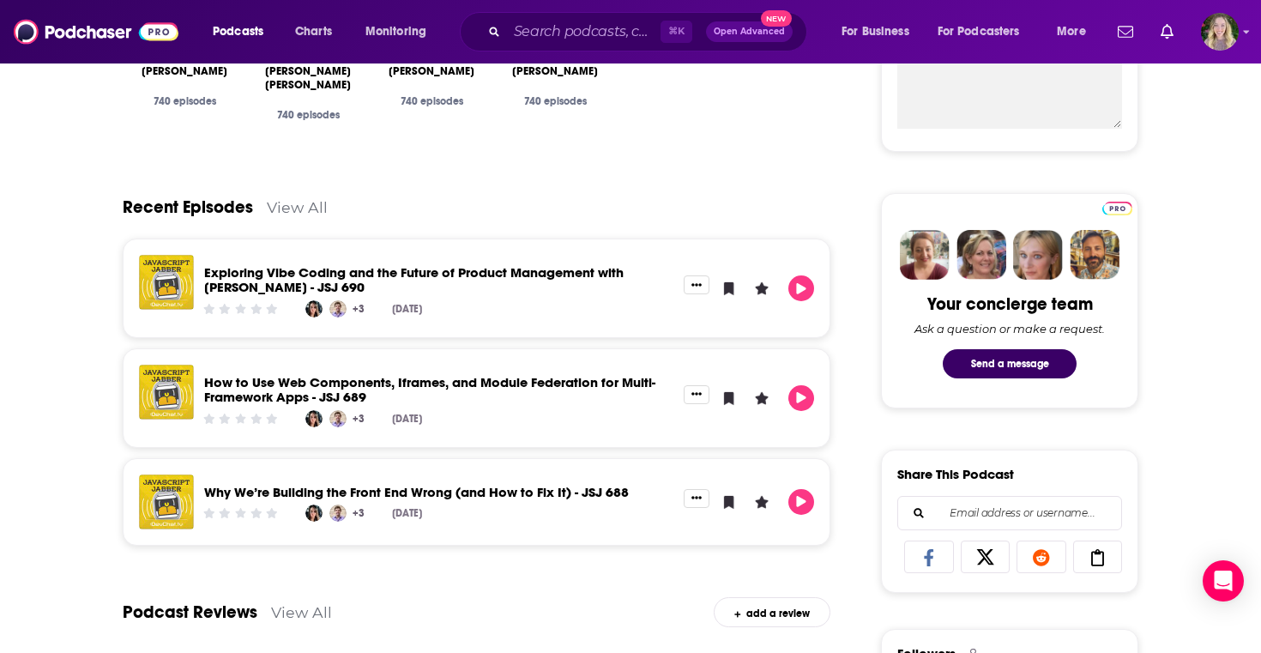
click at [299, 204] on link "View All" at bounding box center [297, 207] width 61 height 18
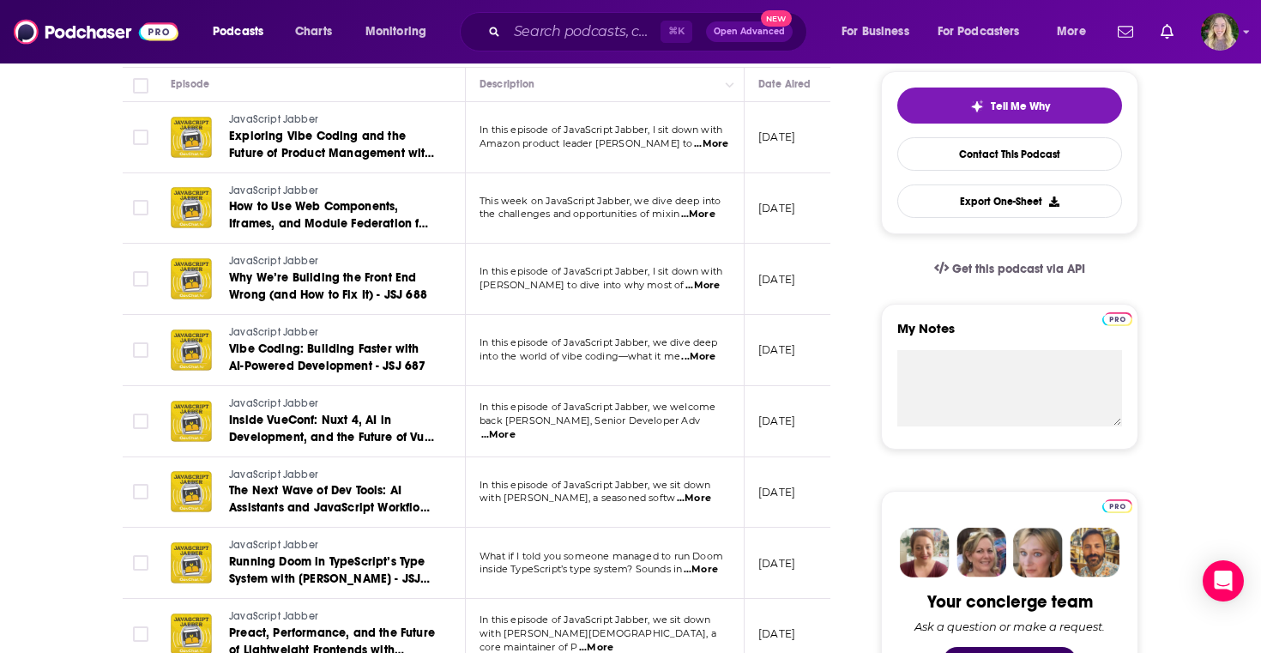
scroll to position [401, 0]
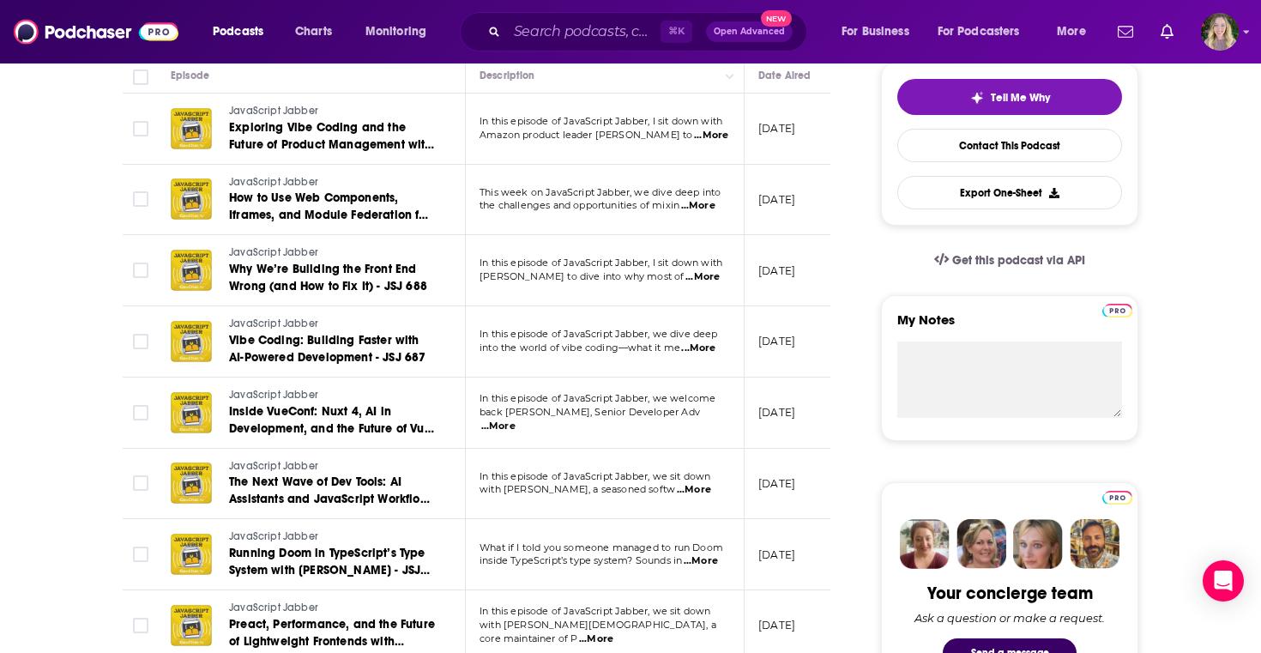
click at [515, 419] on span "...More" at bounding box center [498, 426] width 34 height 14
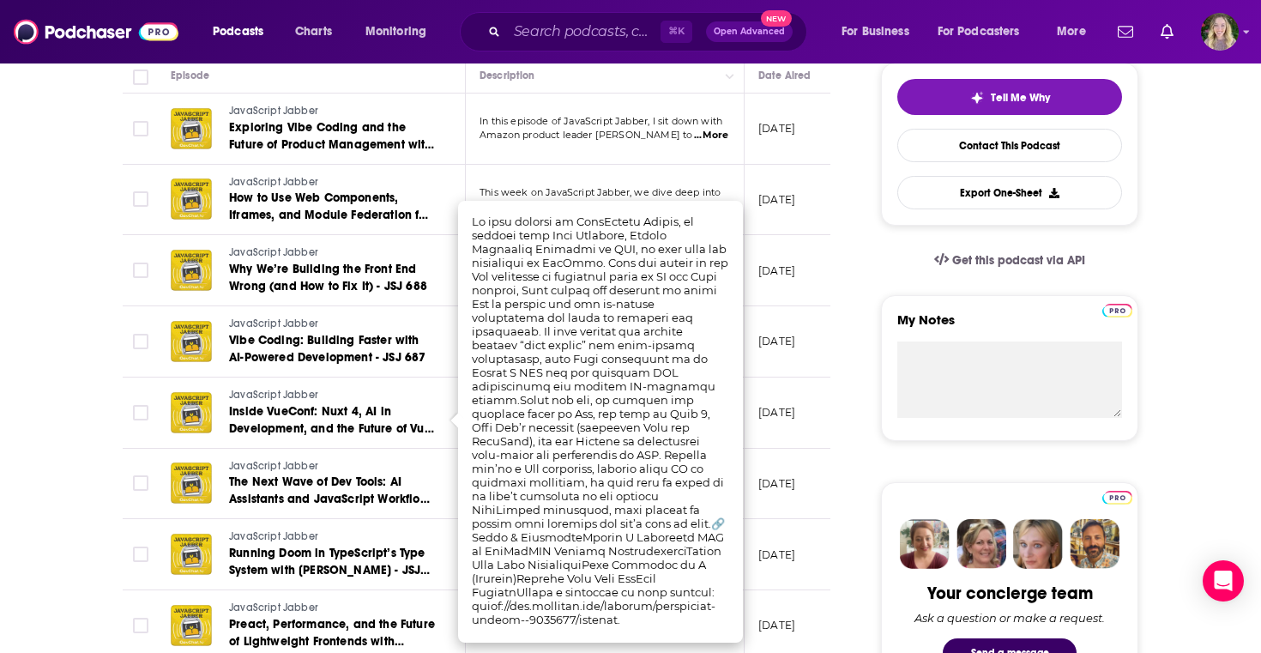
click at [765, 408] on p "August 22, 2025" at bounding box center [776, 412] width 37 height 15
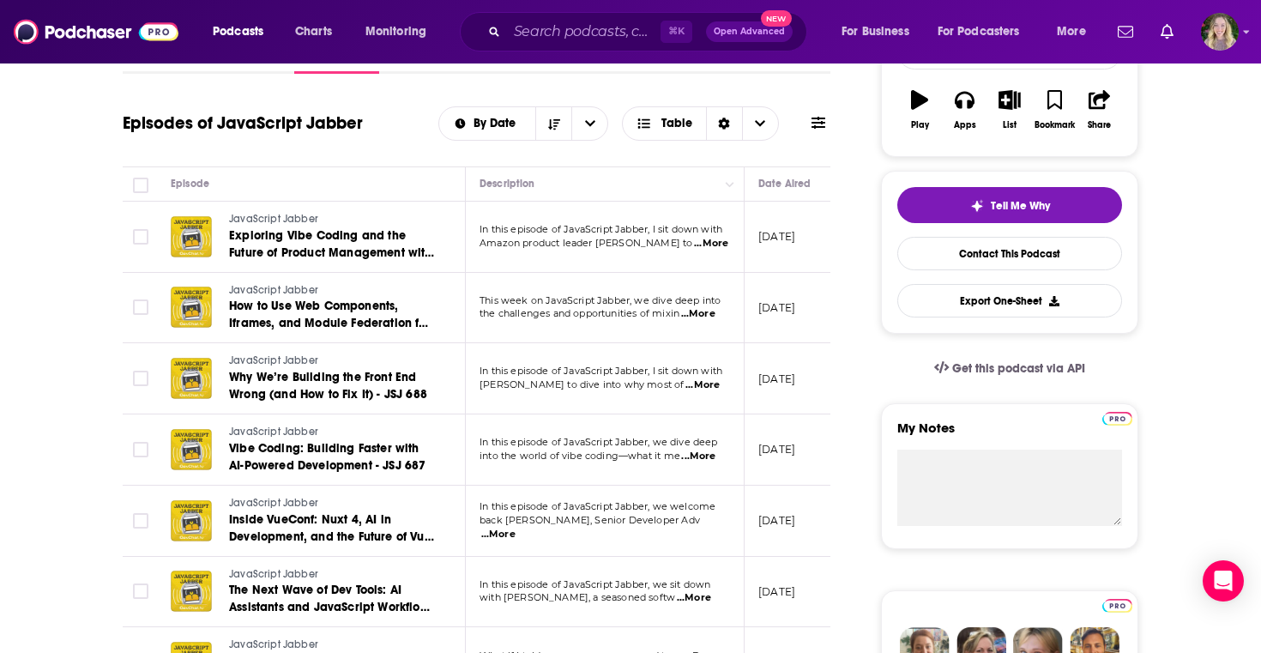
scroll to position [14, 0]
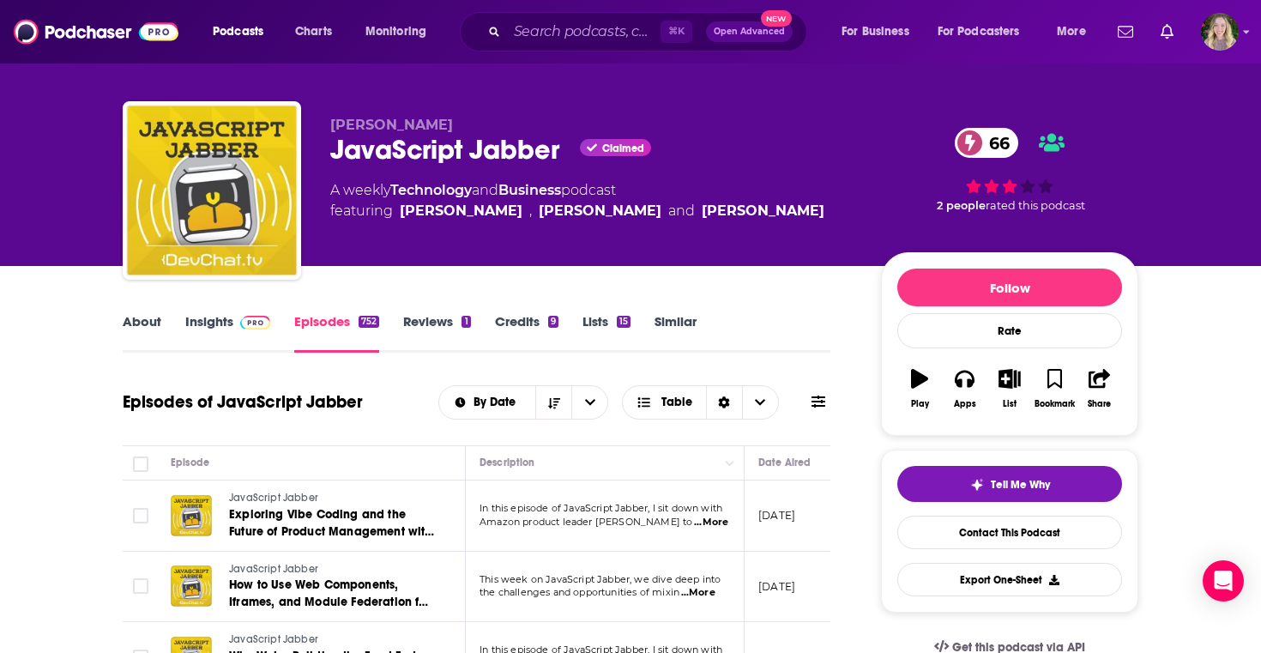
click at [136, 328] on link "About" at bounding box center [142, 332] width 39 height 39
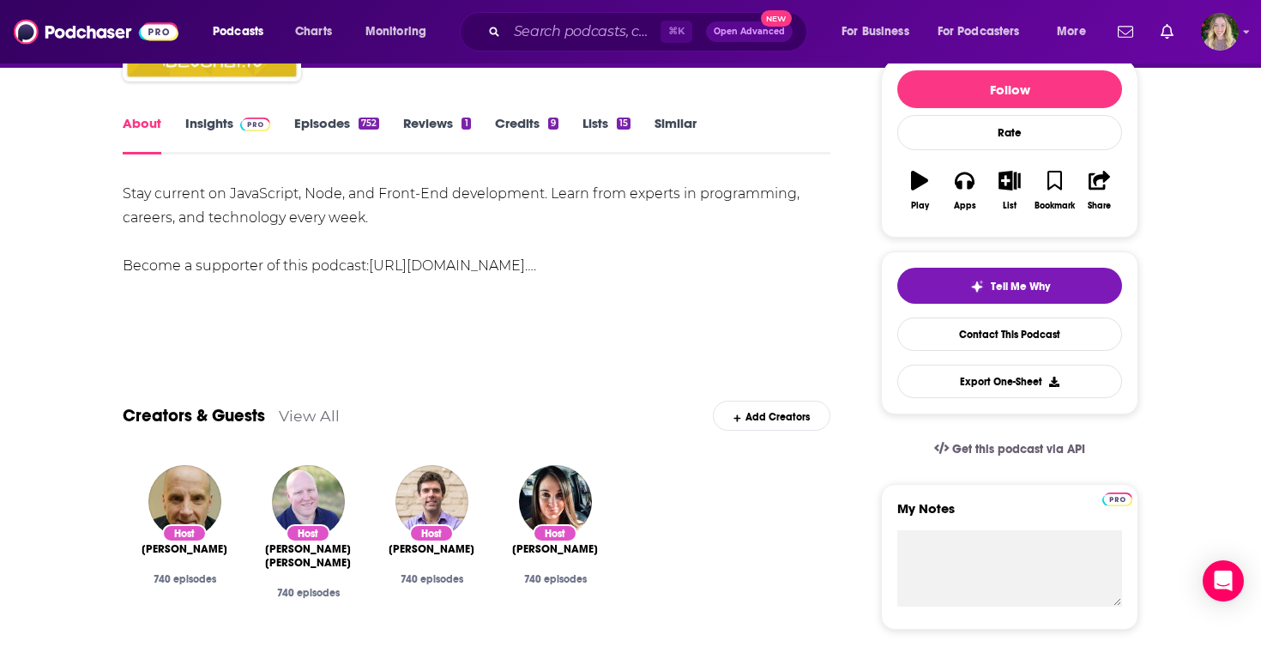
scroll to position [231, 0]
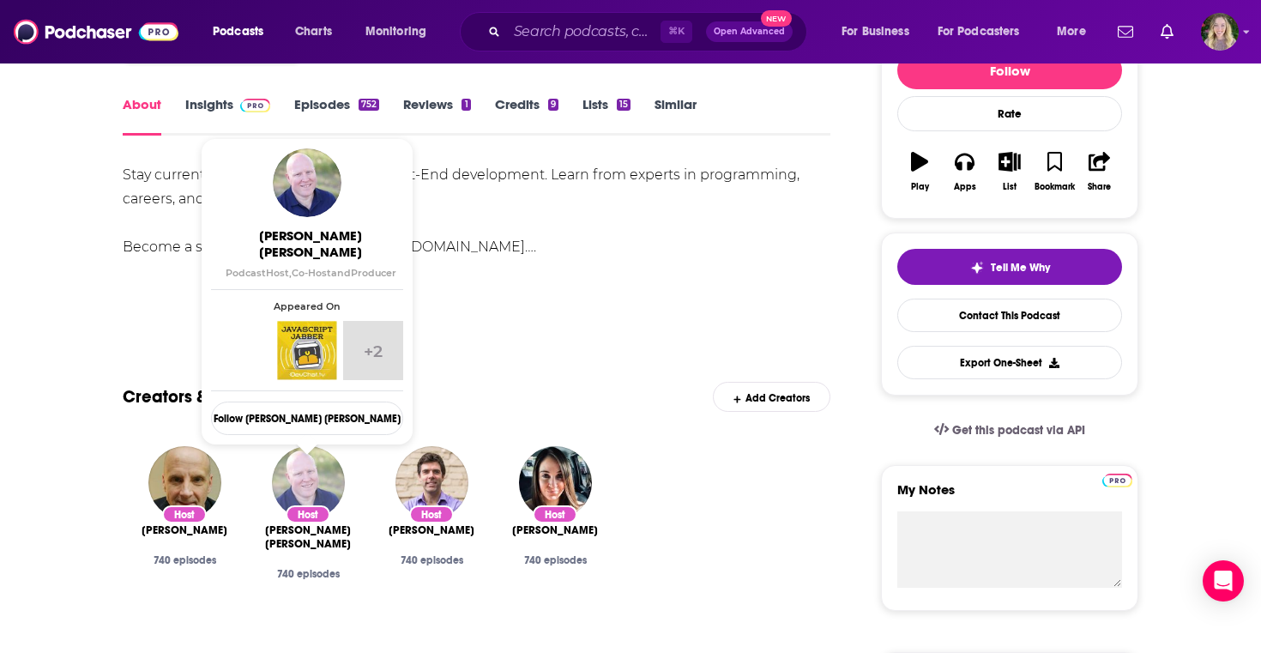
click at [290, 491] on img "Charles Max Wood" at bounding box center [308, 482] width 73 height 73
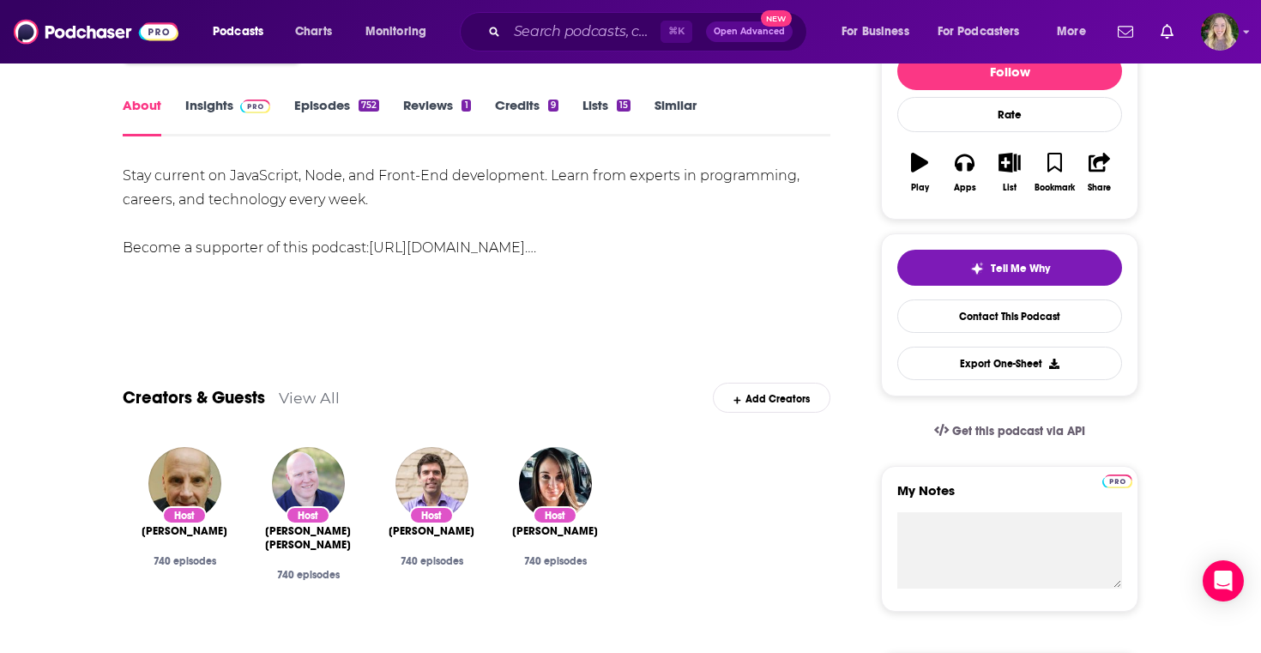
scroll to position [232, 0]
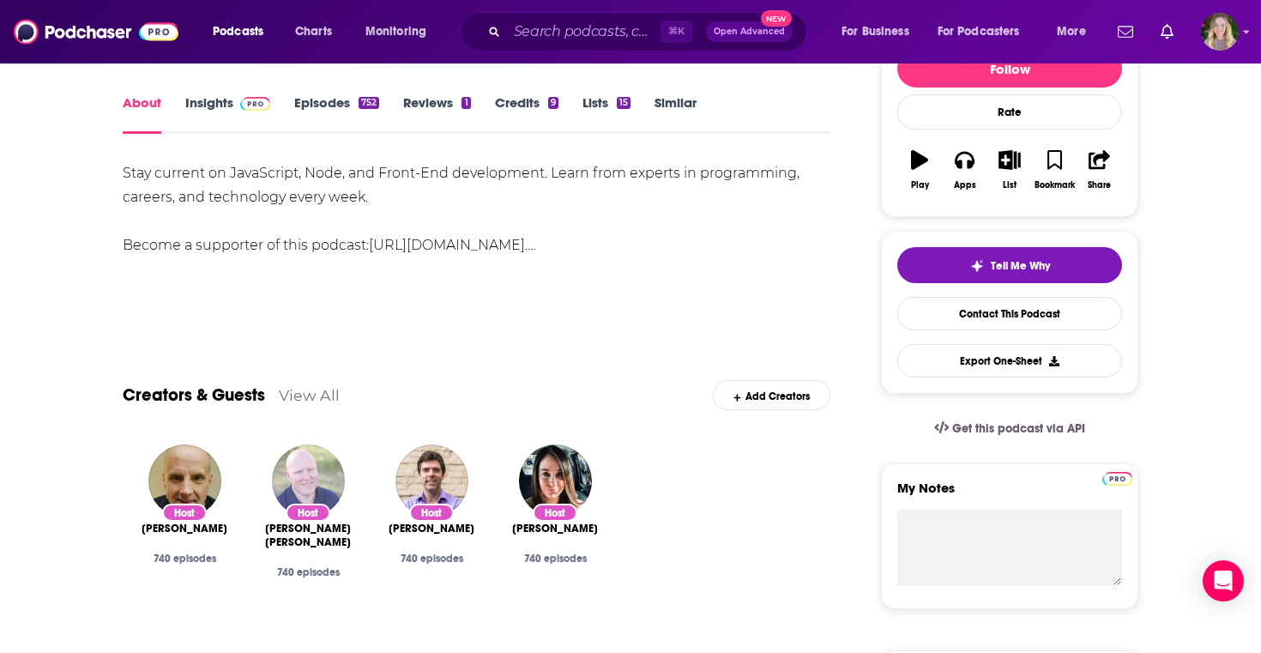
click at [322, 488] on img "Charles Max Wood" at bounding box center [308, 480] width 73 height 73
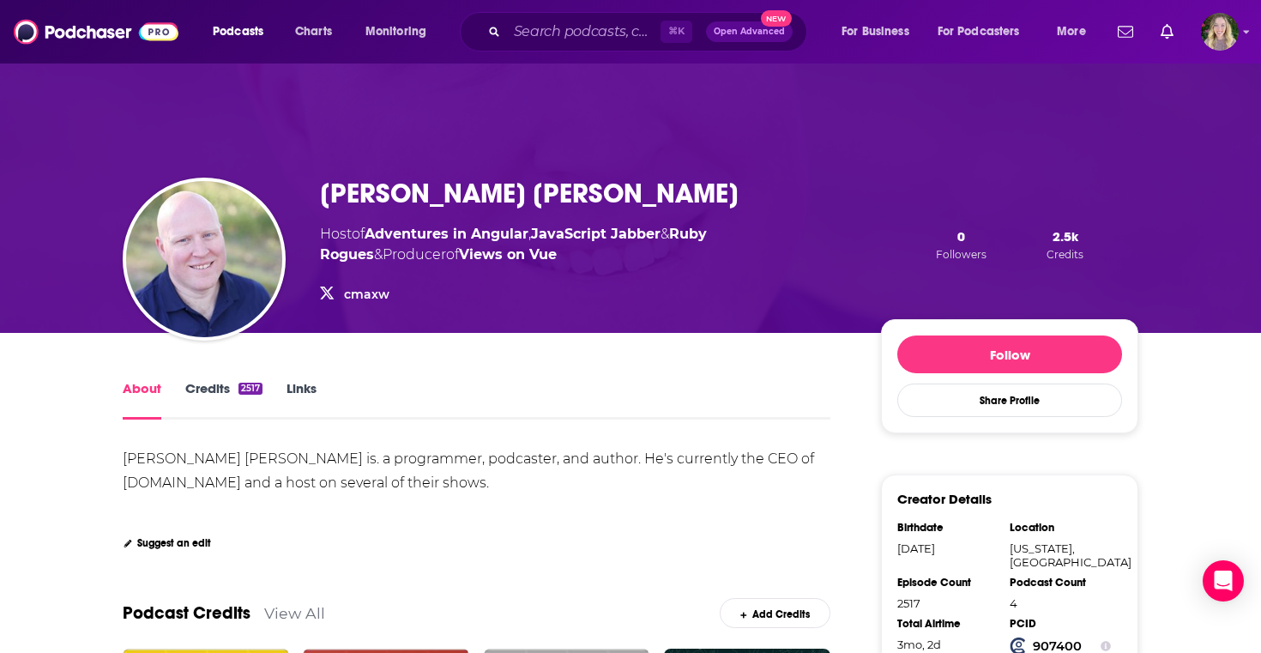
click at [355, 294] on link "cmaxw" at bounding box center [366, 293] width 45 height 15
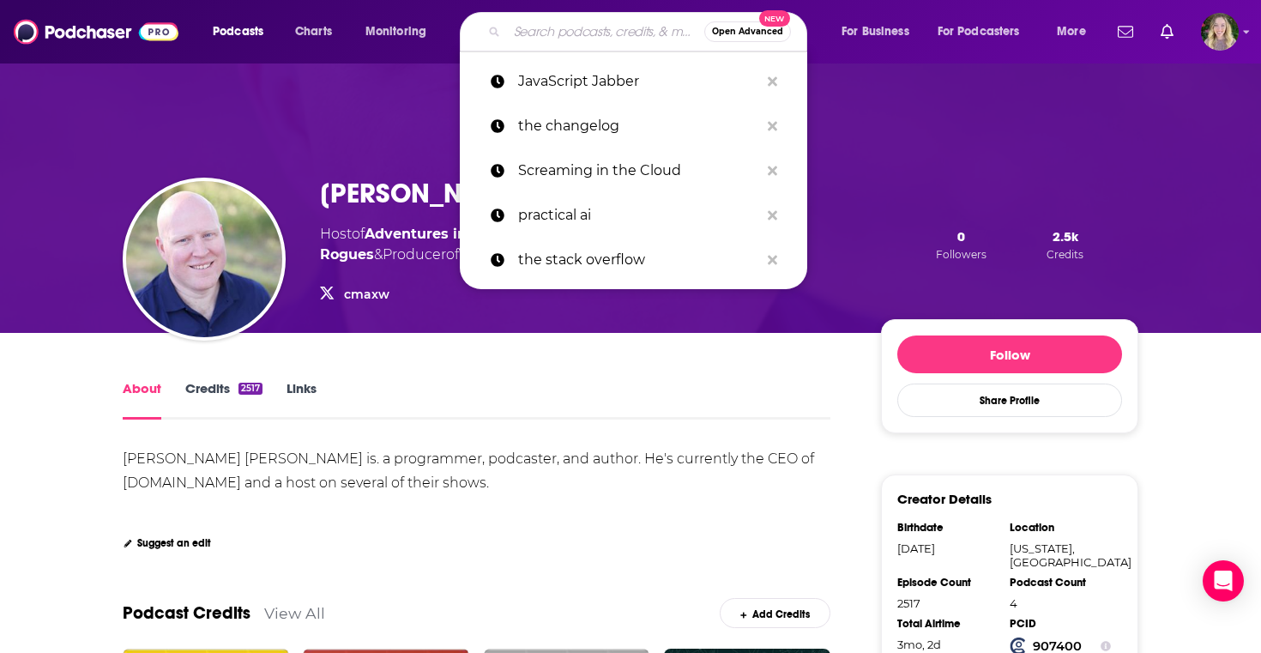
click at [569, 33] on input "Search podcasts, credits, & more..." at bounding box center [605, 31] width 197 height 27
paste input "The Pragmatic Engineer"
type input "The Pragmatic Engineer"
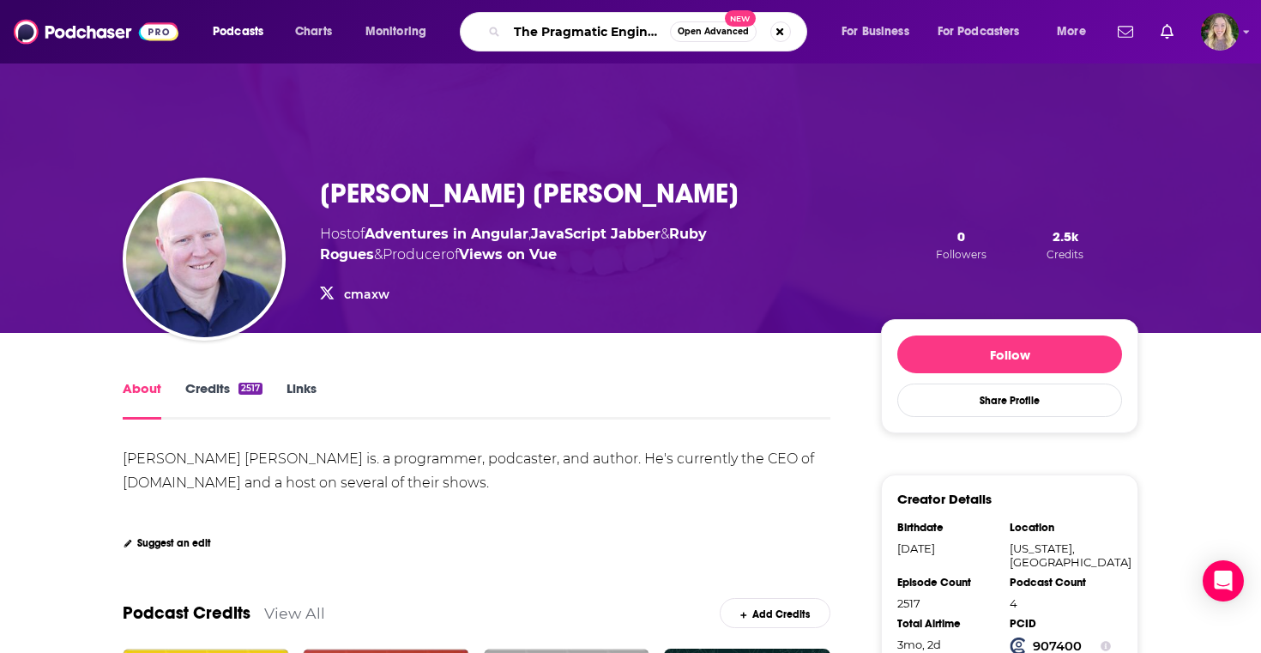
scroll to position [0, 5]
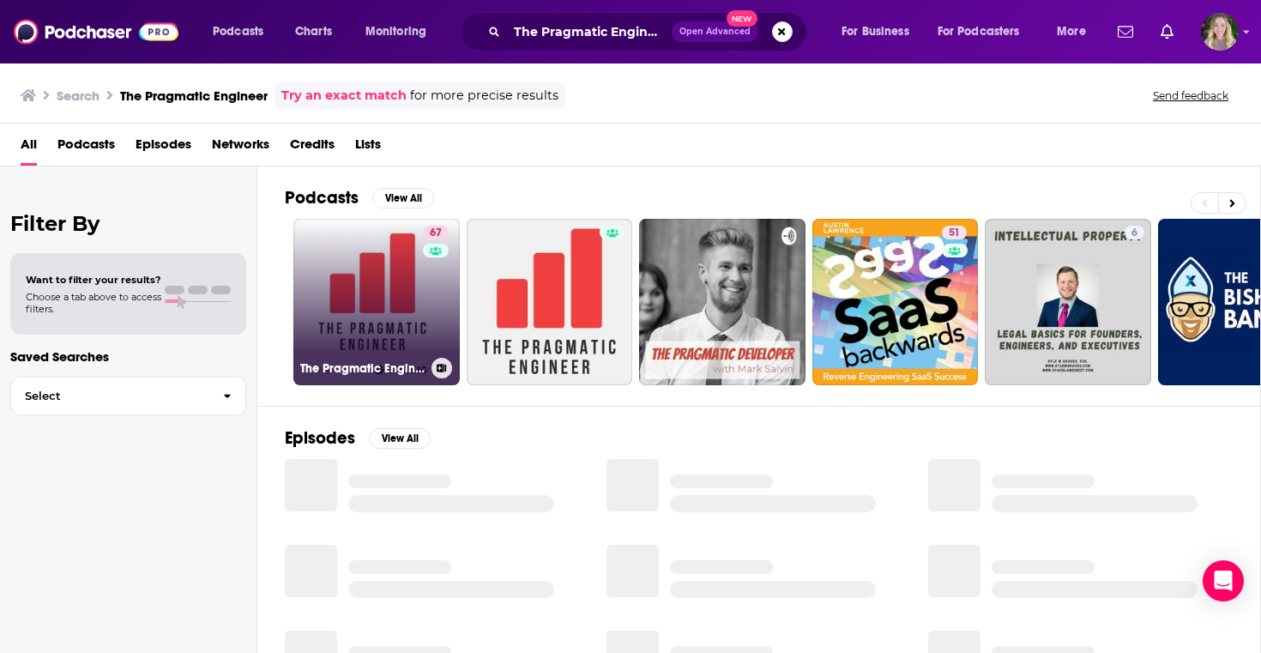
click at [385, 287] on link "67 The Pragmatic Engineer" at bounding box center [376, 302] width 166 height 166
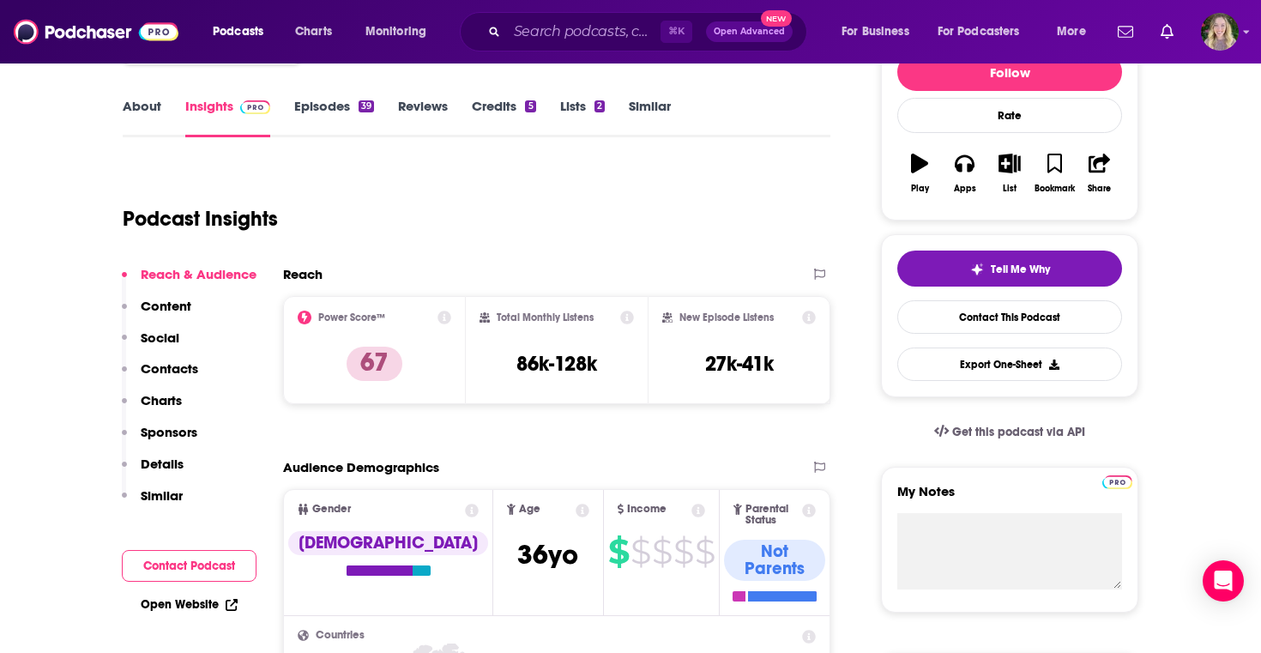
scroll to position [228, 0]
click at [134, 97] on div "About Insights Episodes 39 Reviews Credits 5 Lists 2 Similar" at bounding box center [477, 117] width 708 height 42
click at [134, 106] on link "About" at bounding box center [142, 118] width 39 height 39
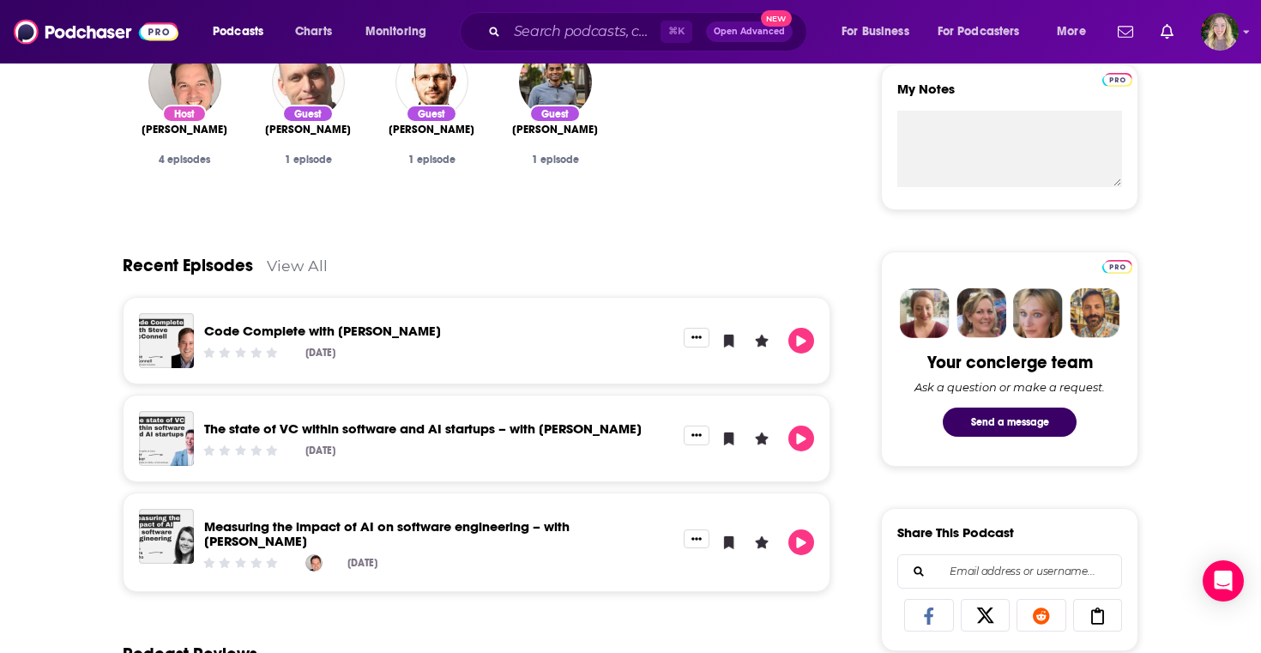
scroll to position [636, 0]
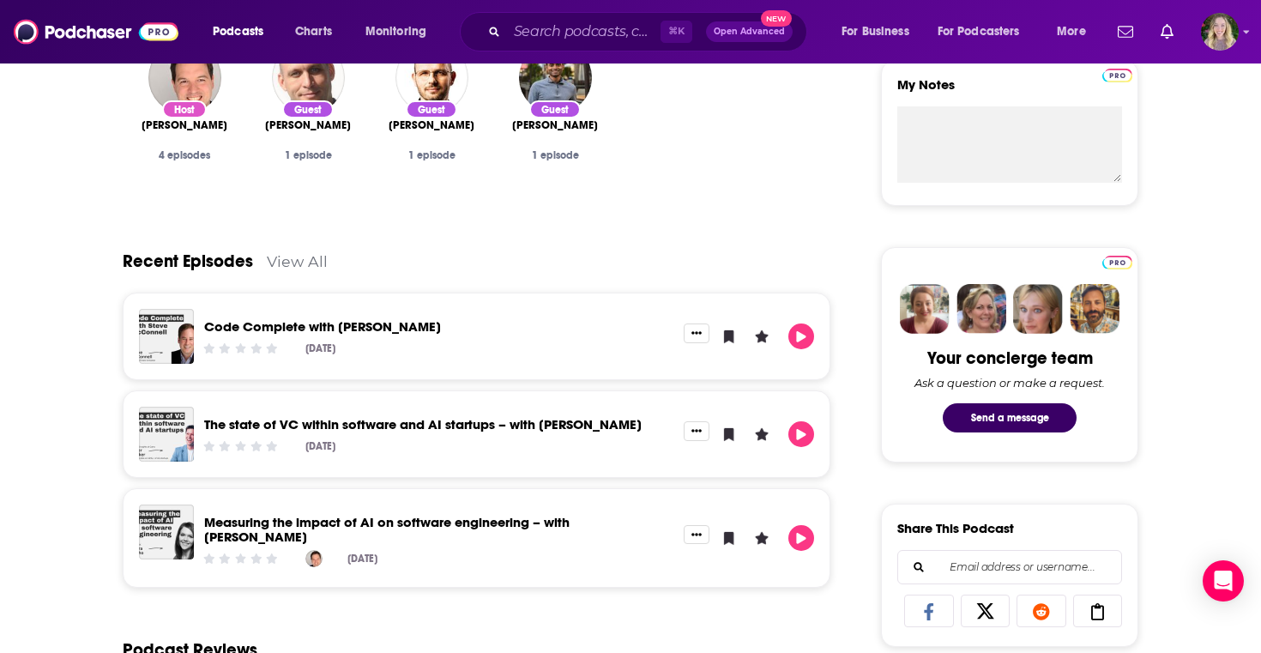
click at [310, 263] on link "View All" at bounding box center [297, 261] width 61 height 18
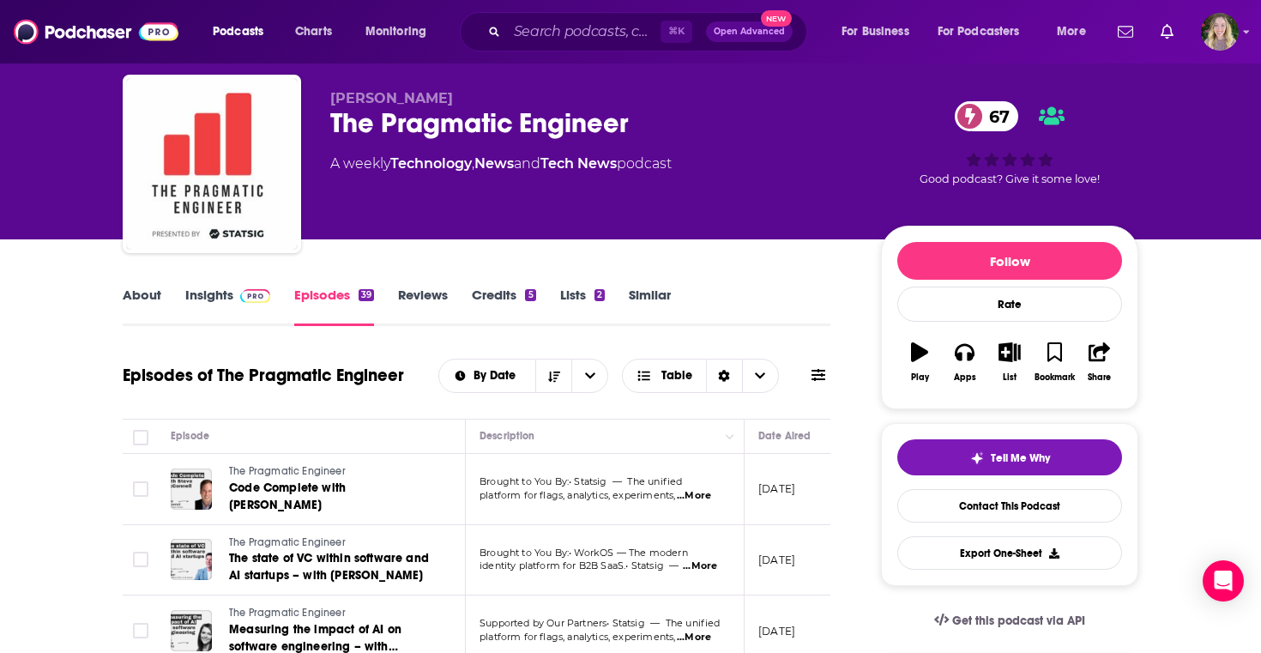
scroll to position [48, 0]
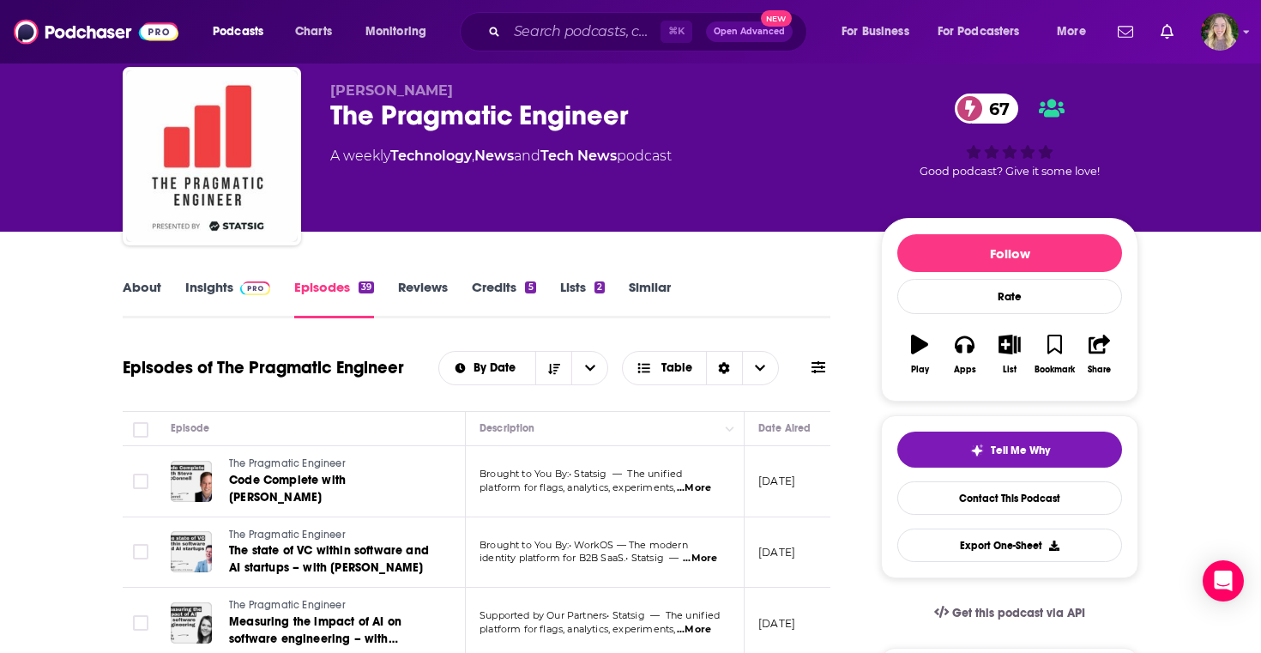
click at [143, 290] on link "About" at bounding box center [142, 298] width 39 height 39
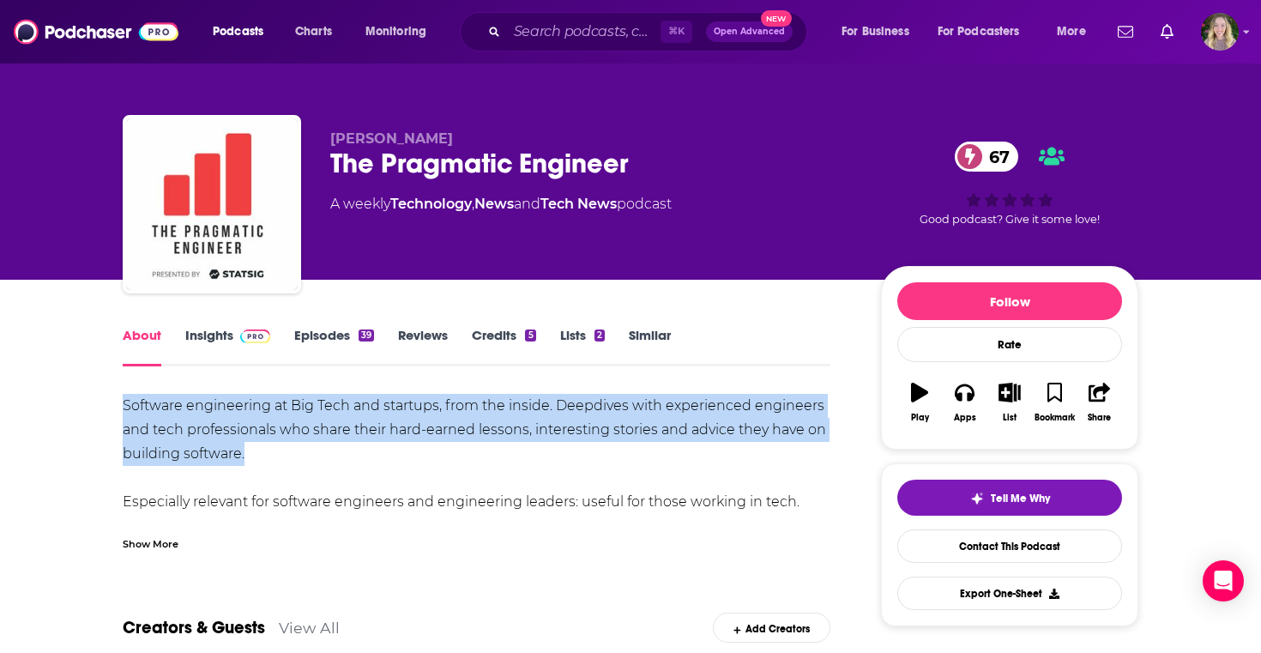
drag, startPoint x: 269, startPoint y: 454, endPoint x: 110, endPoint y: 408, distance: 165.9
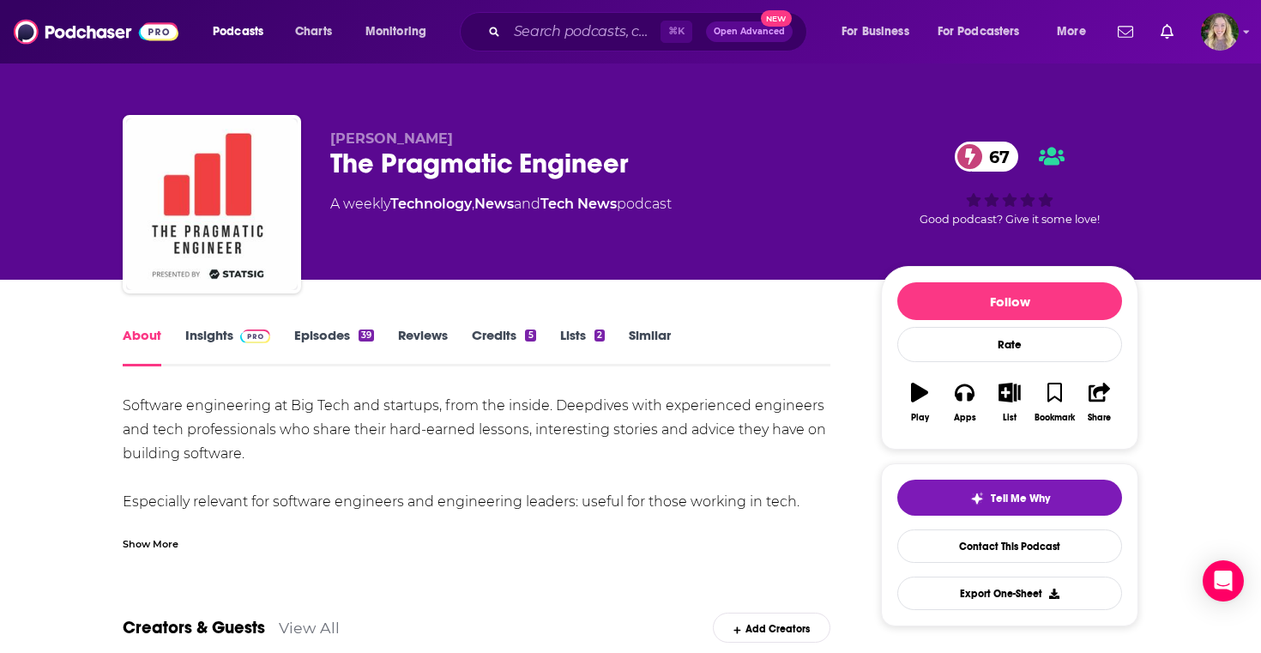
click at [583, 510] on div "Software engineering at Big Tech and startups, from the inside. Deepdives with …" at bounding box center [477, 478] width 708 height 168
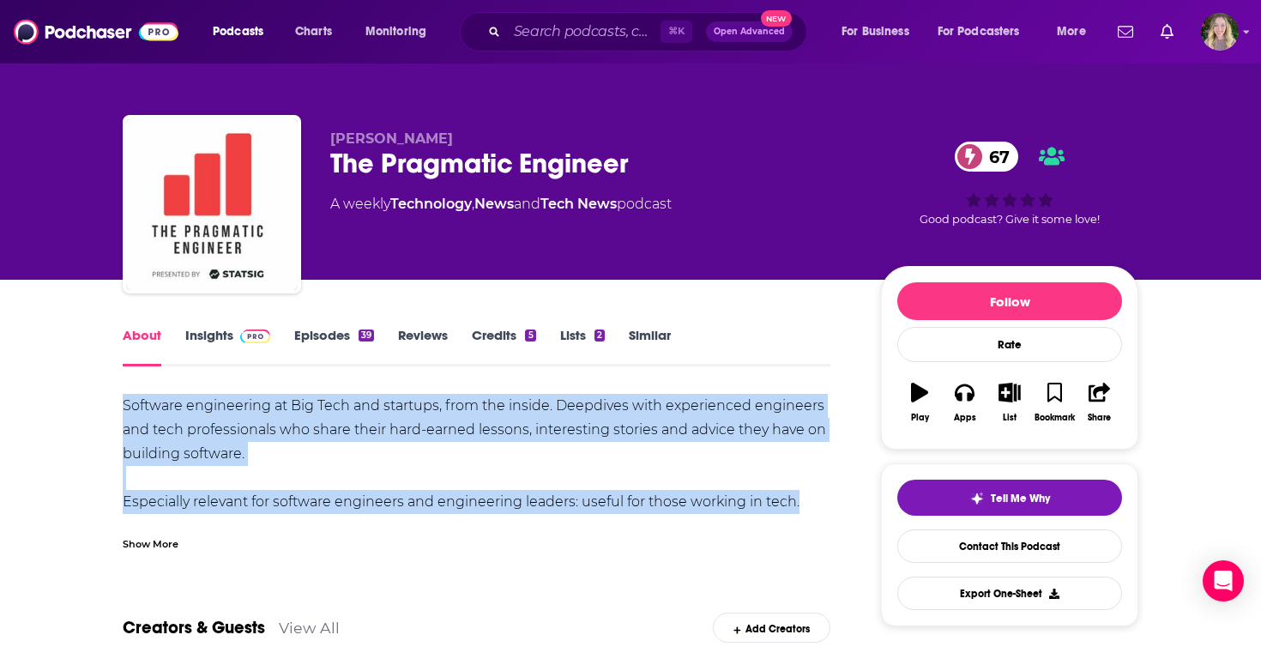
drag, startPoint x: 793, startPoint y: 497, endPoint x: 80, endPoint y: 409, distance: 719.1
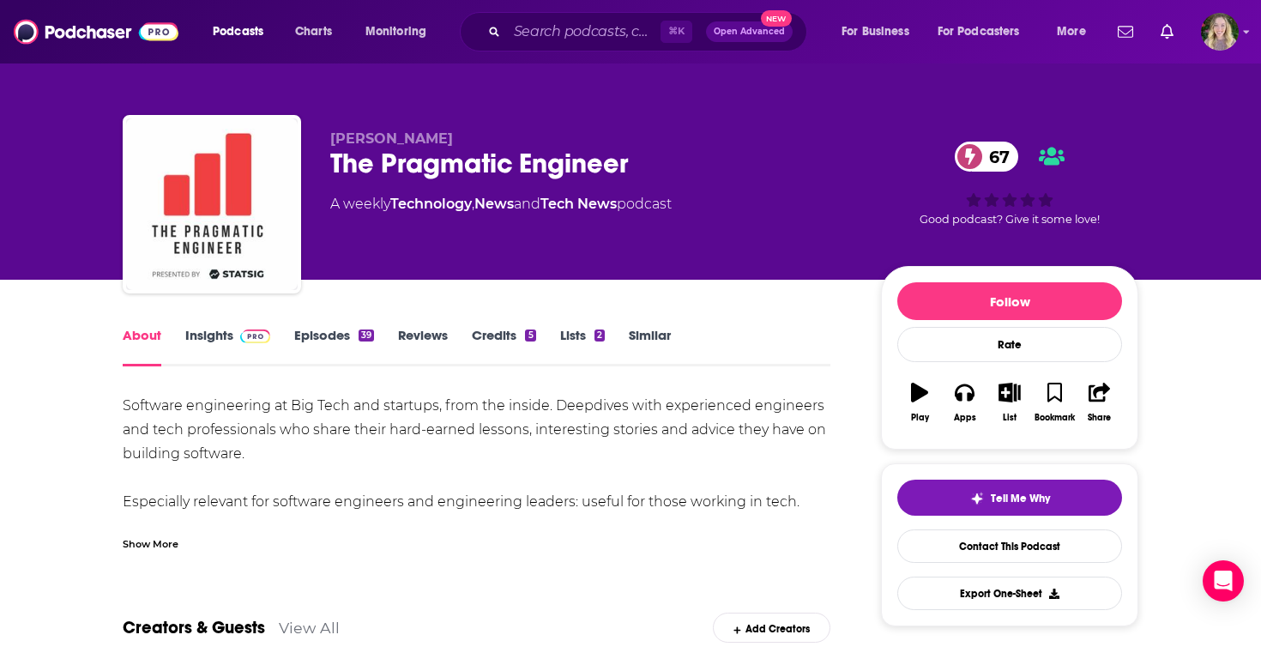
click at [169, 542] on div "Show More" at bounding box center [151, 542] width 56 height 16
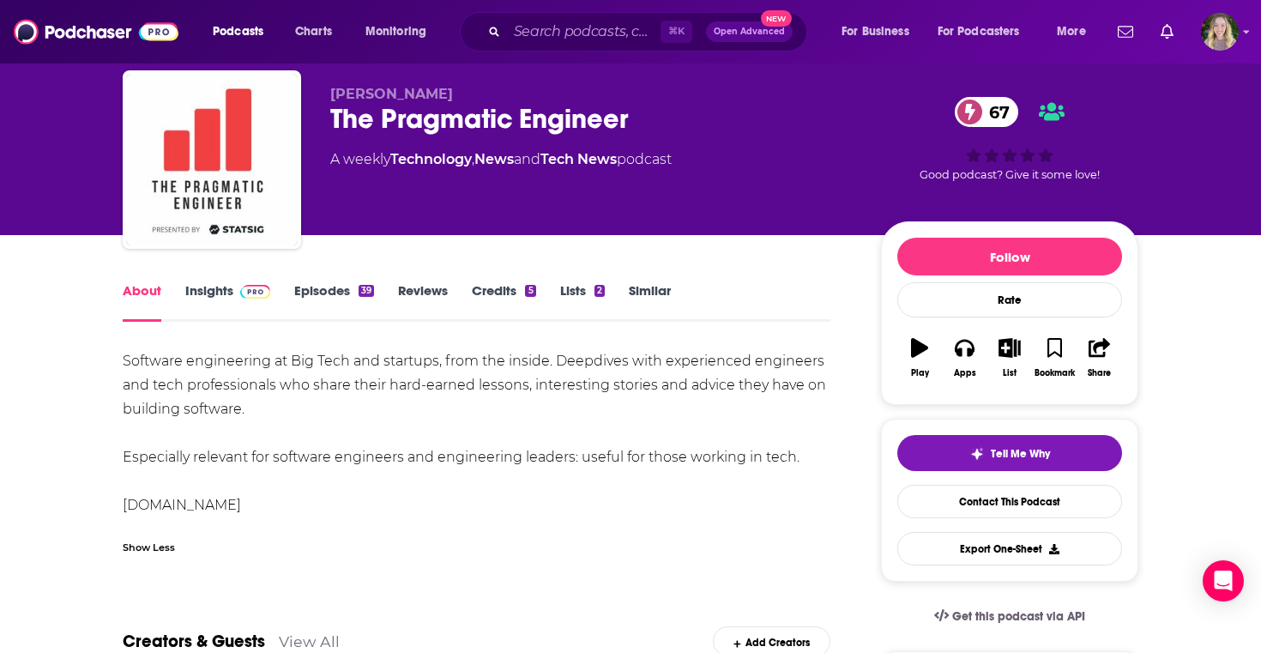
scroll to position [54, 0]
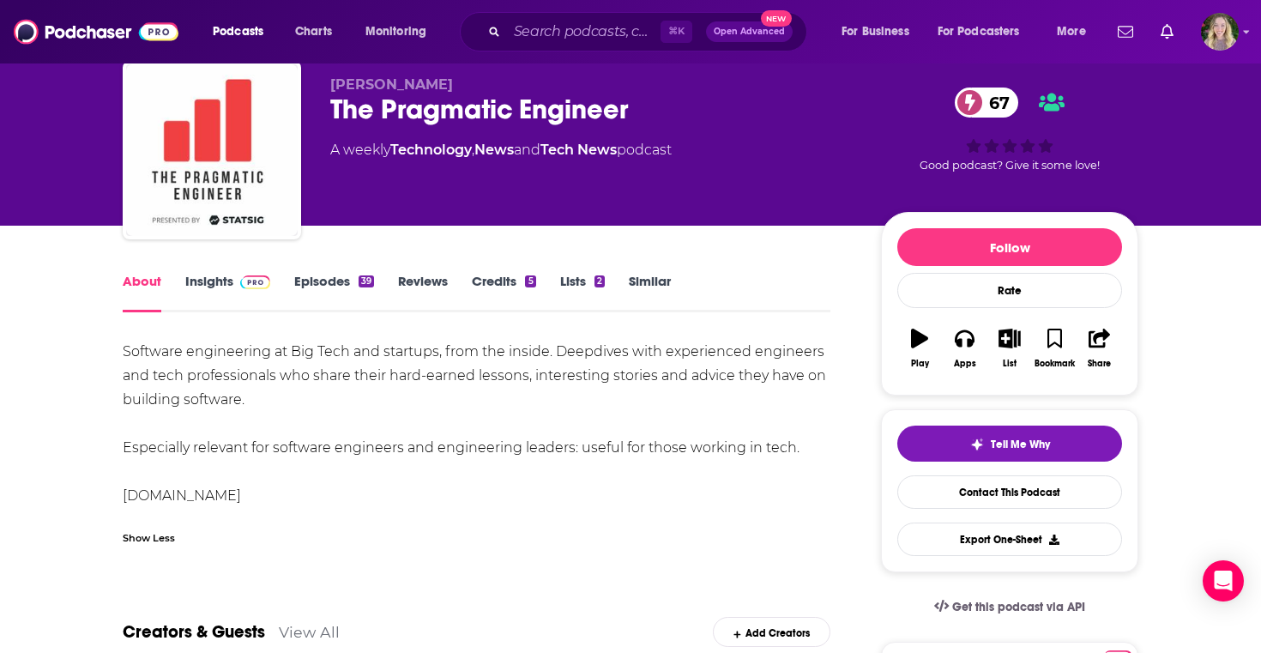
drag, startPoint x: 806, startPoint y: 446, endPoint x: 101, endPoint y: 340, distance: 713.0
copy div "Software engineering at Big Tech and startups, from the inside. Deepdives with …"
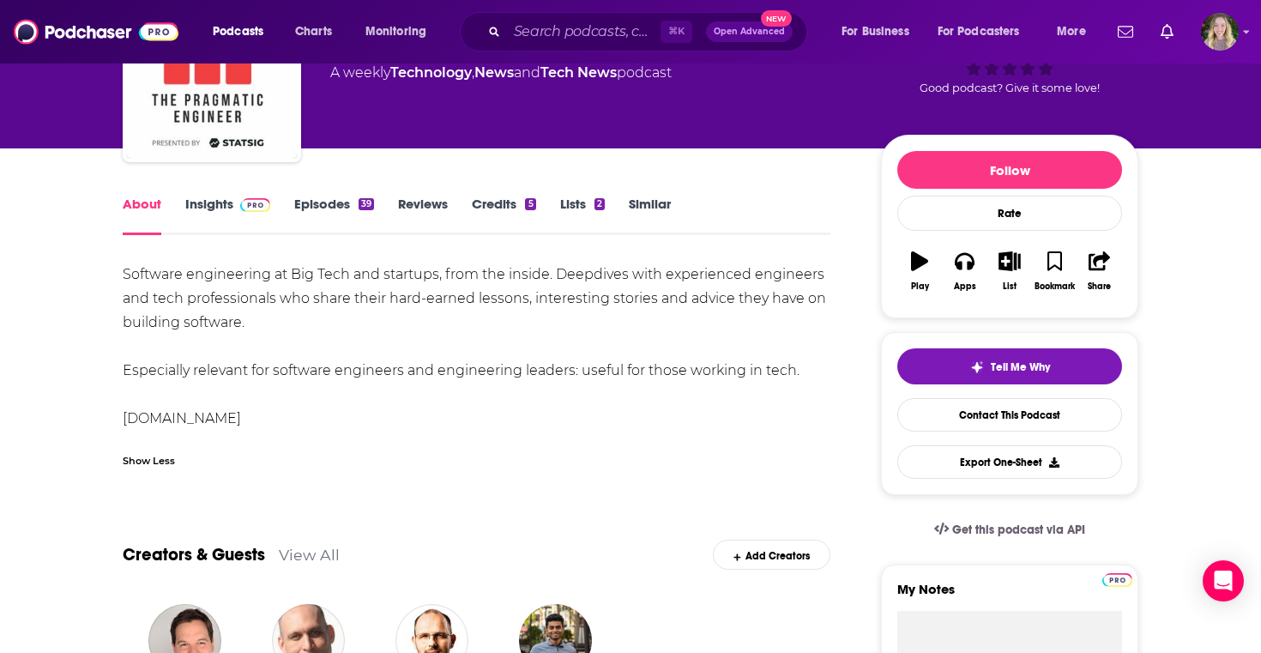
scroll to position [229, 0]
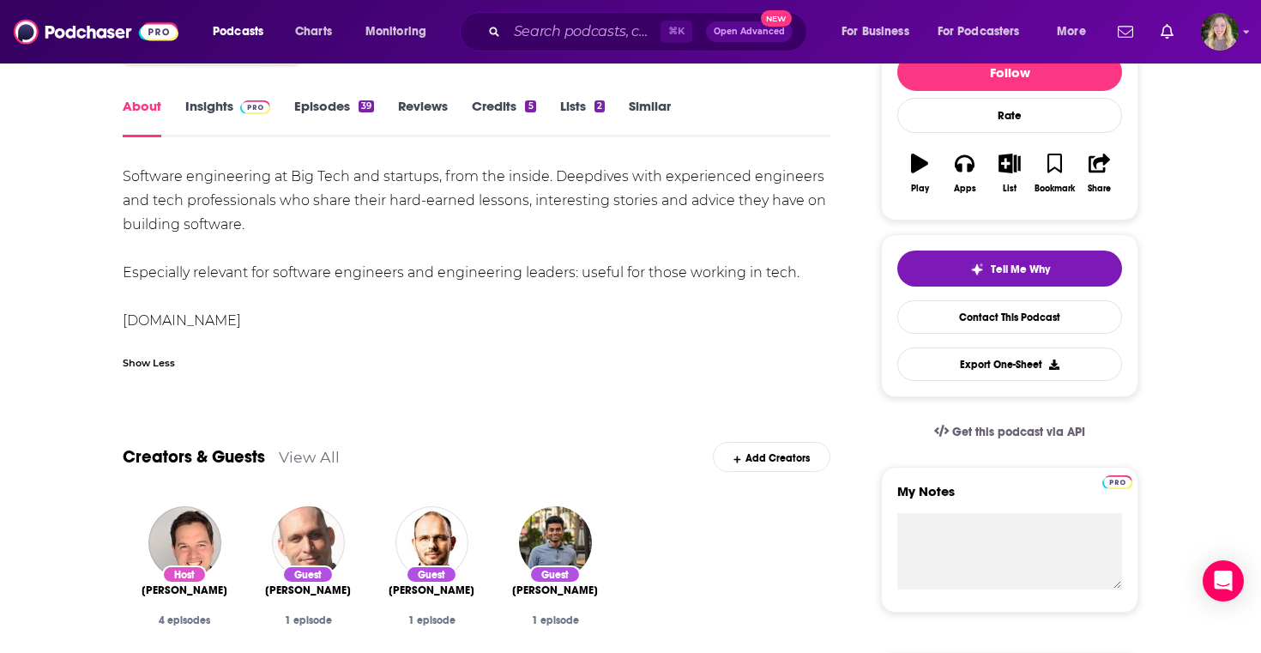
drag, startPoint x: 111, startPoint y: 598, endPoint x: 220, endPoint y: 587, distance: 109.5
copy span "Gergely Orosz"
drag, startPoint x: 230, startPoint y: 588, endPoint x: 136, endPoint y: 589, distance: 93.5
click at [136, 589] on div "Gergely Orosz" at bounding box center [184, 590] width 96 height 14
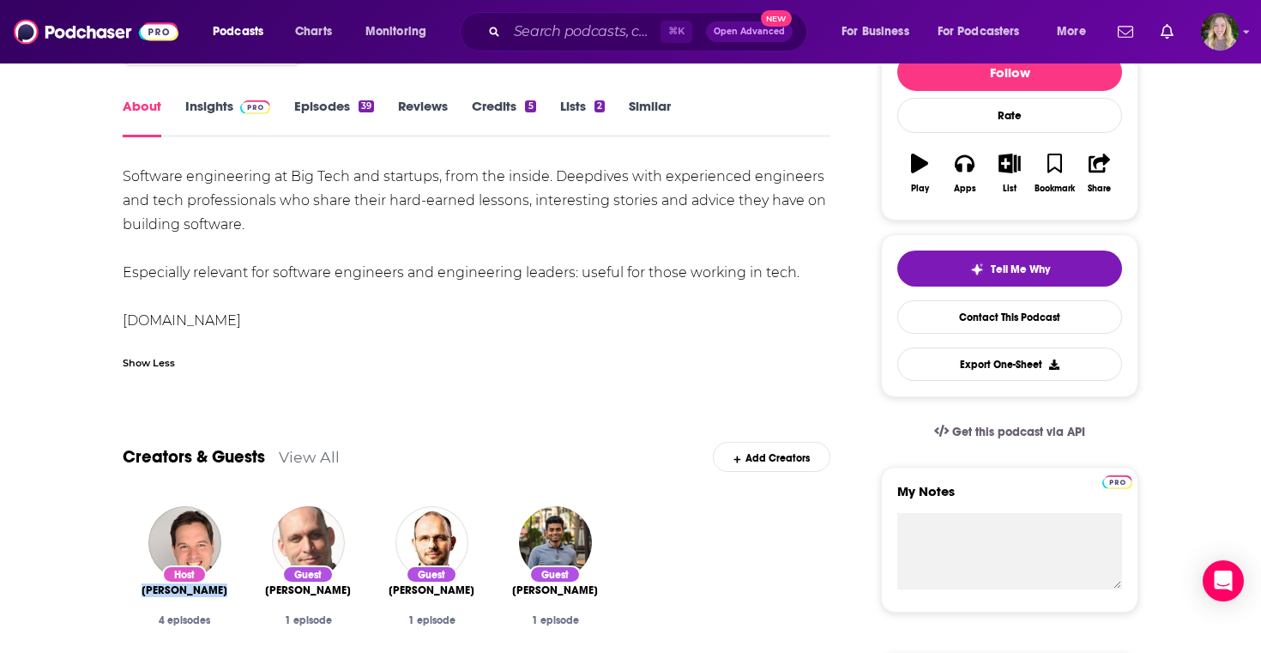
copy span "Gergely Orosz"
click at [174, 529] on img "Gergely Orosz" at bounding box center [184, 542] width 73 height 73
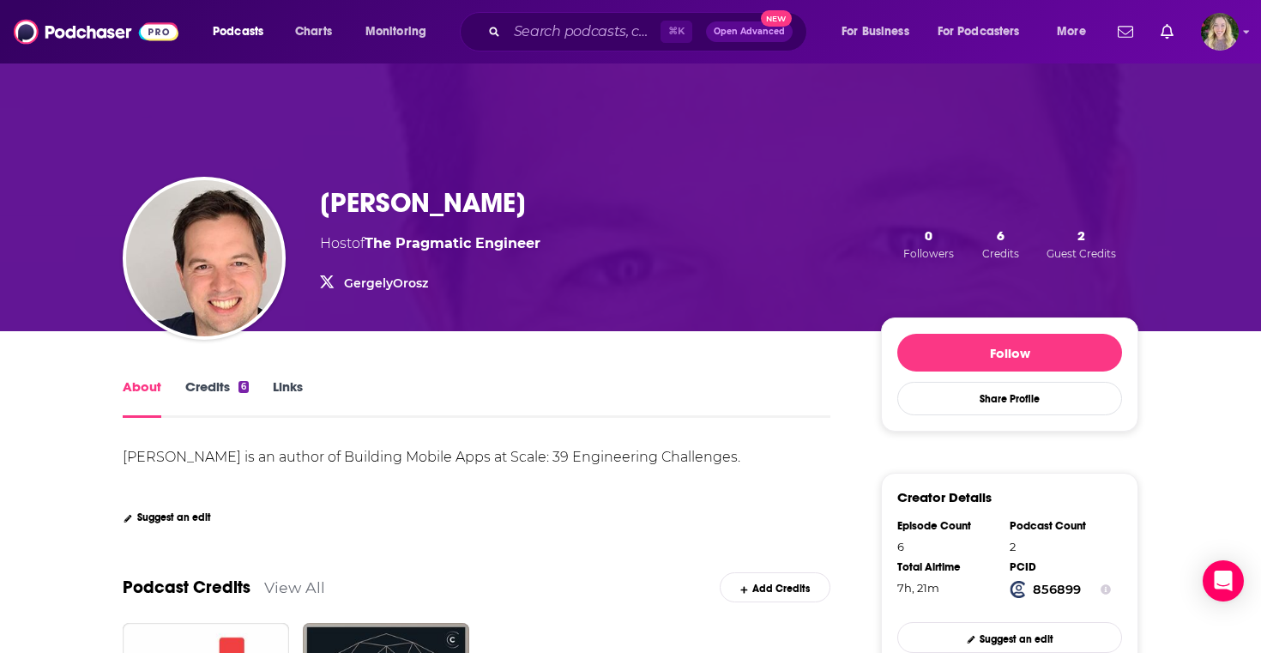
click at [399, 282] on link "GergelyOrosz" at bounding box center [386, 282] width 84 height 15
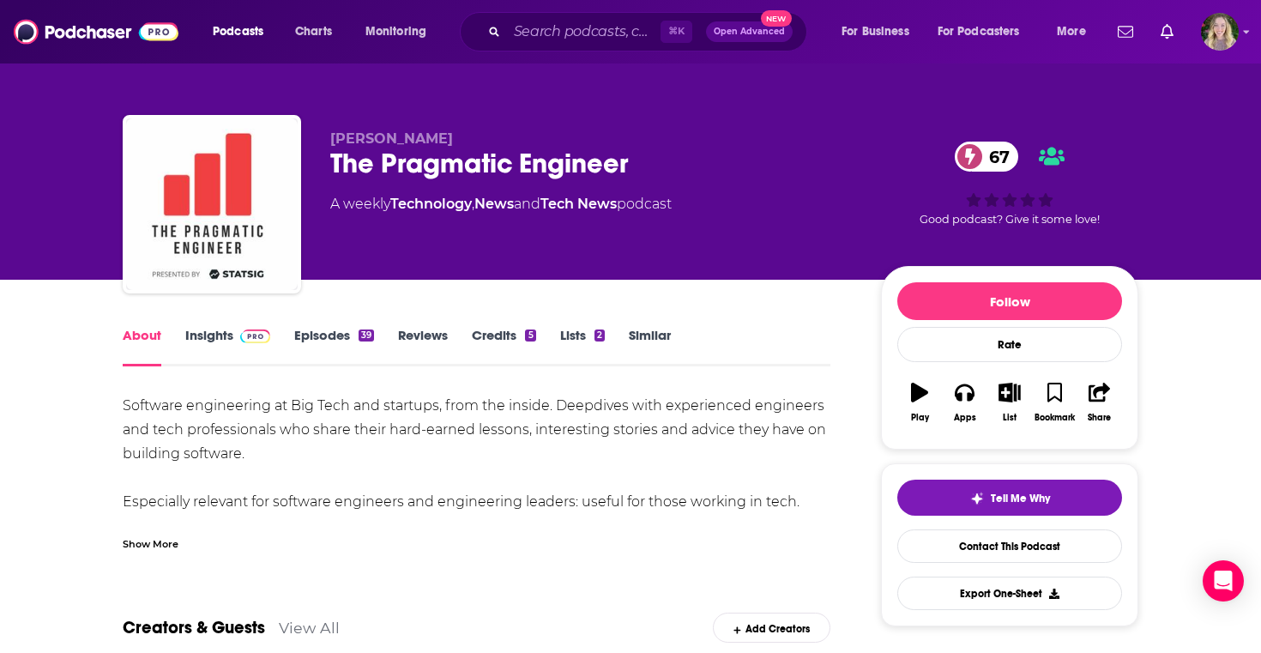
click at [310, 340] on link "Episodes 39" at bounding box center [334, 346] width 80 height 39
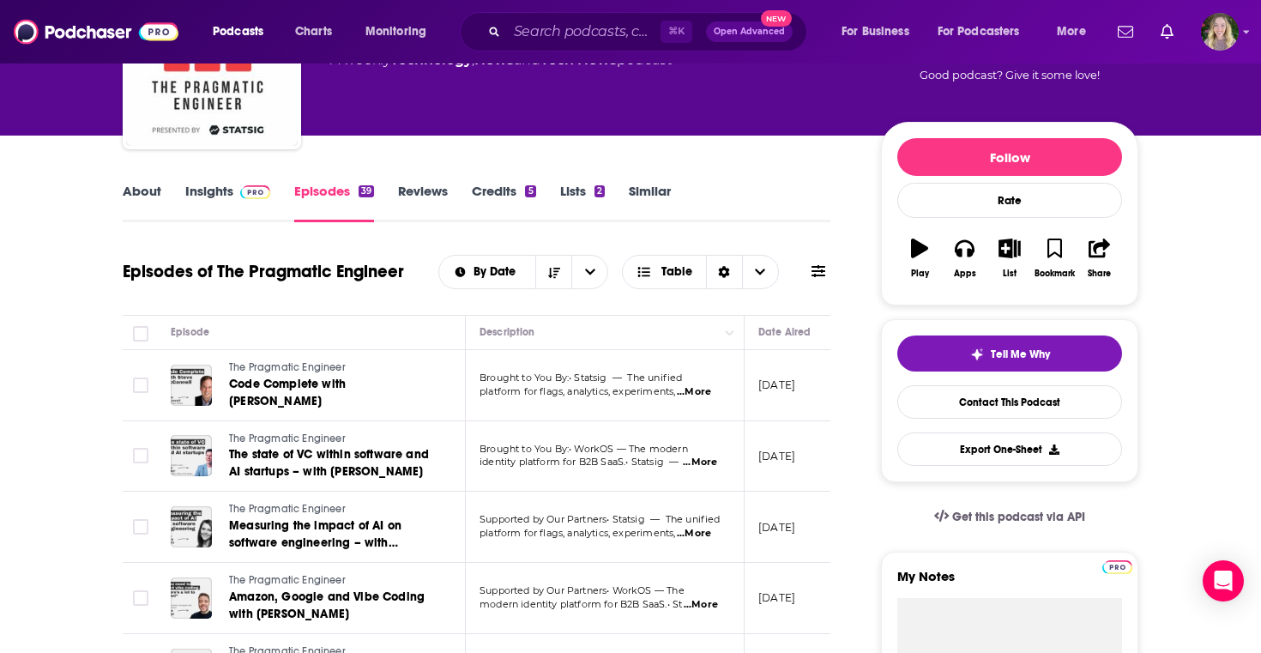
scroll to position [178, 0]
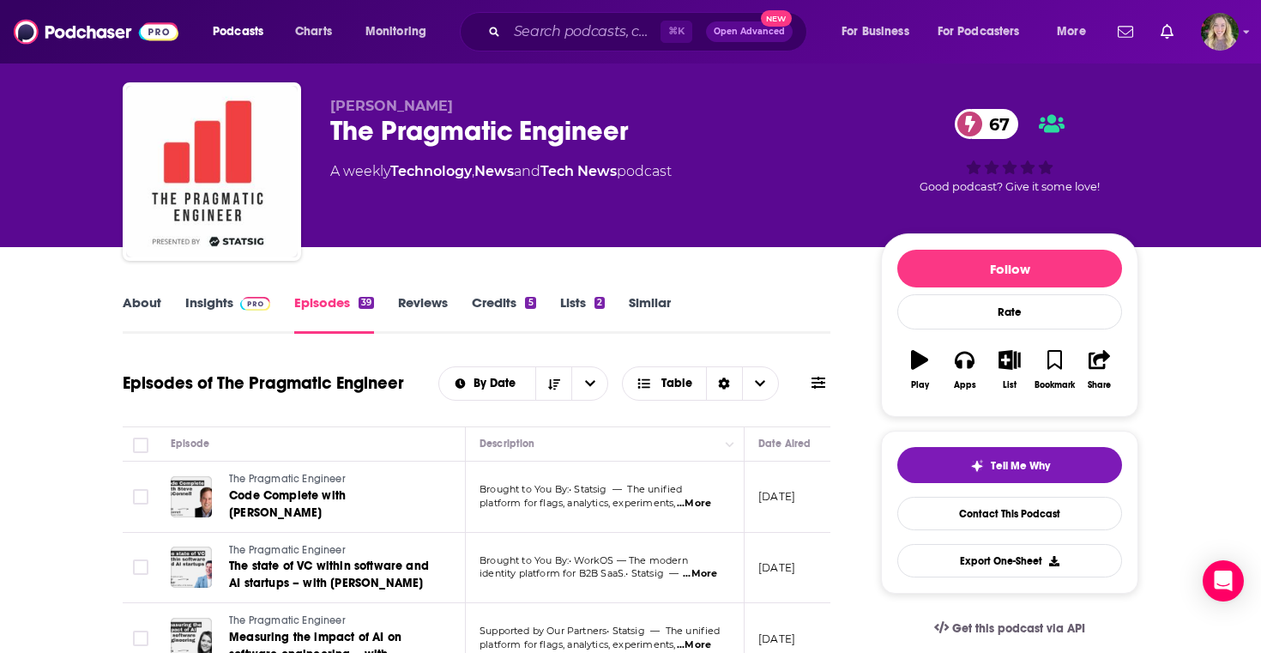
scroll to position [0, 0]
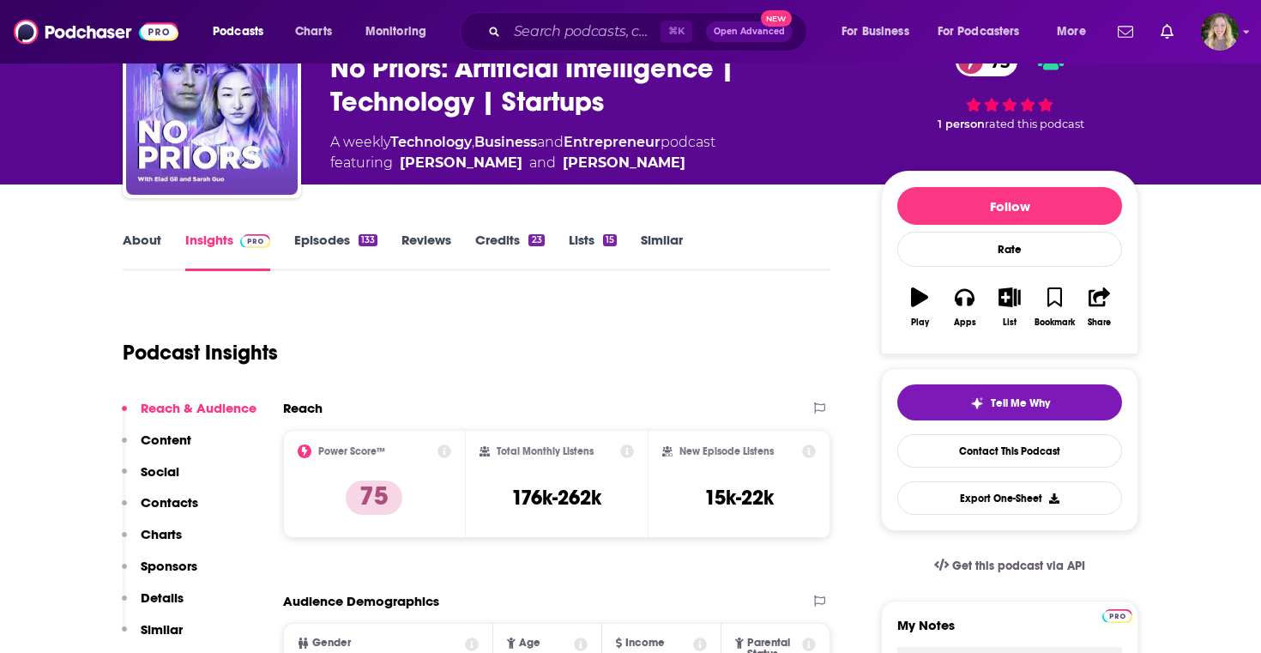
scroll to position [173, 0]
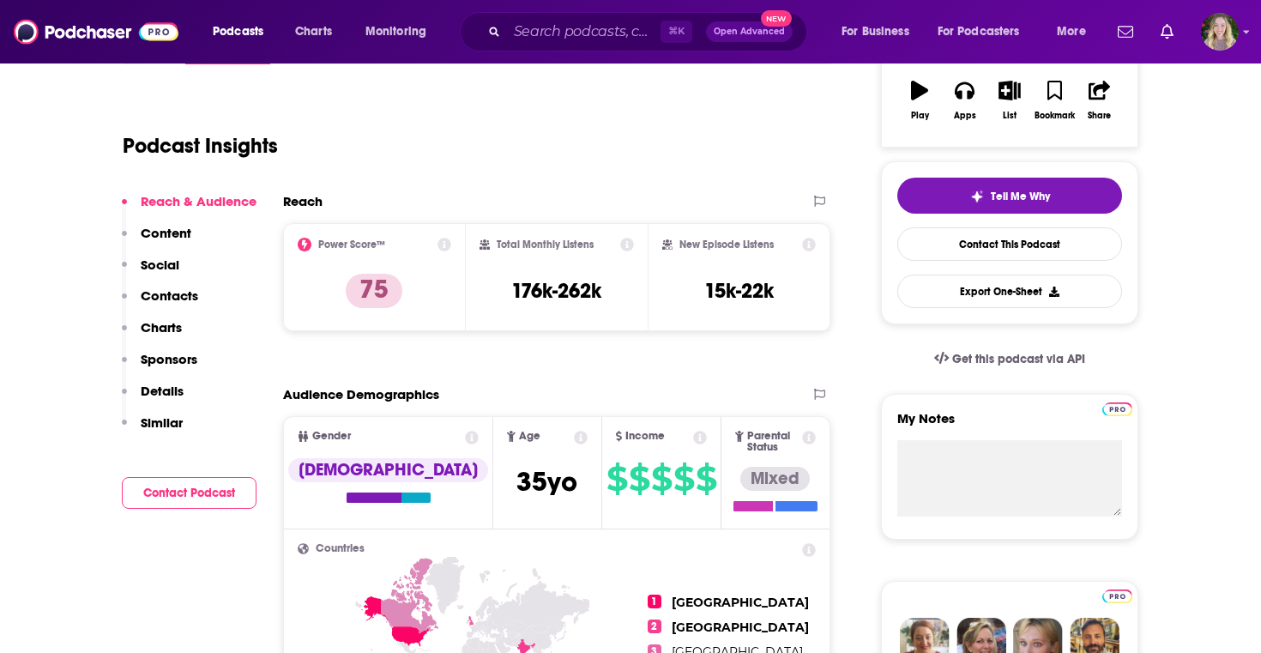
click at [173, 225] on p "Content" at bounding box center [166, 233] width 51 height 16
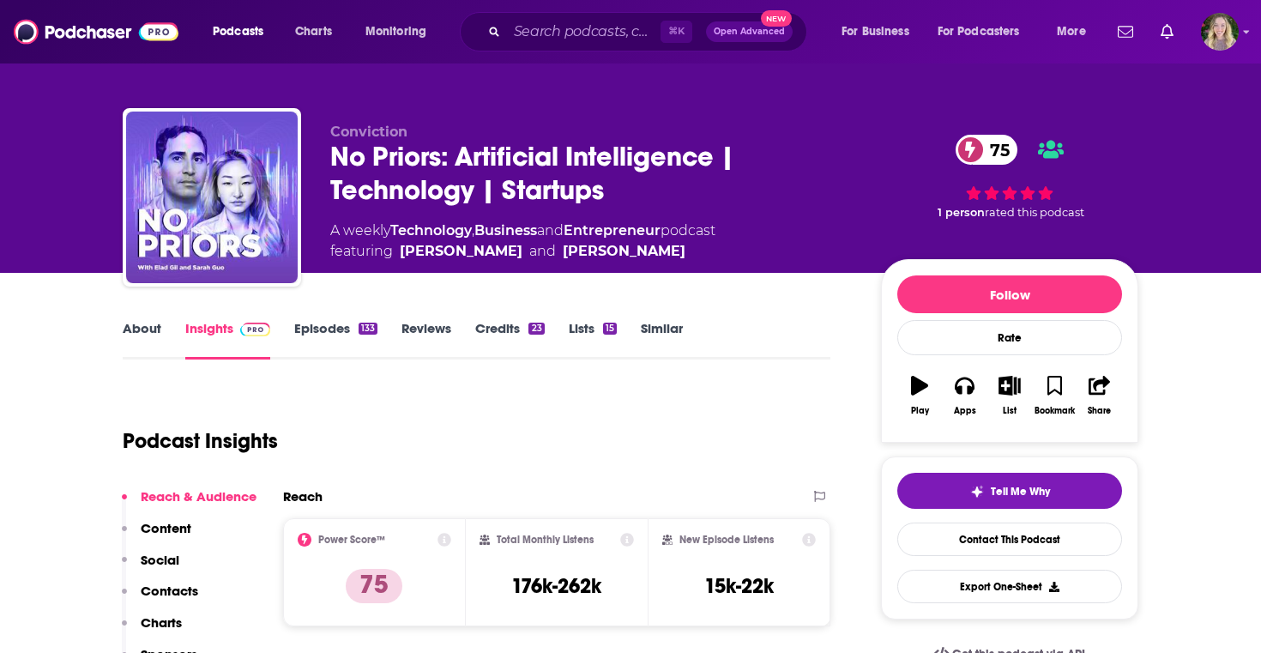
scroll to position [0, 0]
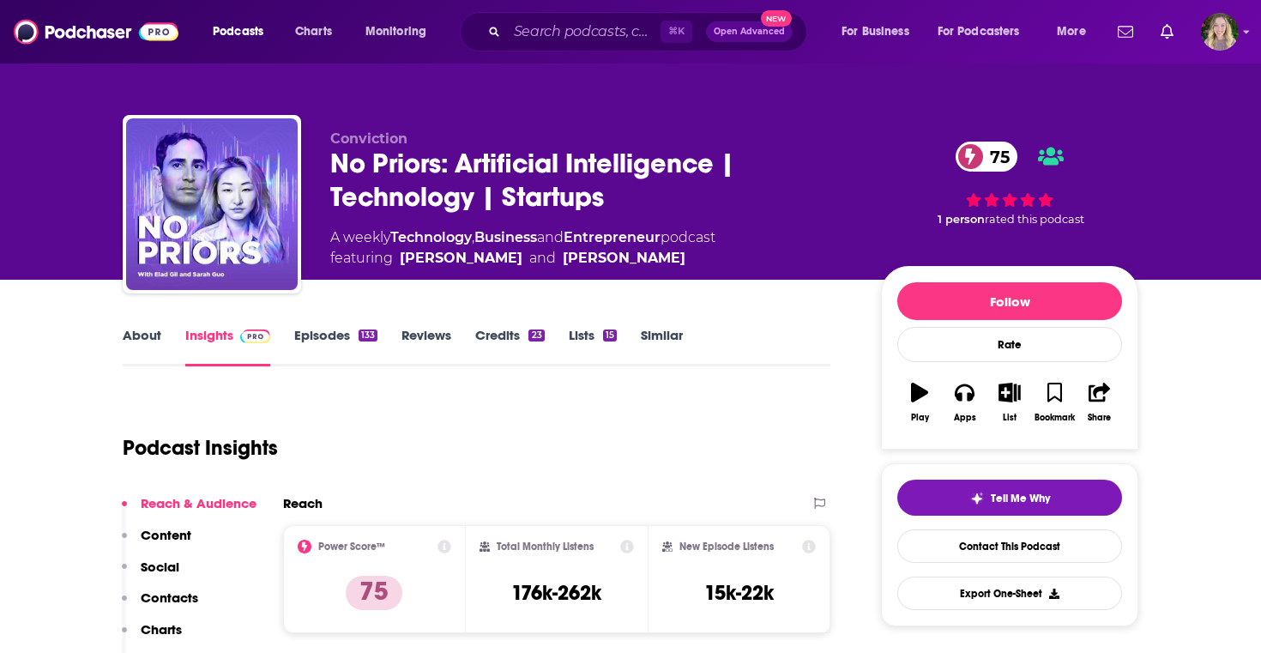
click at [341, 337] on link "Episodes 133" at bounding box center [335, 346] width 83 height 39
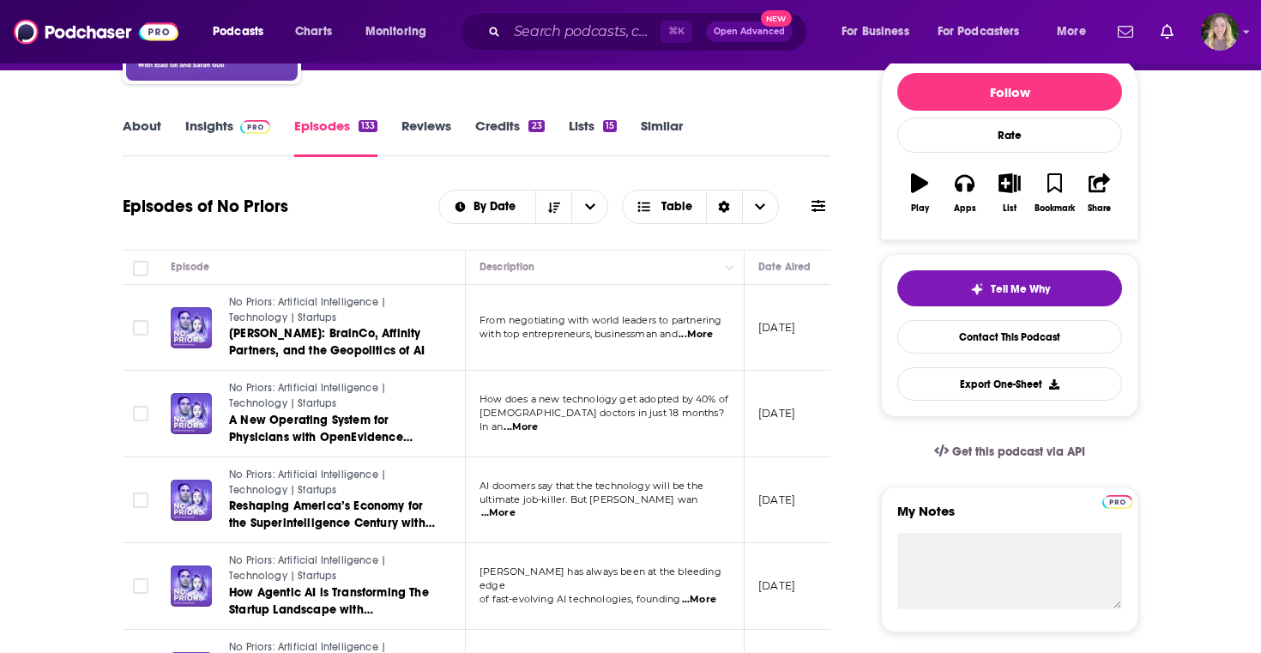
scroll to position [210, 0]
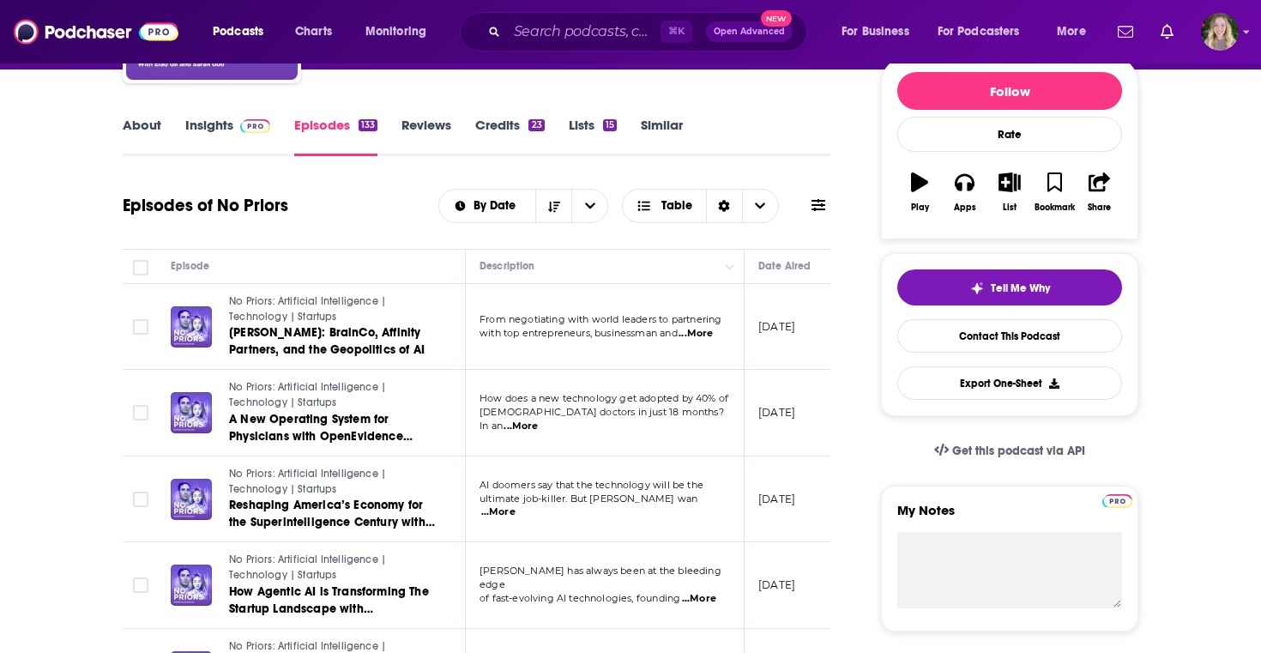
click at [703, 340] on span "...More" at bounding box center [695, 334] width 34 height 14
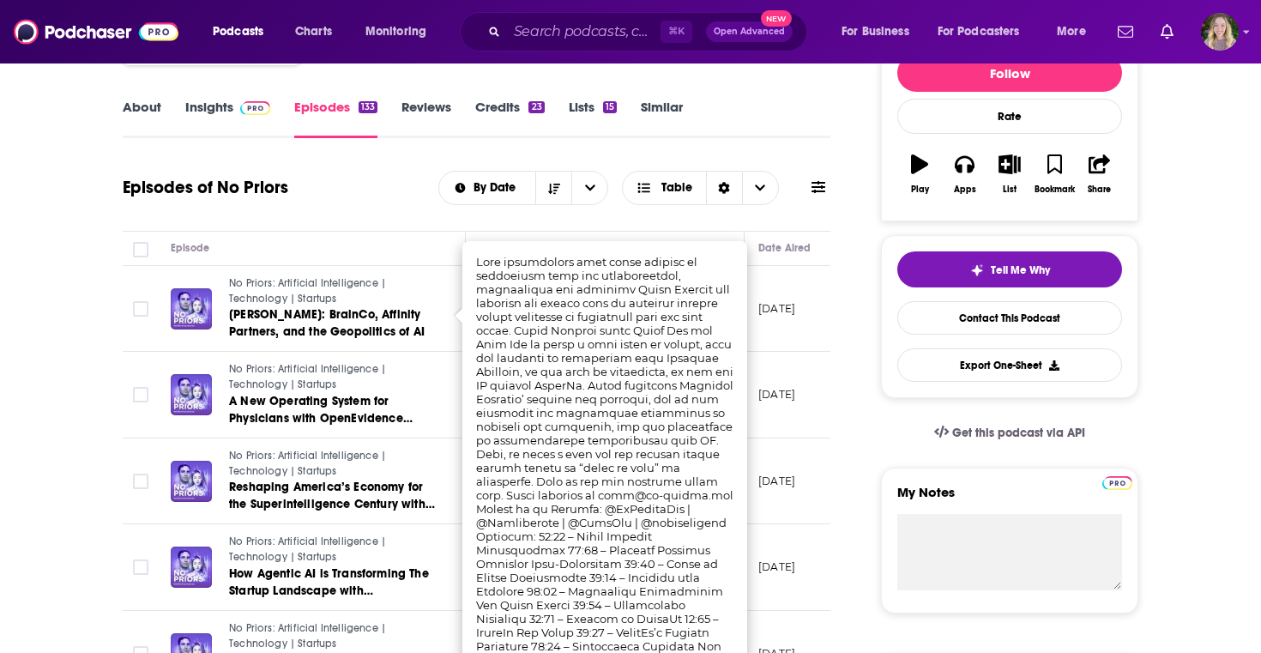
scroll to position [249, 0]
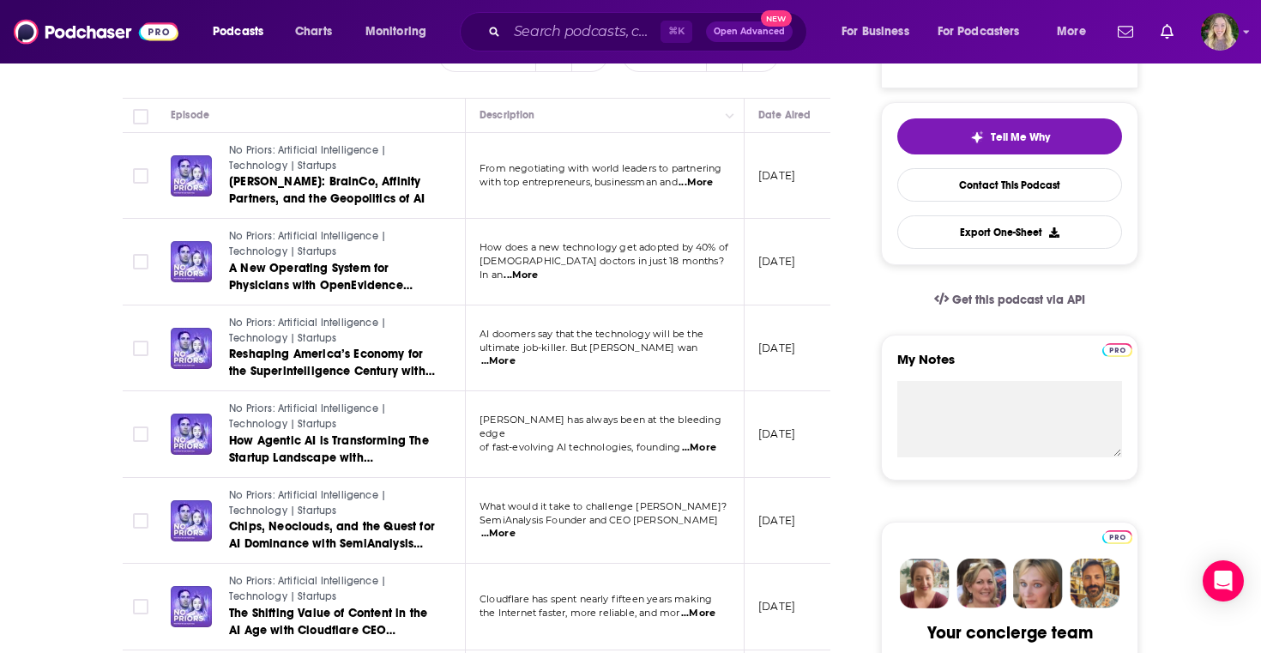
scroll to position [372, 0]
